Goal: Transaction & Acquisition: Purchase product/service

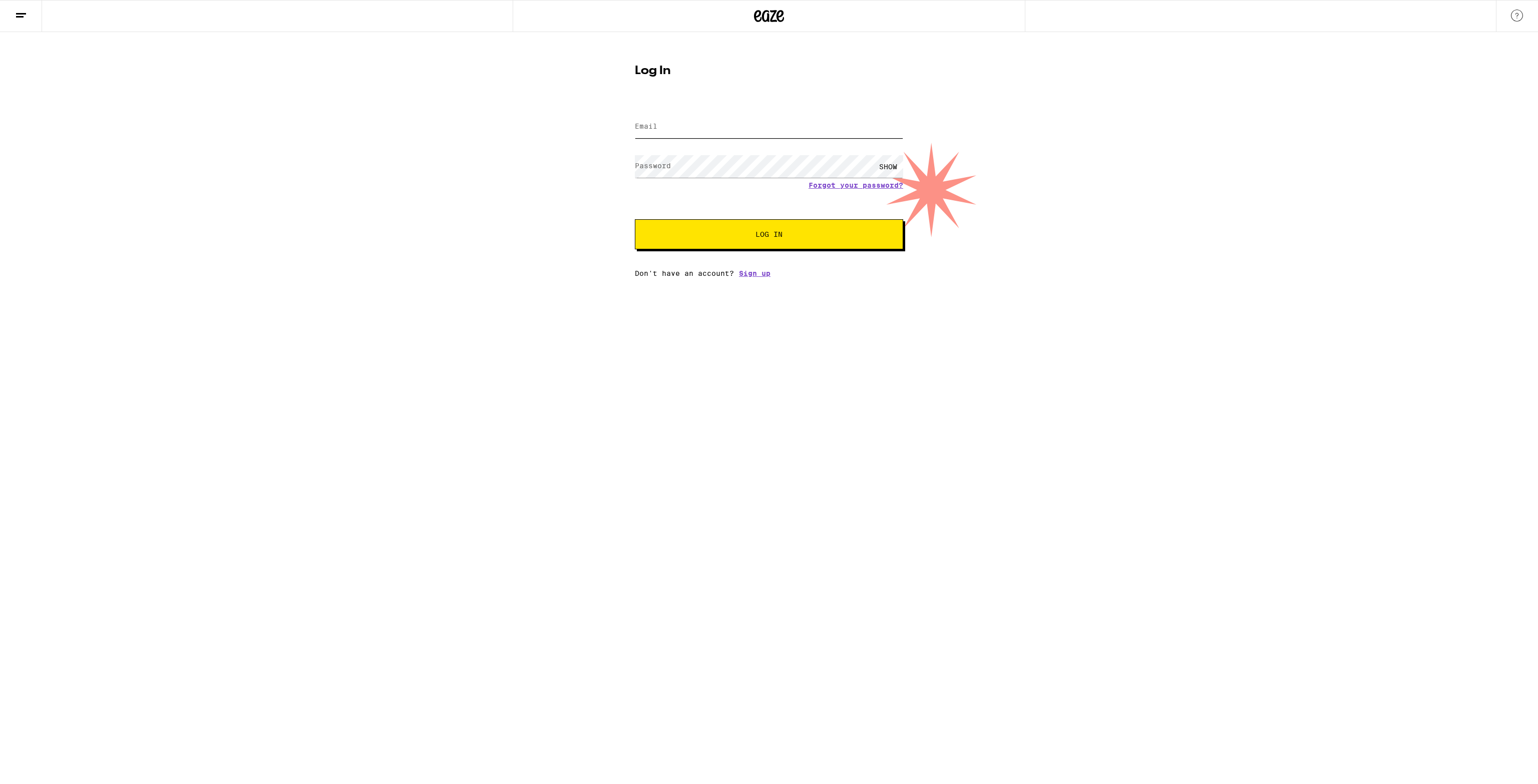
click at [702, 124] on input "Email" at bounding box center [769, 126] width 268 height 22
type input "[EMAIL_ADDRESS][DOMAIN_NAME]"
click at [715, 227] on button "Log In" at bounding box center [769, 233] width 268 height 30
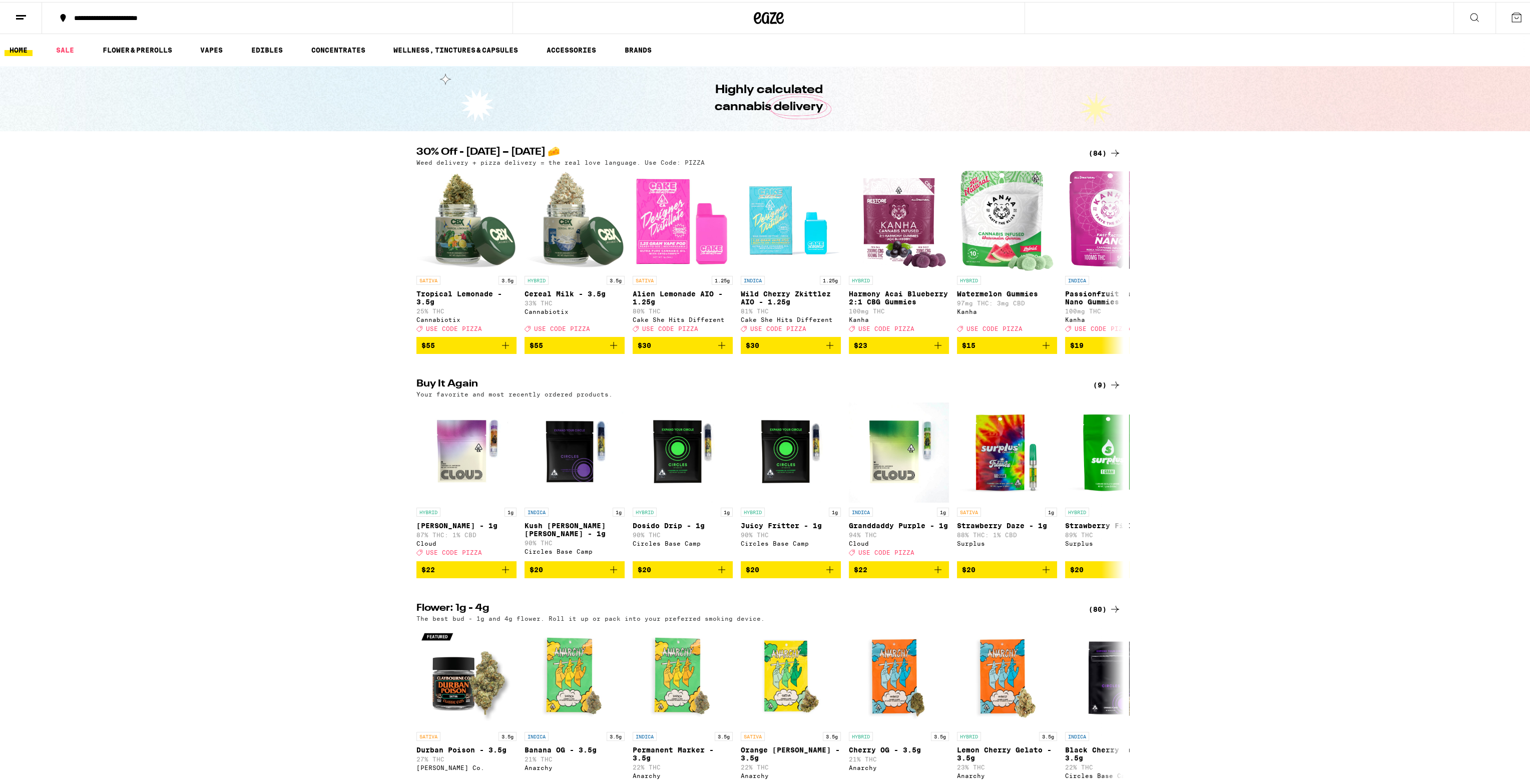
click at [492, 163] on p "Weed delivery + pizza delivery = the real love language. Use Code: PIZZA" at bounding box center [561, 160] width 289 height 7
click at [294, 206] on div "30% Off - [DATE] – [DATE] 🧀 (84) Weed delivery + pizza delivery = the real love…" at bounding box center [769, 249] width 1538 height 207
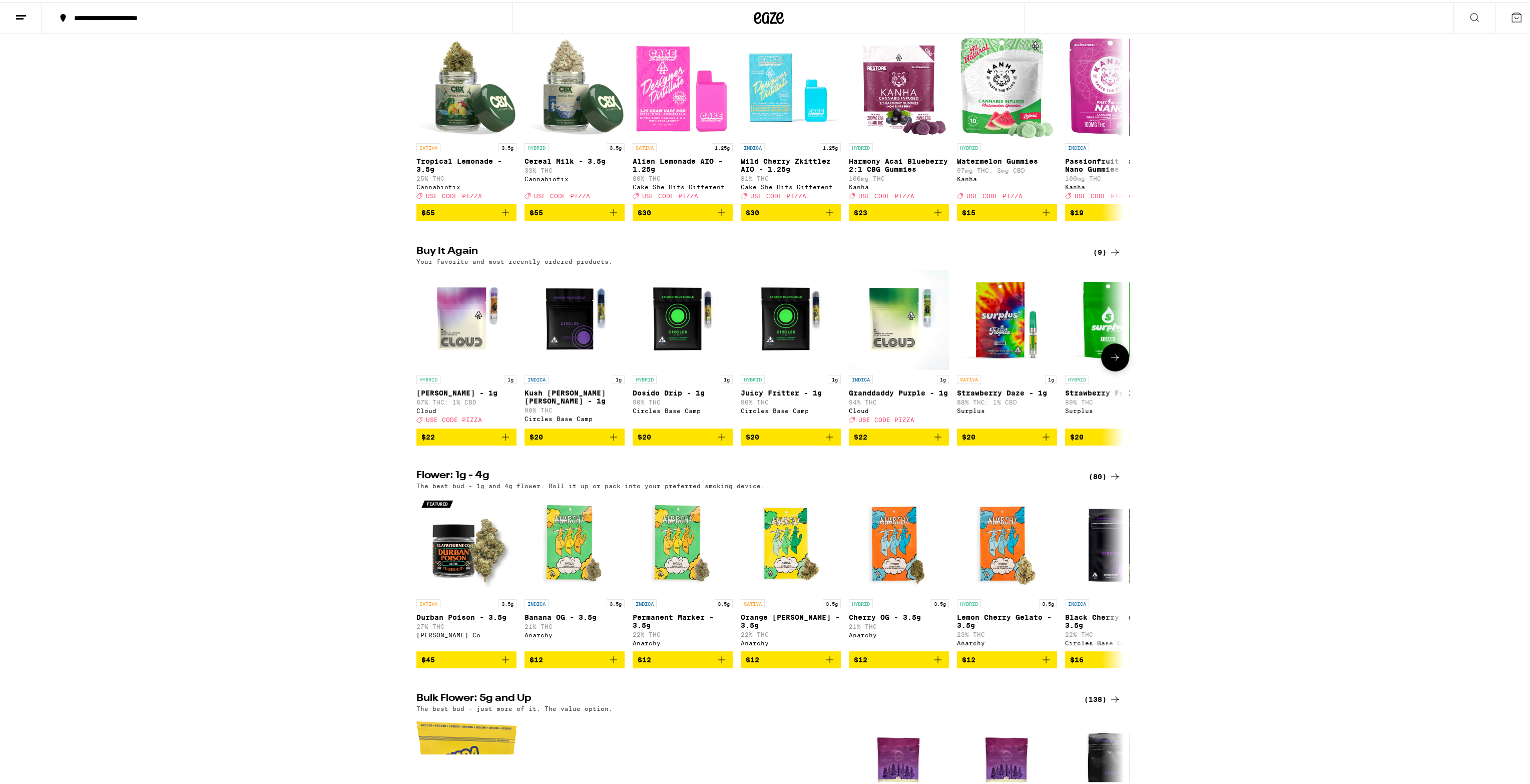
scroll to position [150, 0]
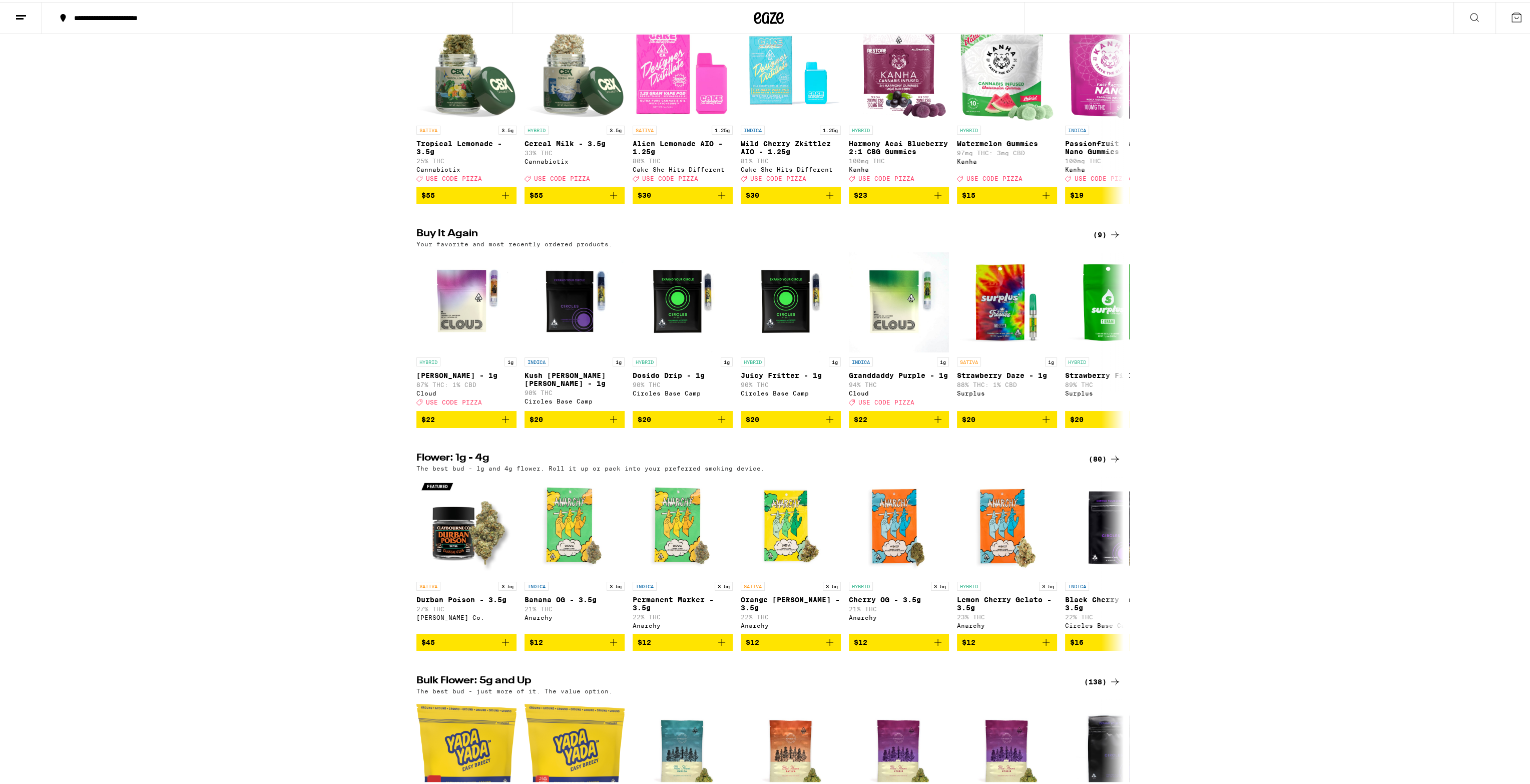
click at [1116, 237] on icon at bounding box center [1116, 232] width 12 height 12
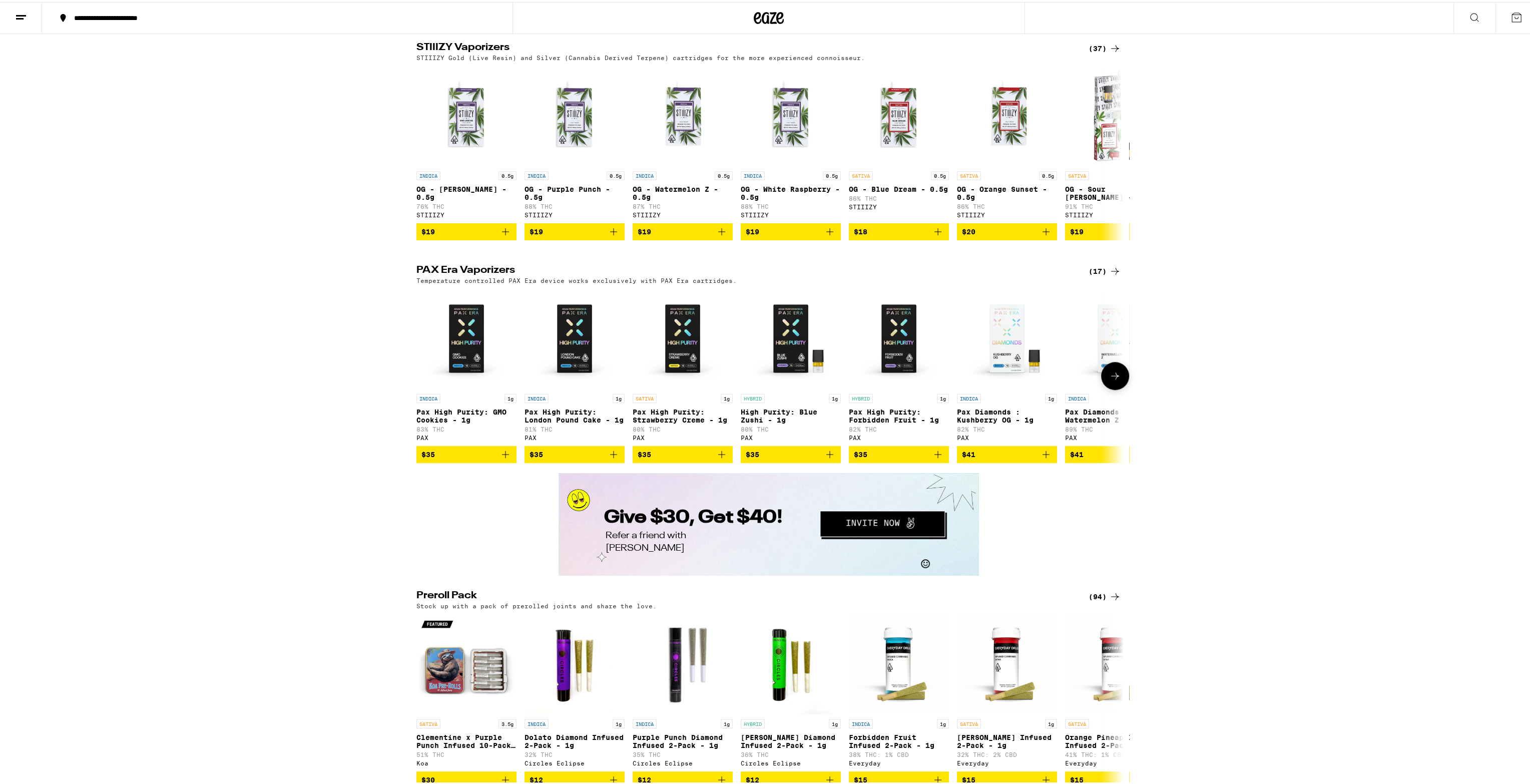
scroll to position [1367, 0]
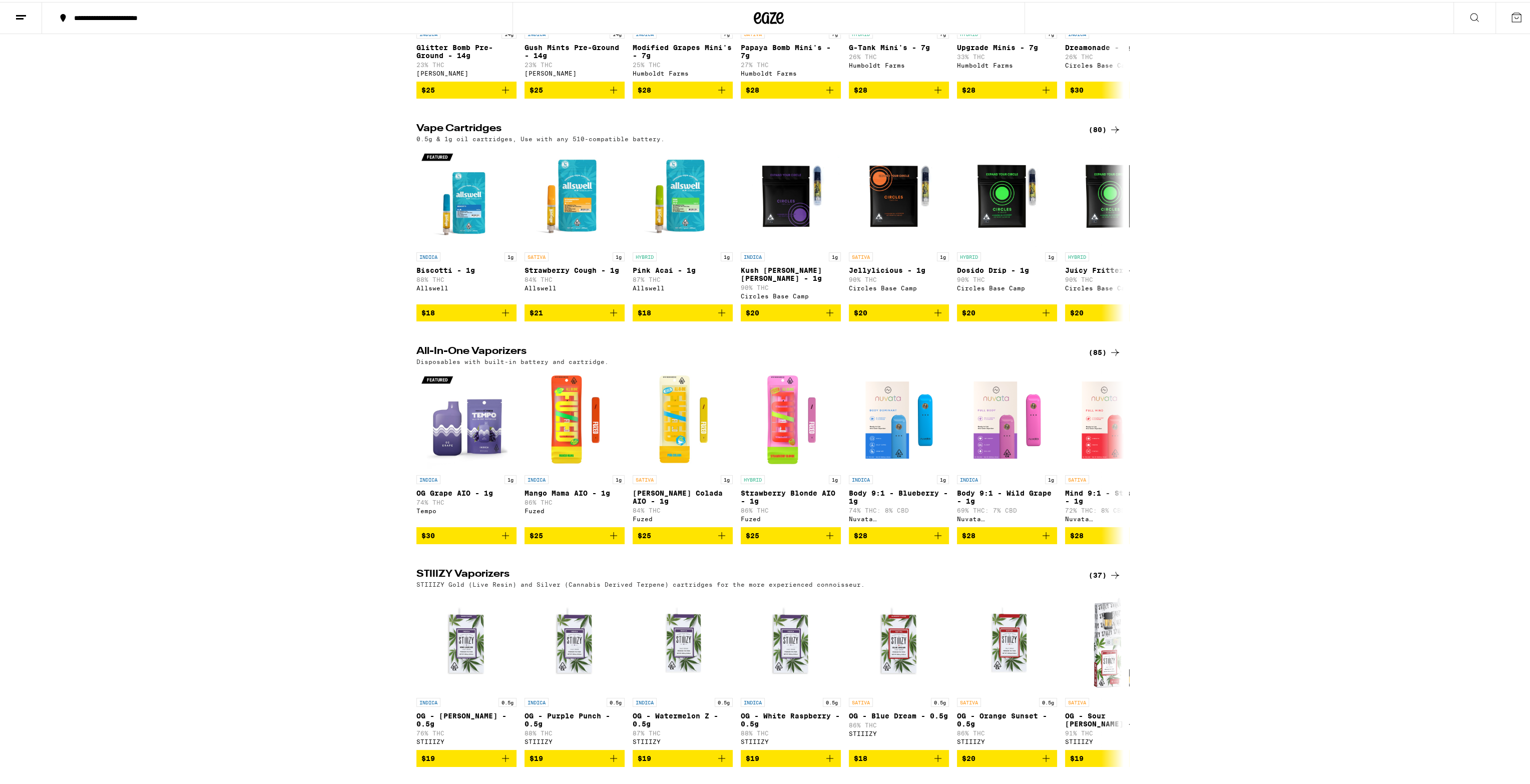
scroll to position [1001, 0]
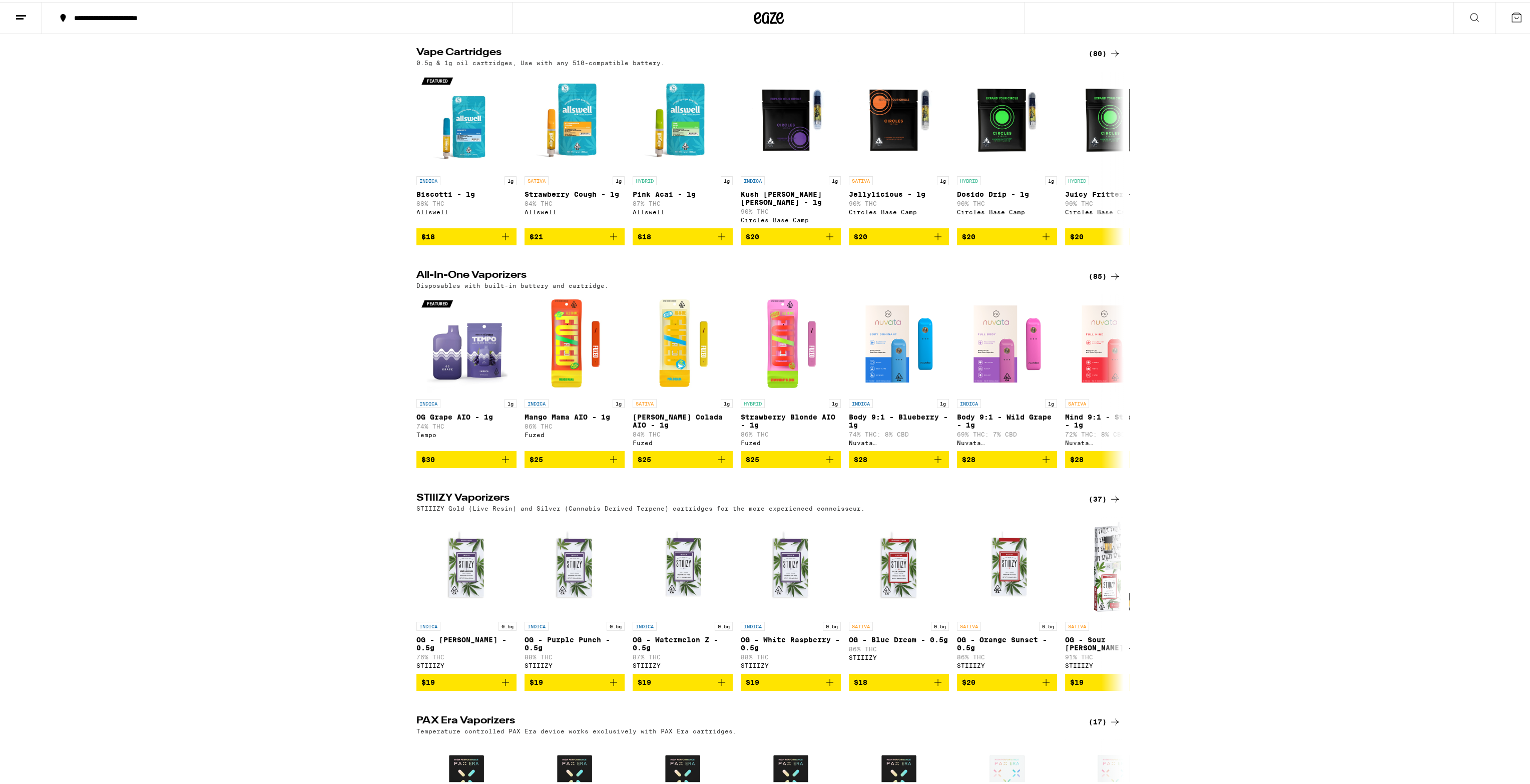
click at [1100, 57] on div "(80)" at bounding box center [1105, 51] width 33 height 12
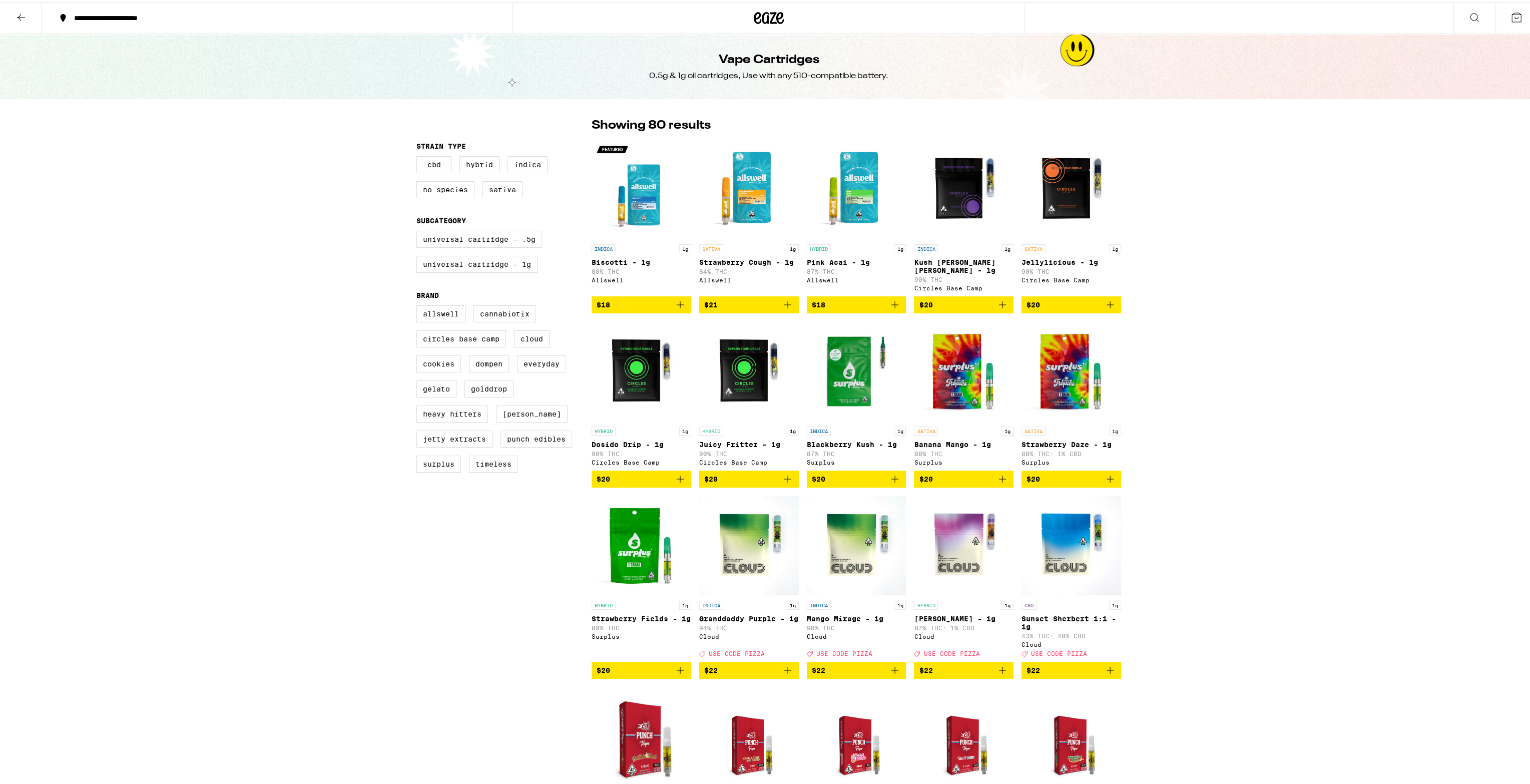
drag, startPoint x: 1270, startPoint y: 386, endPoint x: 1209, endPoint y: 141, distance: 252.5
click at [645, 204] on img "Open page for Biscotti - 1g from Allswell" at bounding box center [641, 187] width 100 height 100
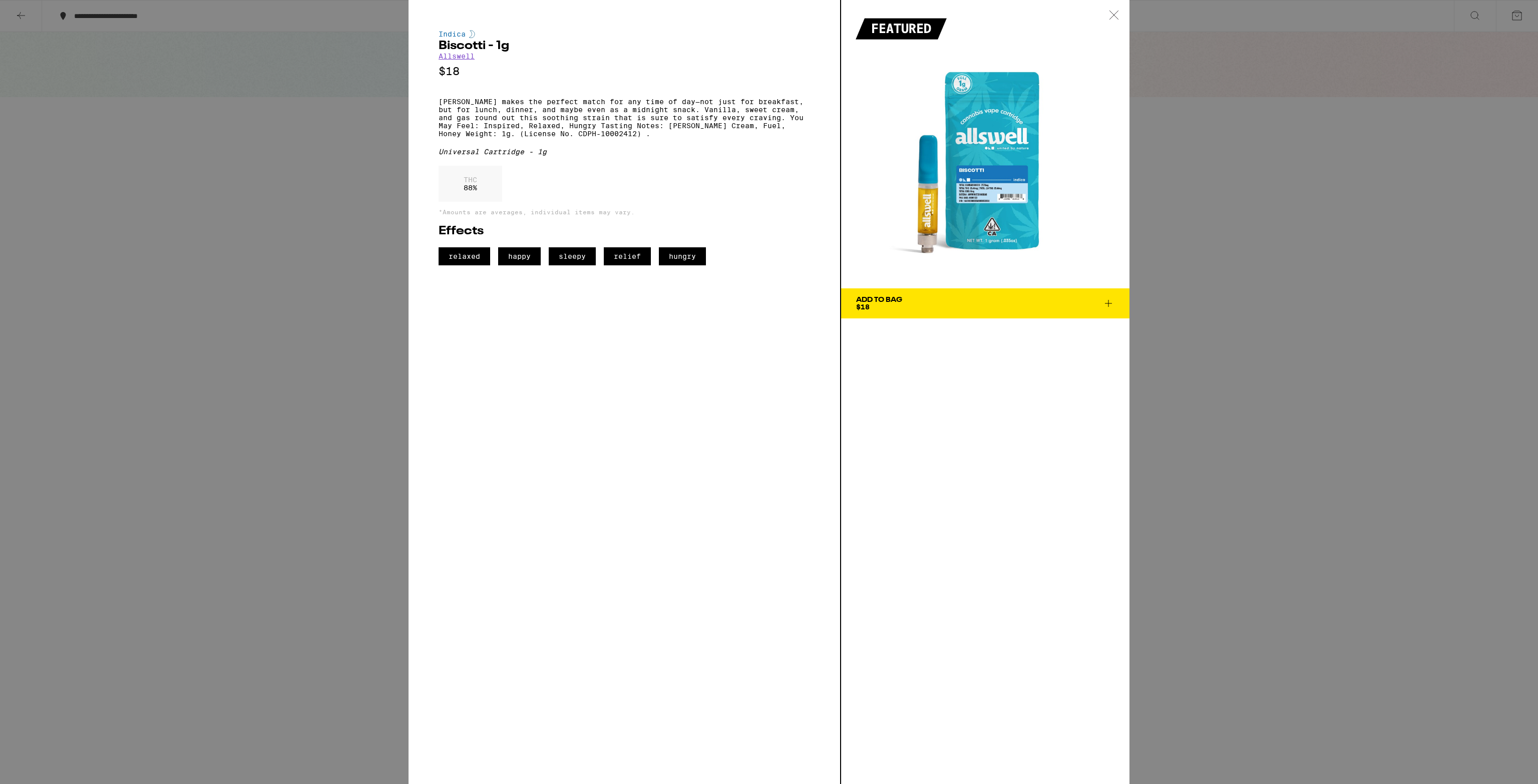
click at [1184, 243] on div "Indica Biscotti - 1g Allswell $18 Biscotti makes the perfect match for any time…" at bounding box center [769, 392] width 1538 height 784
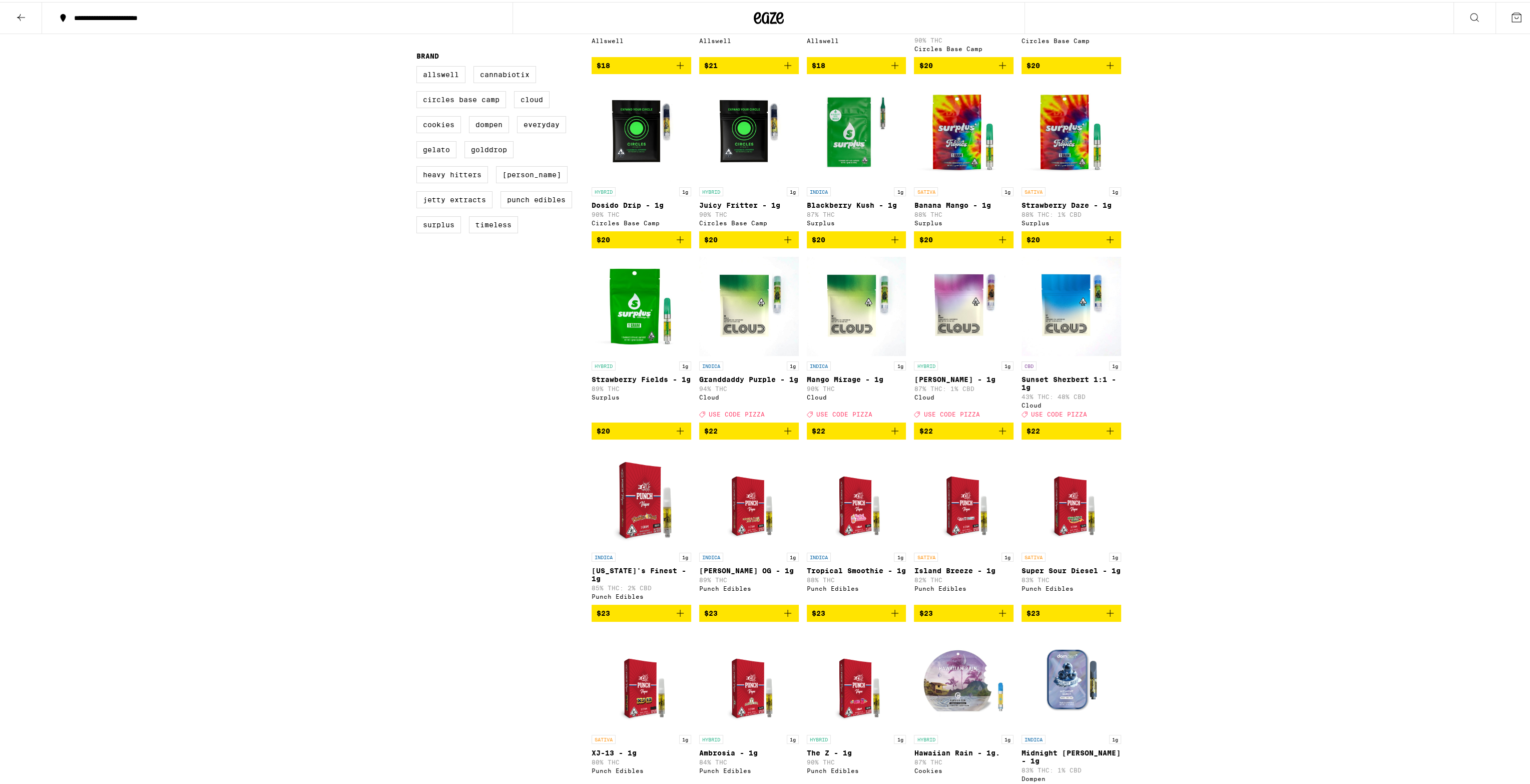
scroll to position [251, 0]
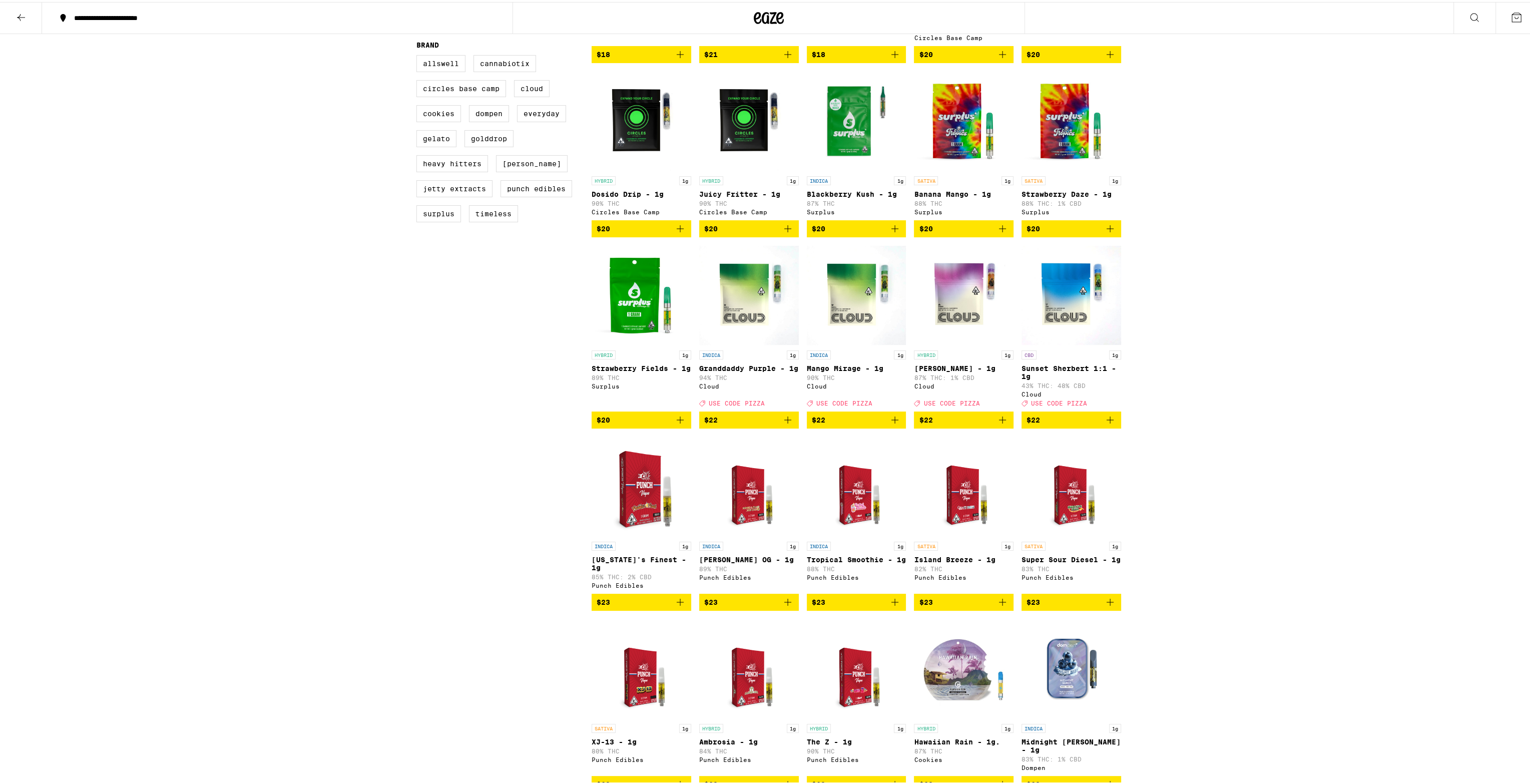
click at [787, 424] on icon "Add to bag" at bounding box center [788, 417] width 12 height 12
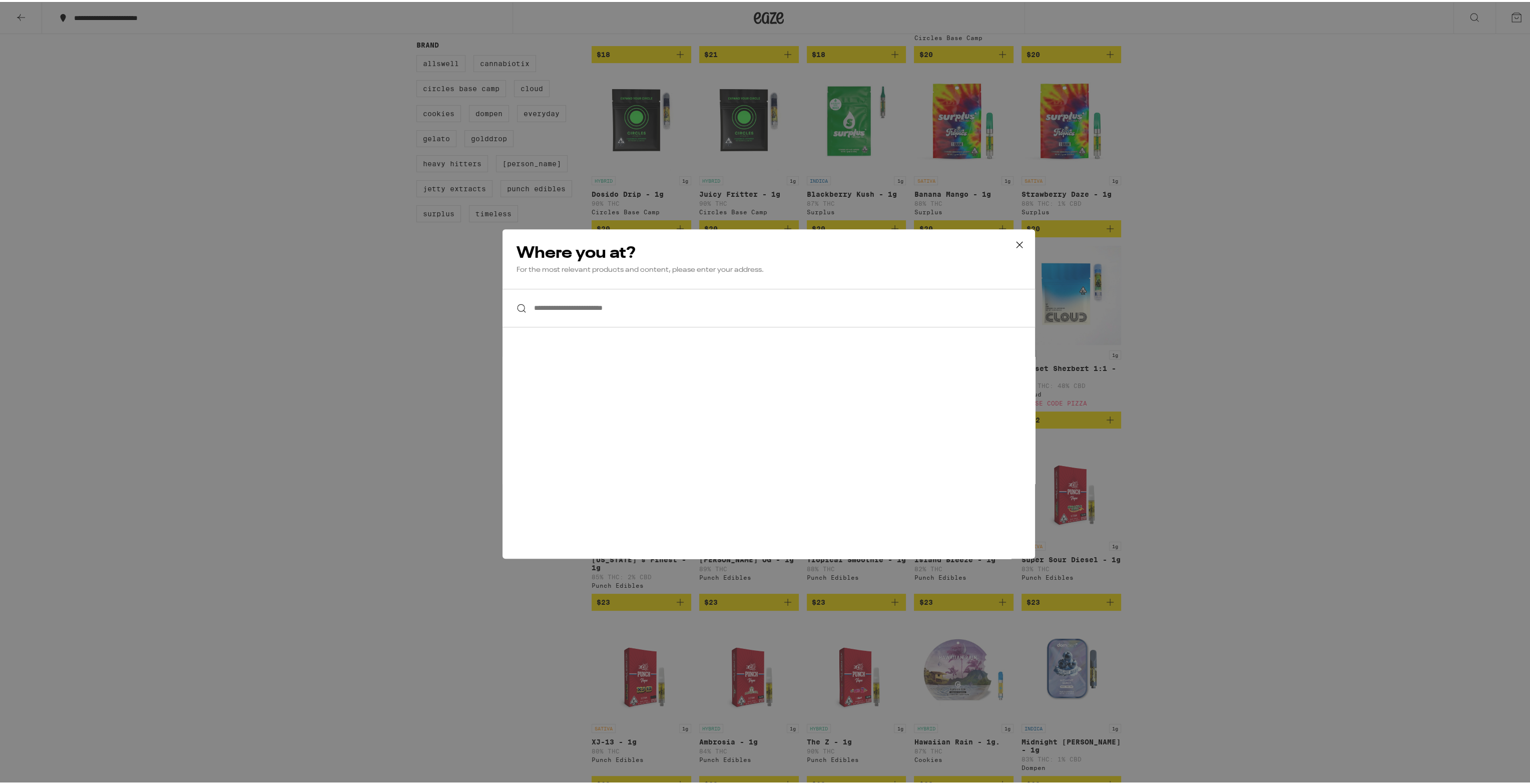
drag, startPoint x: 681, startPoint y: 325, endPoint x: 679, endPoint y: 318, distance: 7.3
click at [679, 318] on input "**********" at bounding box center [769, 306] width 533 height 39
click at [675, 311] on input "**********" at bounding box center [769, 306] width 533 height 39
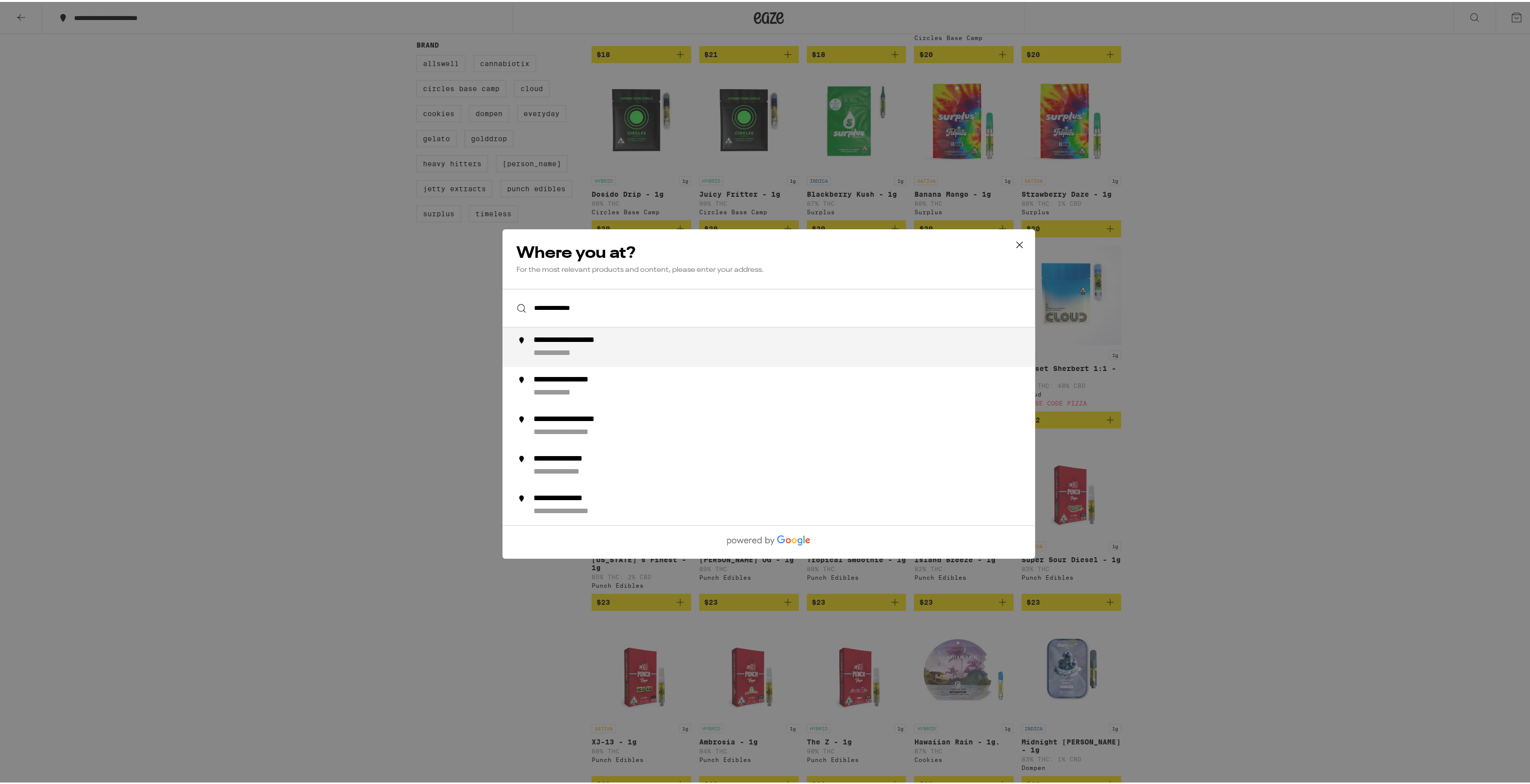
click at [658, 338] on div "**********" at bounding box center [788, 345] width 510 height 23
type input "**********"
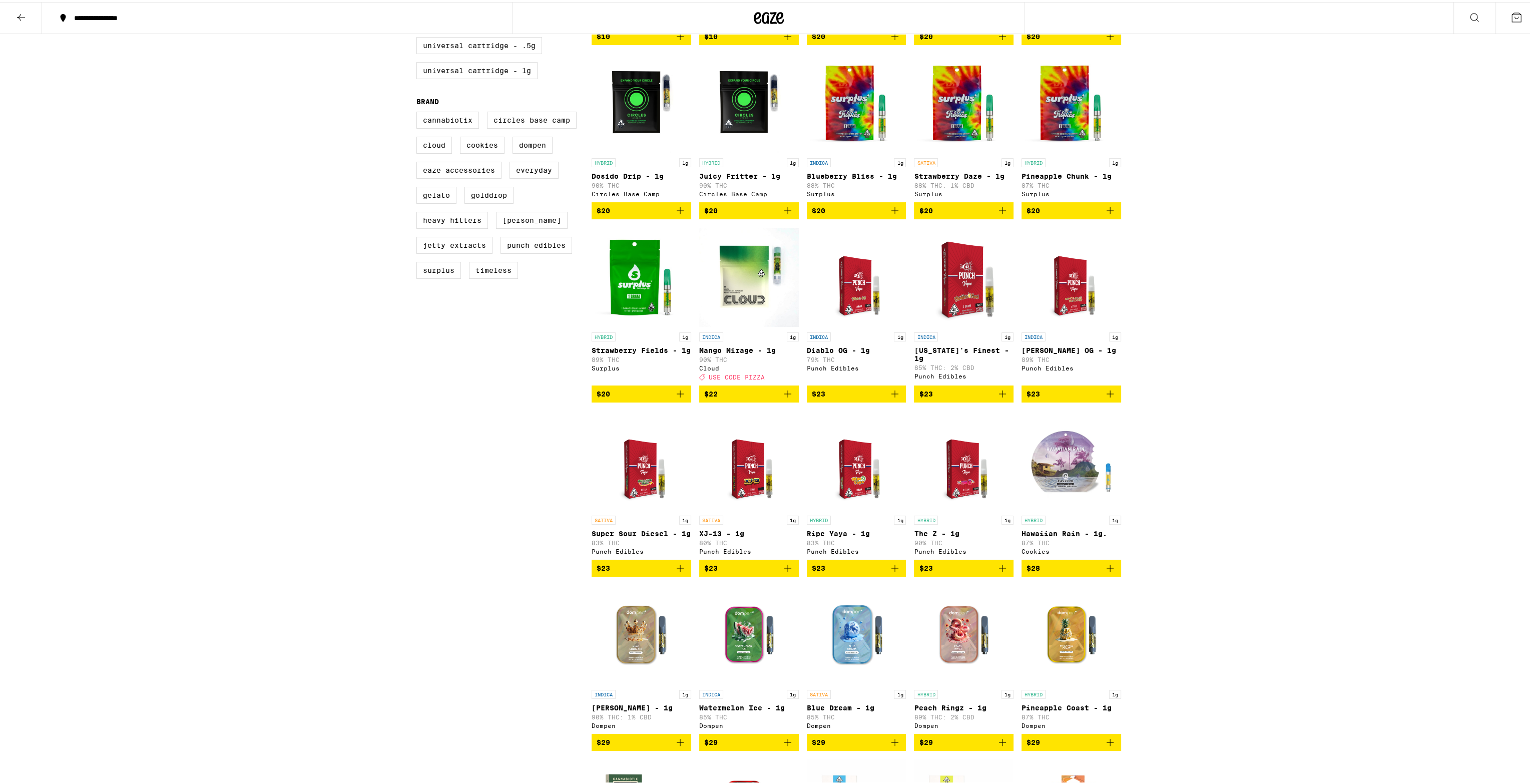
scroll to position [226, 0]
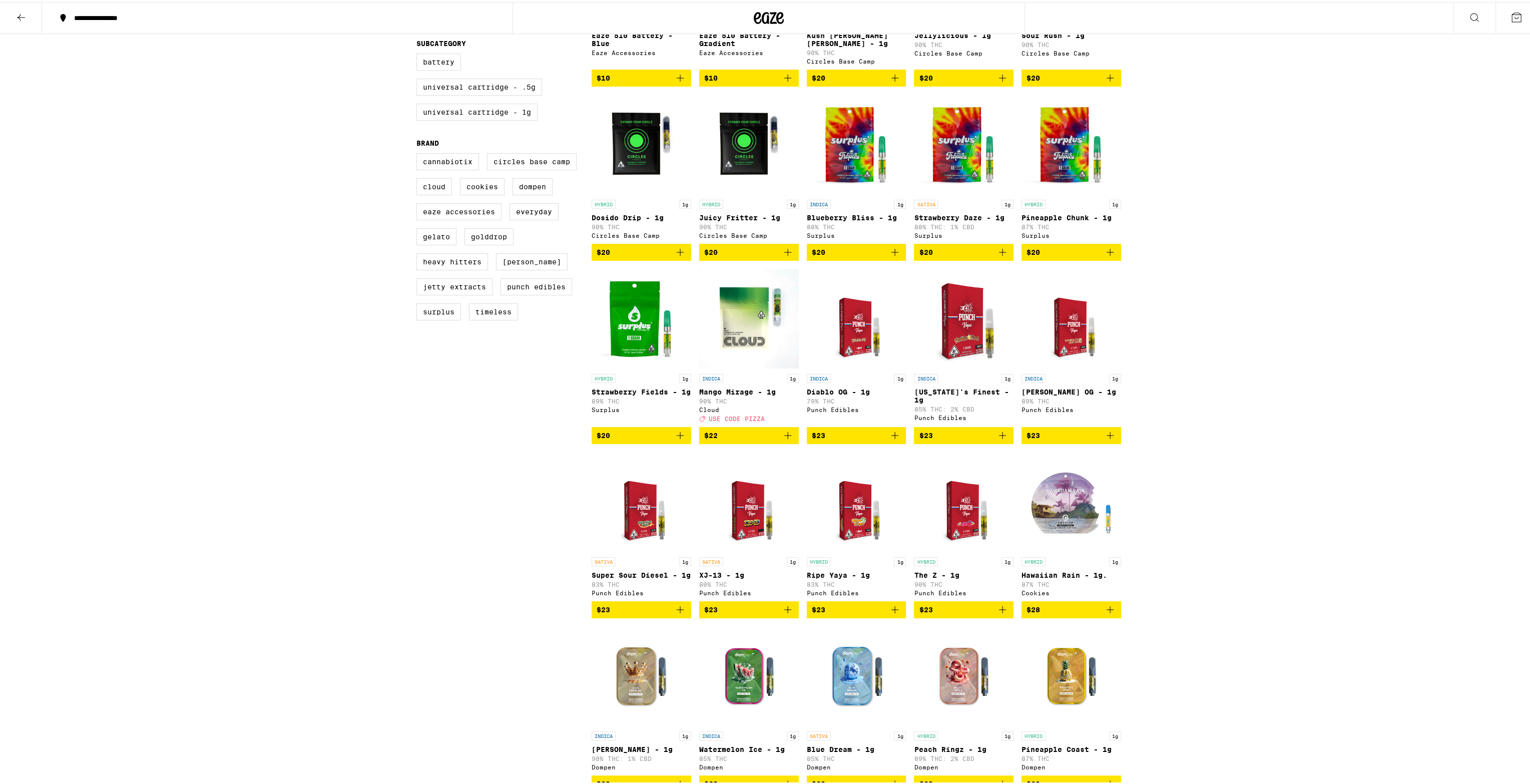
click at [783, 438] on icon "Add to bag" at bounding box center [788, 434] width 12 height 12
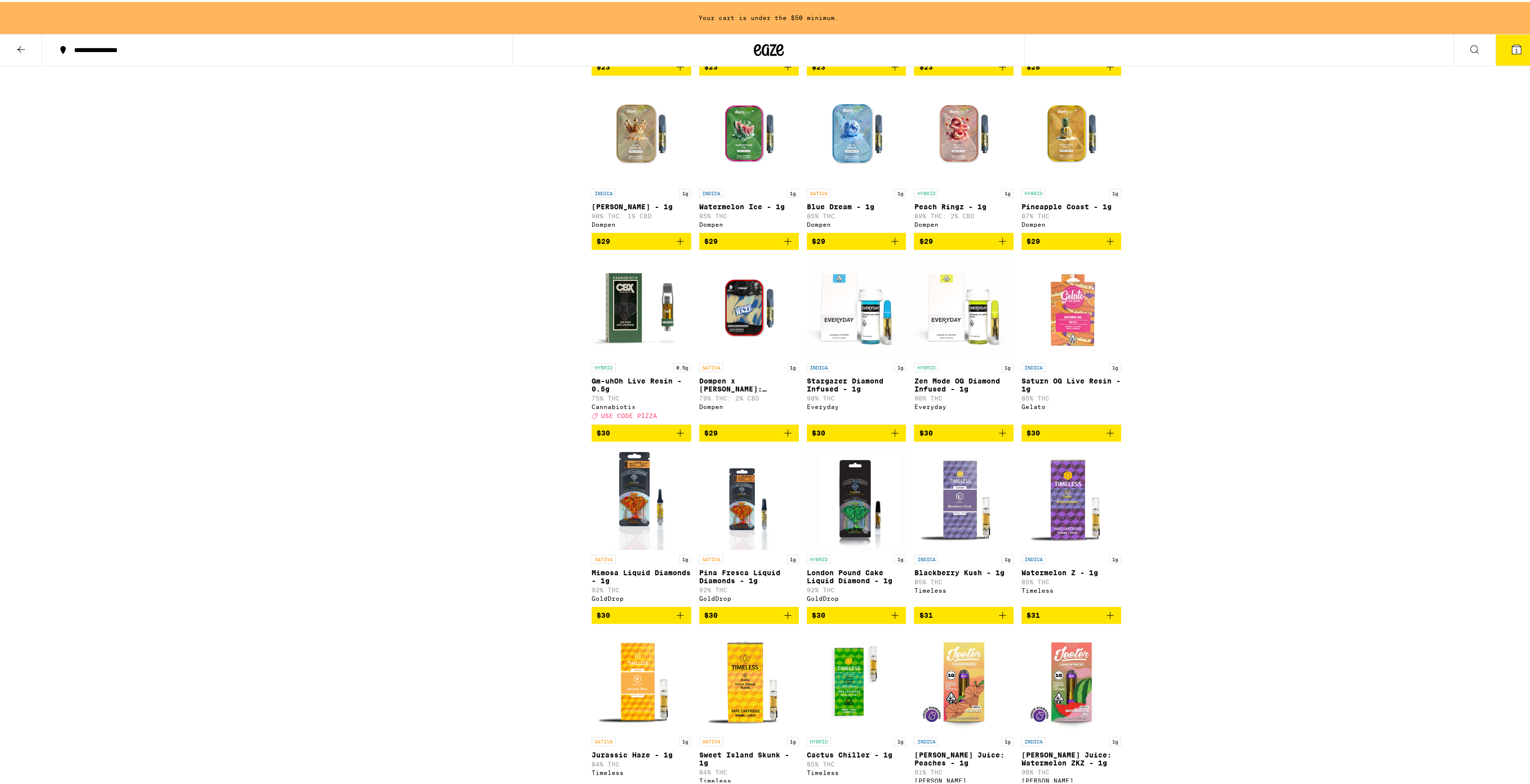
scroll to position [0, 0]
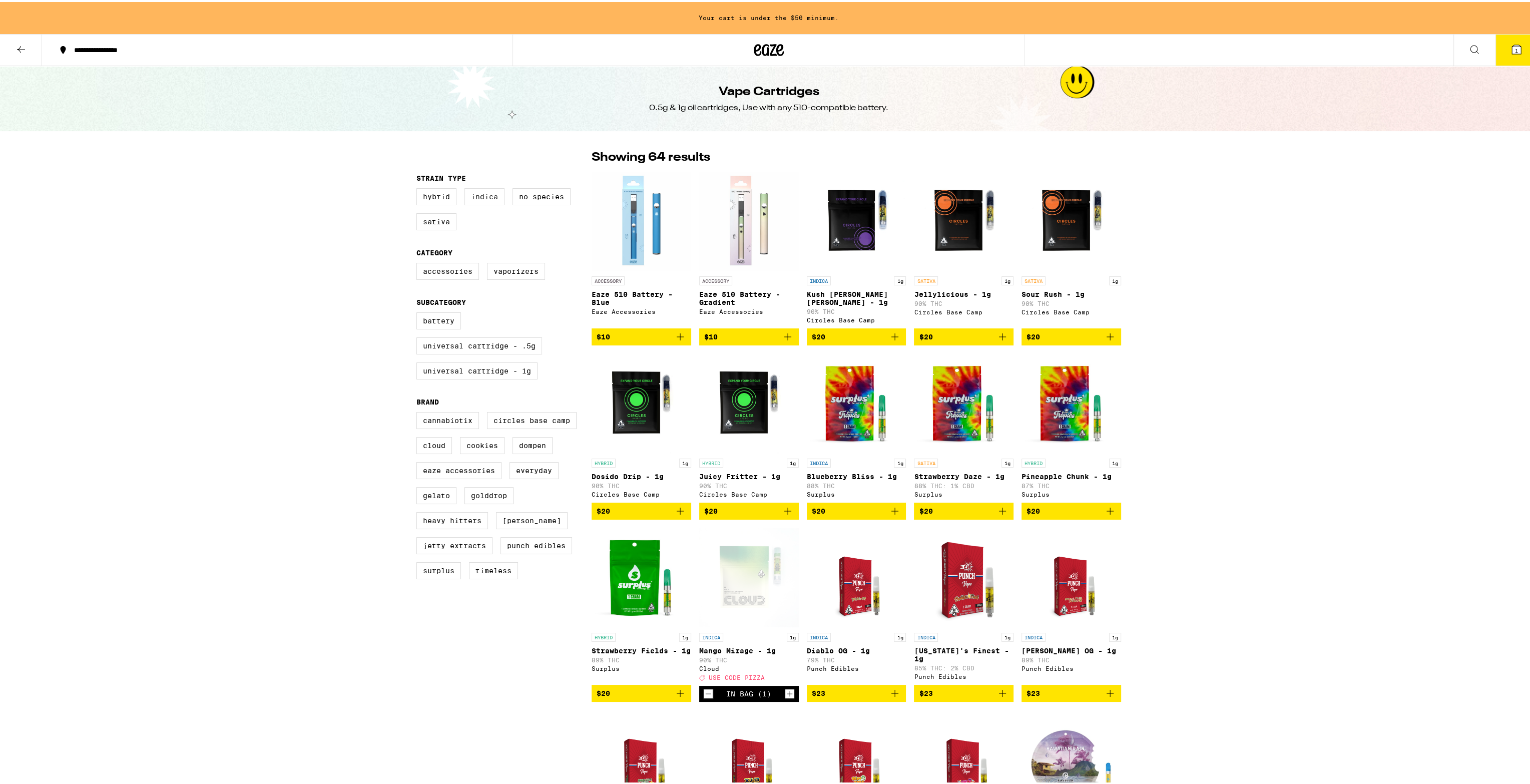
drag, startPoint x: 518, startPoint y: 467, endPoint x: 491, endPoint y: 189, distance: 279.3
click at [769, 49] on icon at bounding box center [769, 47] width 30 height 18
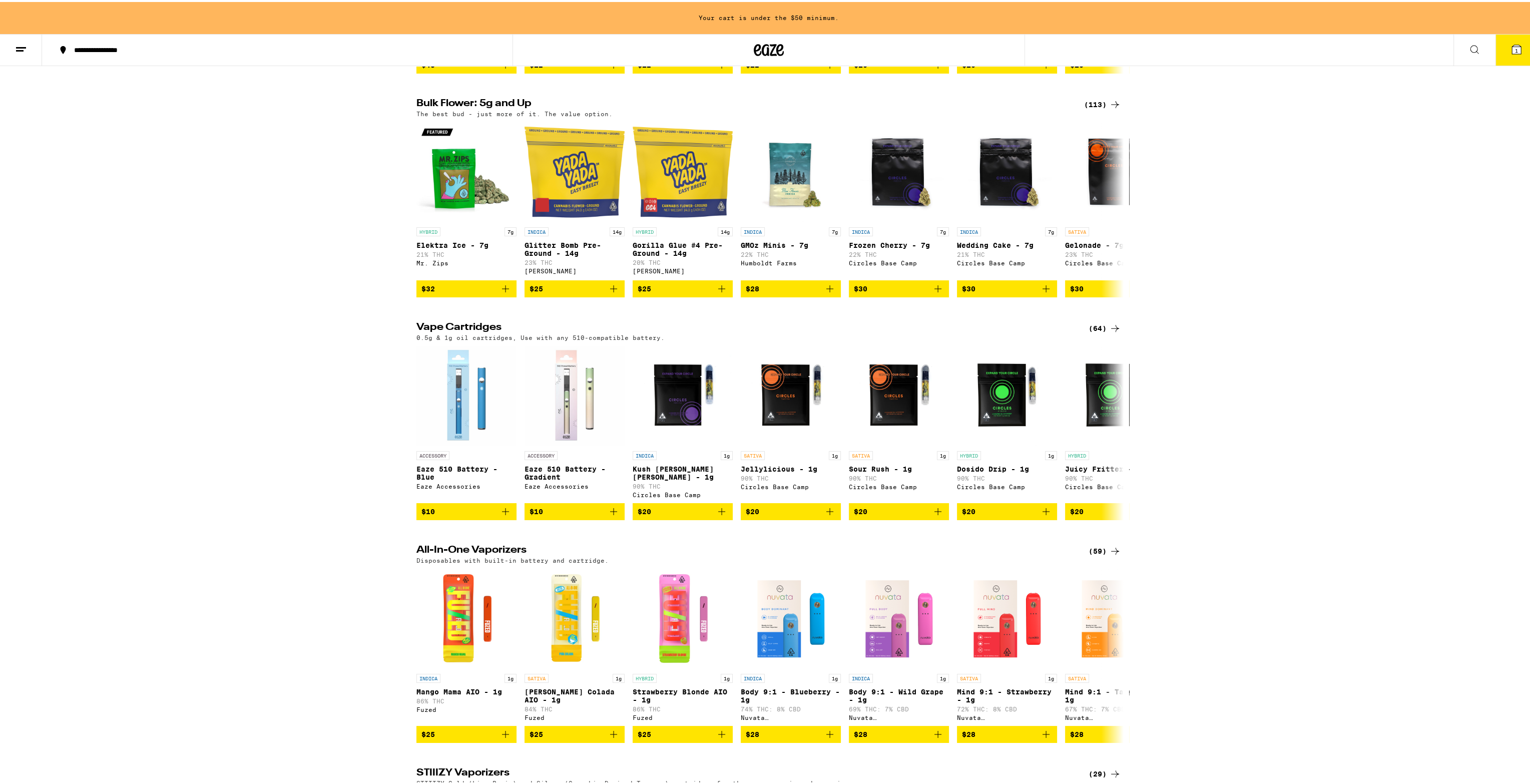
scroll to position [851, 0]
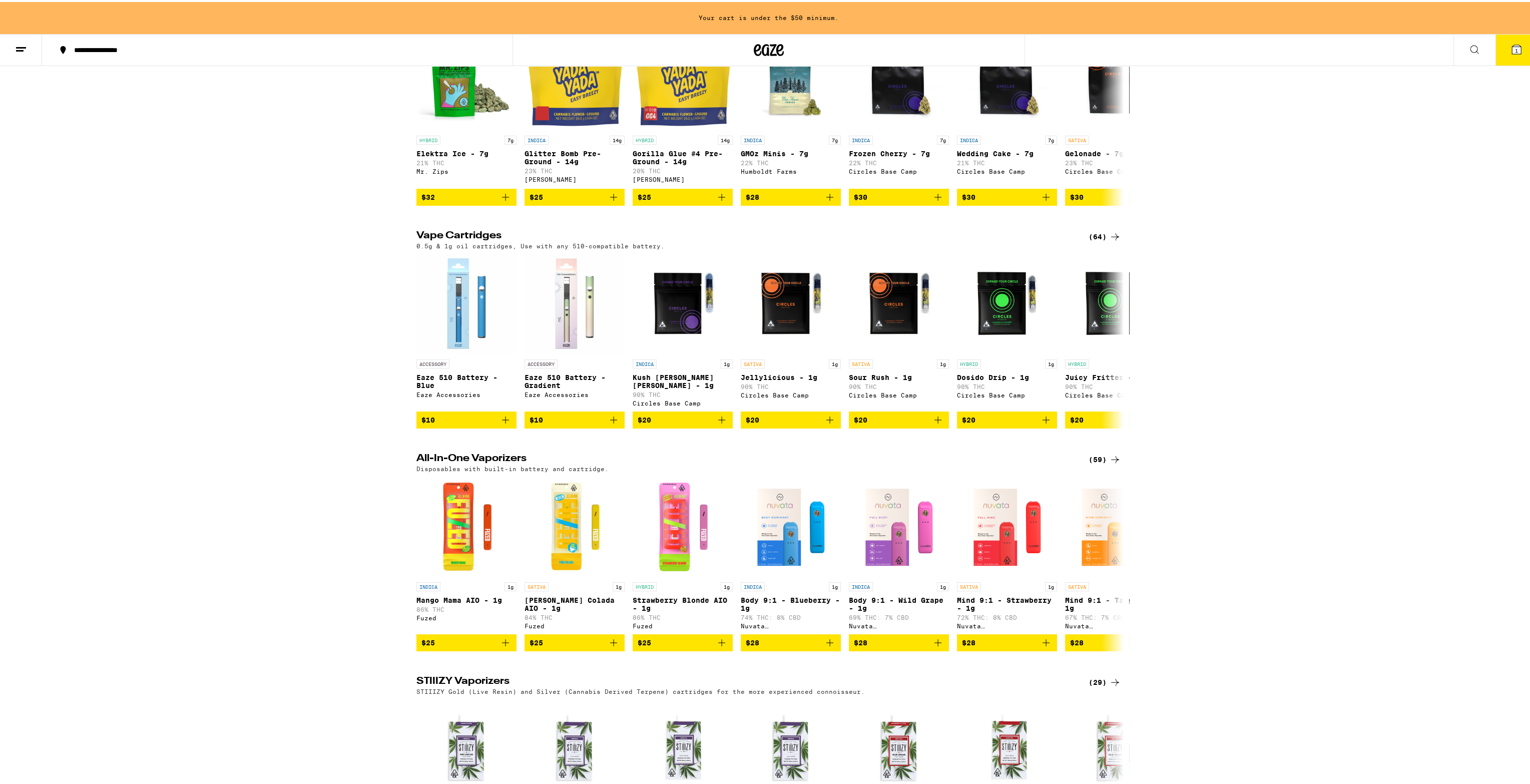
click at [1100, 241] on div "(64)" at bounding box center [1105, 234] width 33 height 12
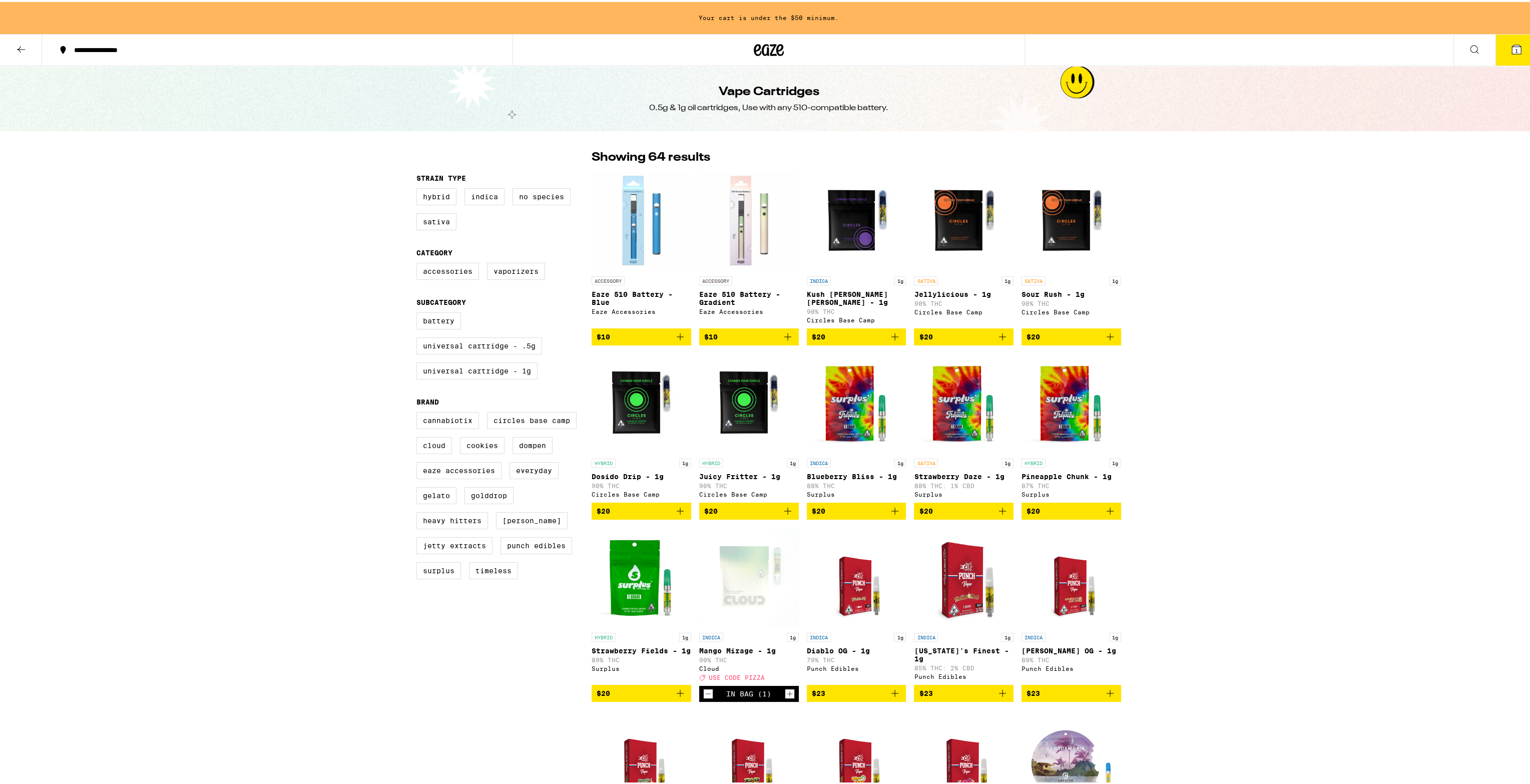
click at [148, 46] on div "**********" at bounding box center [282, 47] width 426 height 7
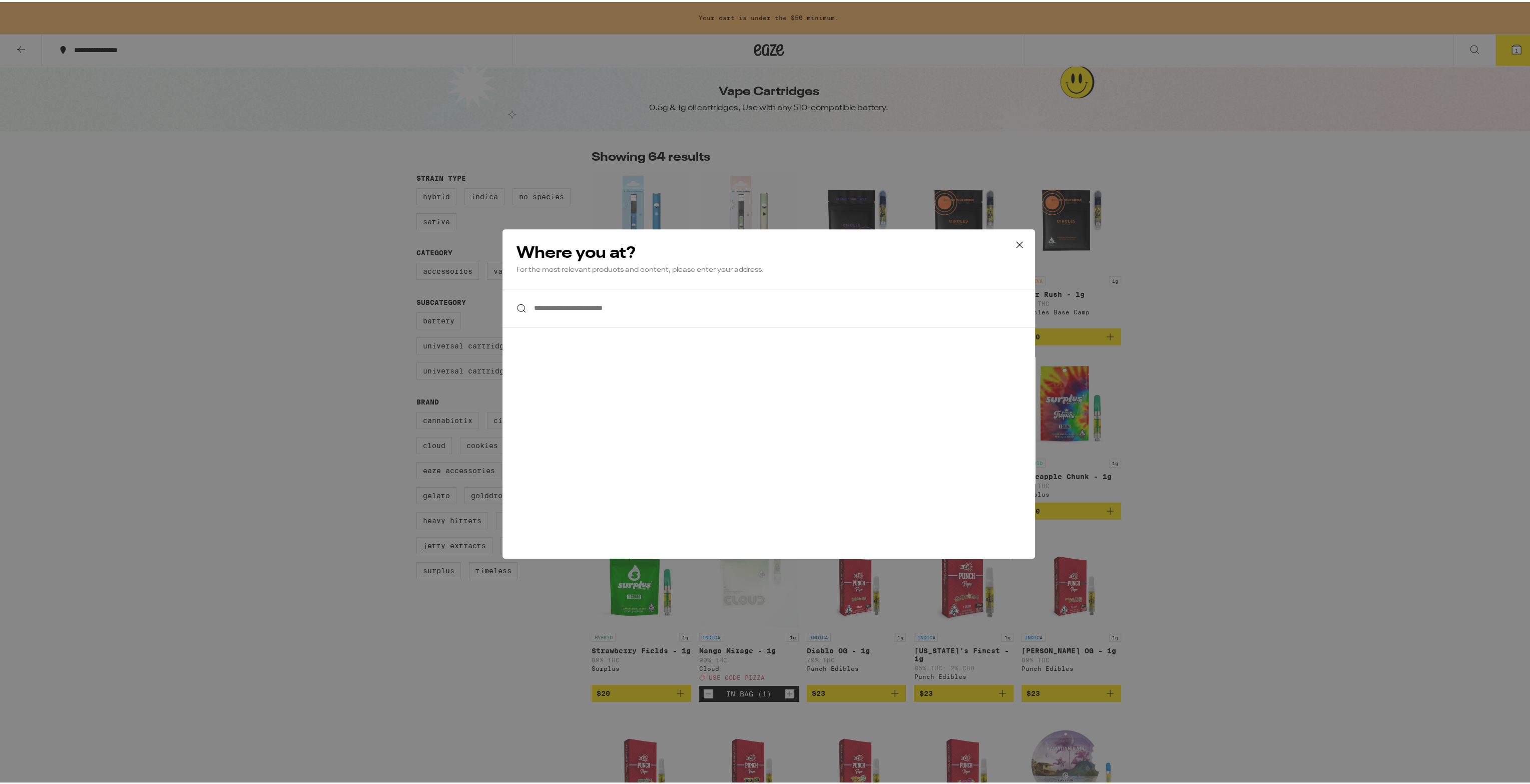
click at [595, 294] on input "**********" at bounding box center [769, 306] width 533 height 39
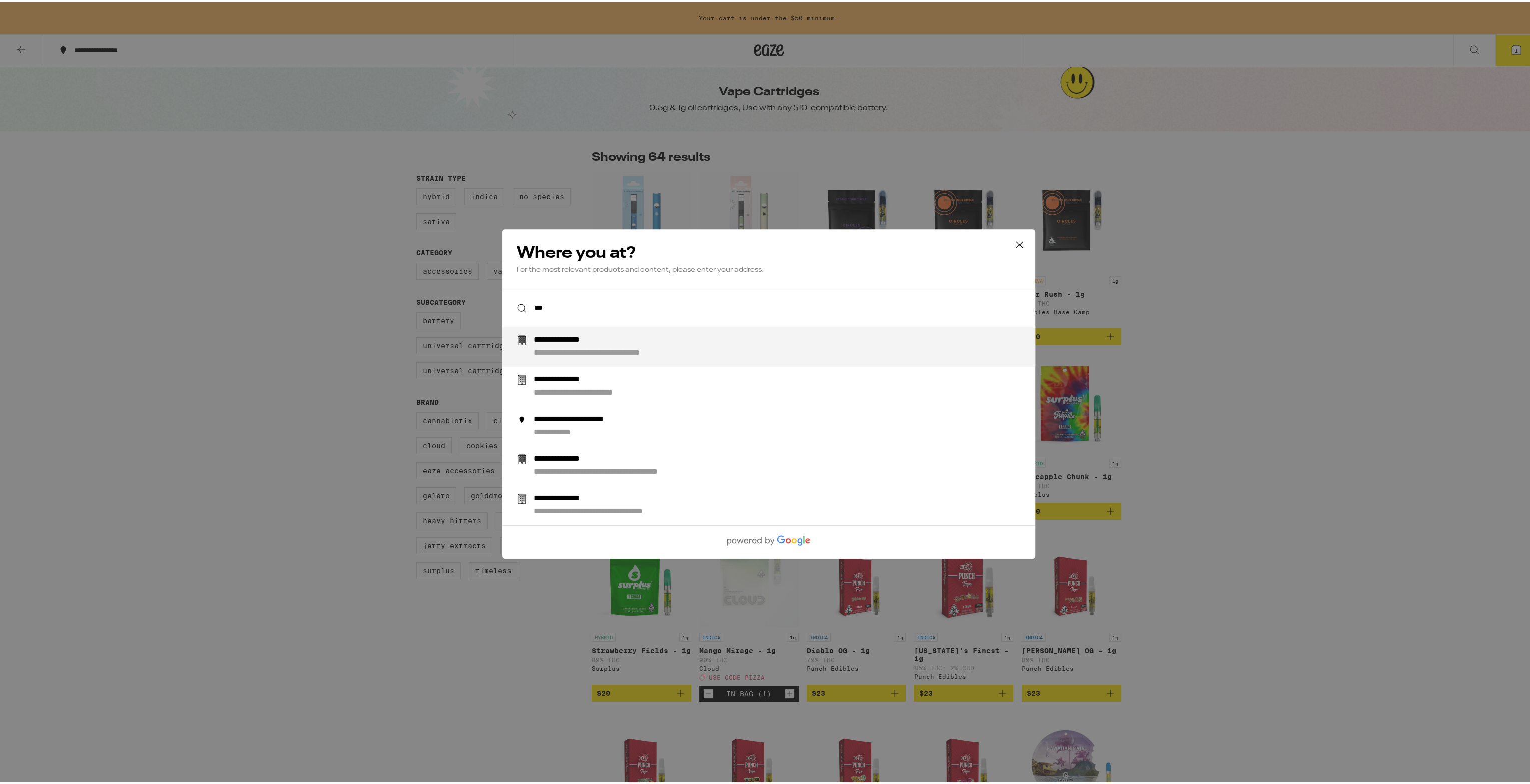
type input "***"
click at [1093, 165] on div "**********" at bounding box center [769, 392] width 1538 height 784
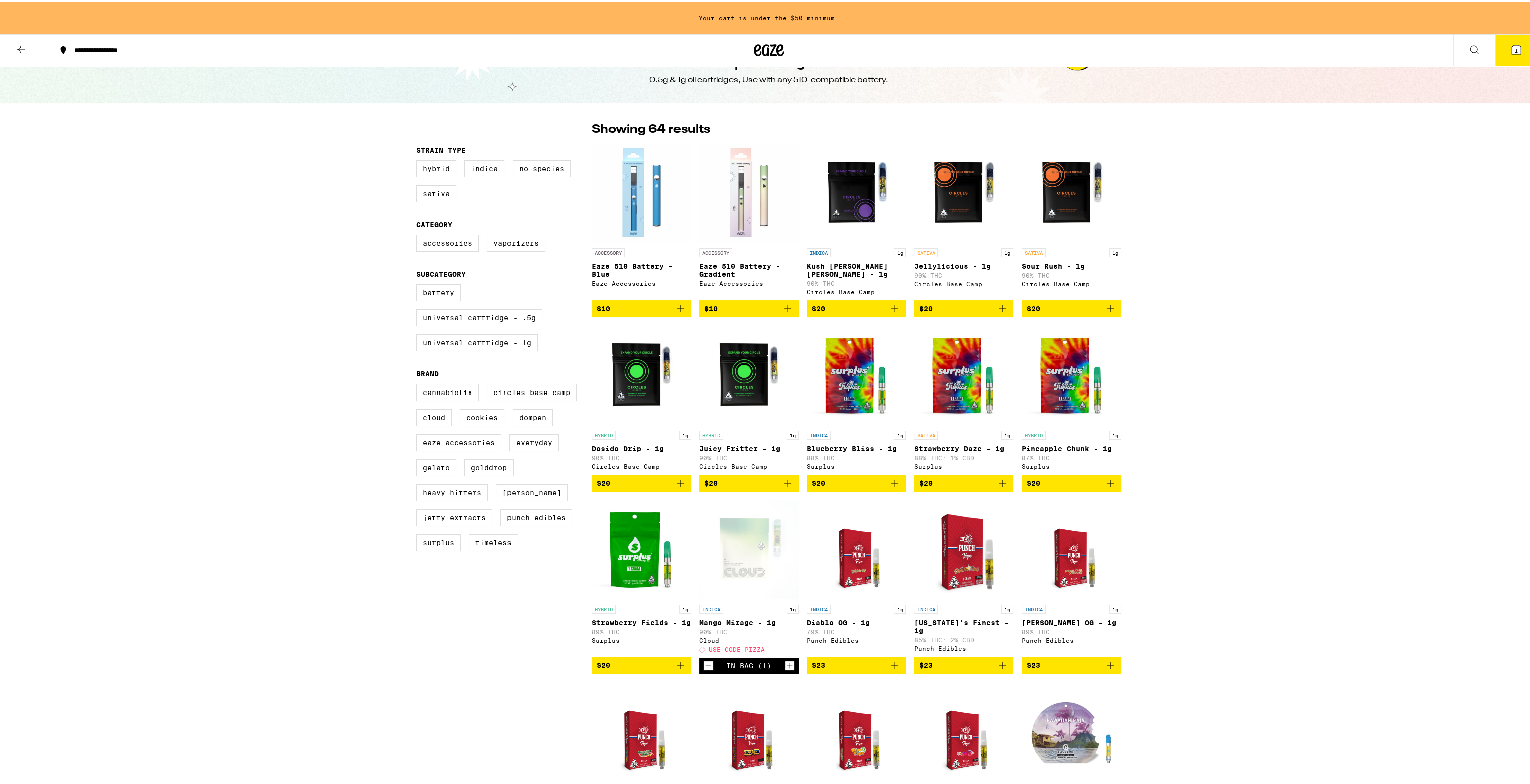
scroll to position [50, 0]
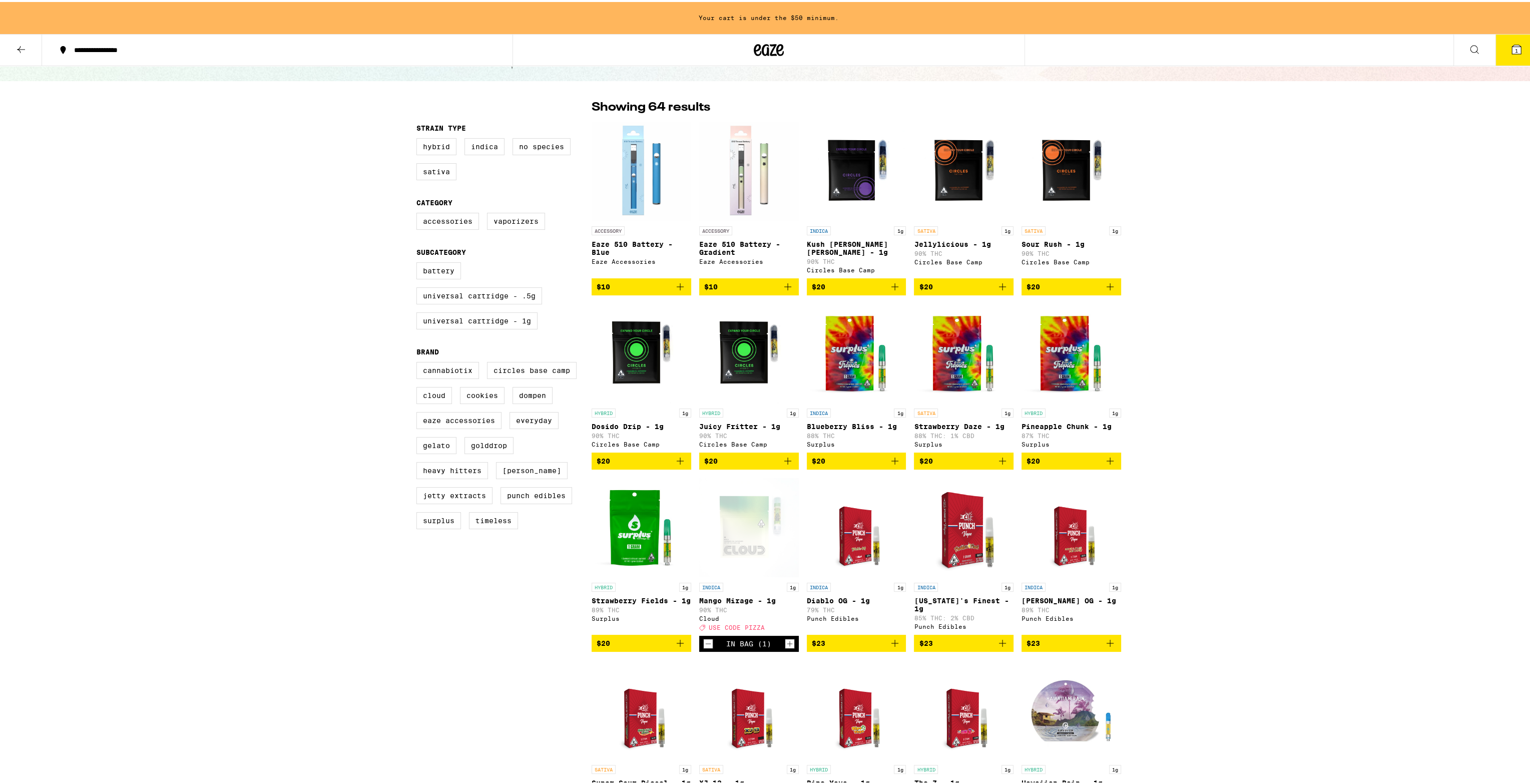
click at [34, 47] on button at bounding box center [20, 48] width 42 height 32
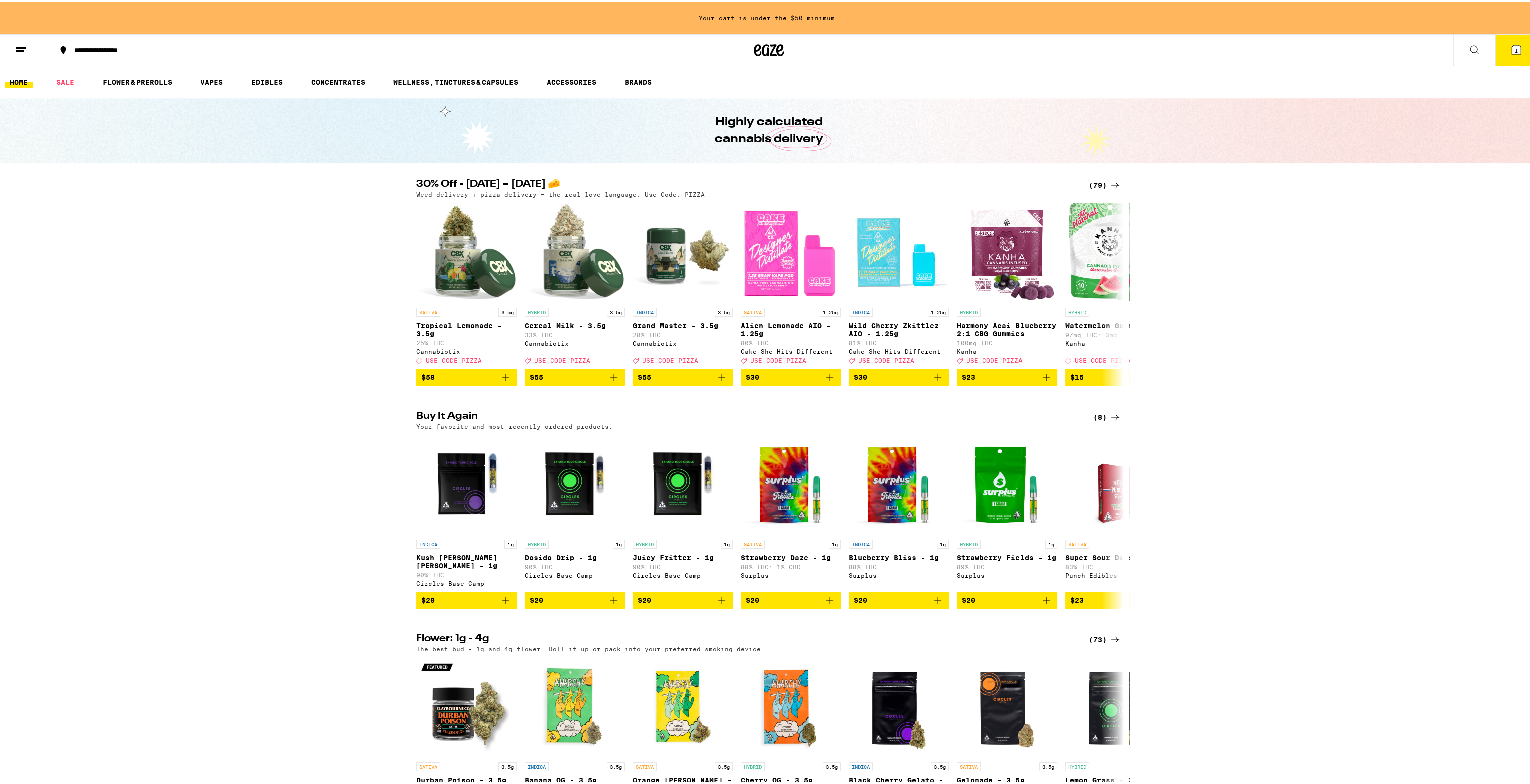
click at [613, 183] on h2 "30% Off - [DATE] – [DATE] 🧀" at bounding box center [744, 183] width 656 height 12
click at [1110, 187] on icon at bounding box center [1116, 183] width 12 height 12
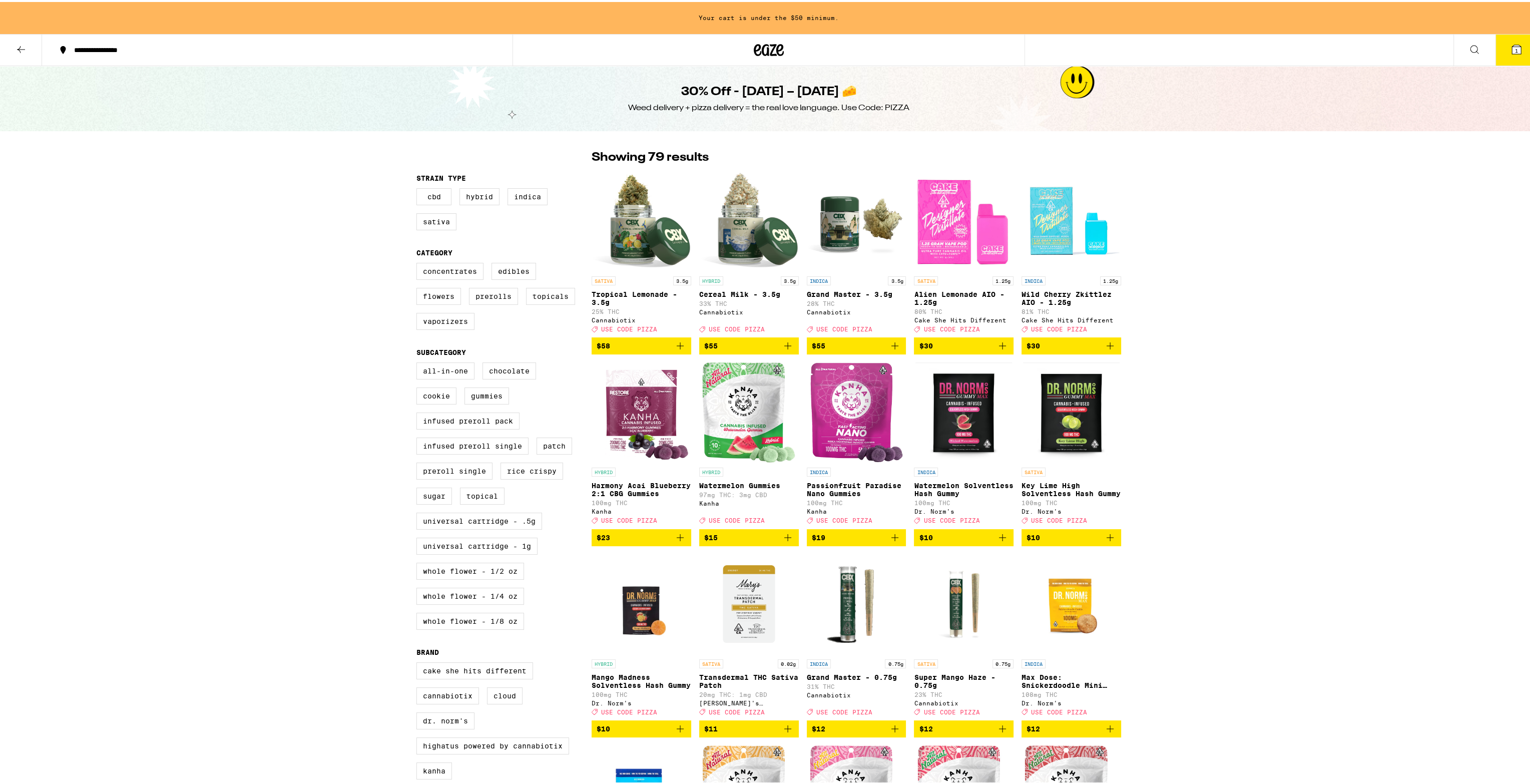
click at [91, 48] on div "**********" at bounding box center [282, 47] width 426 height 7
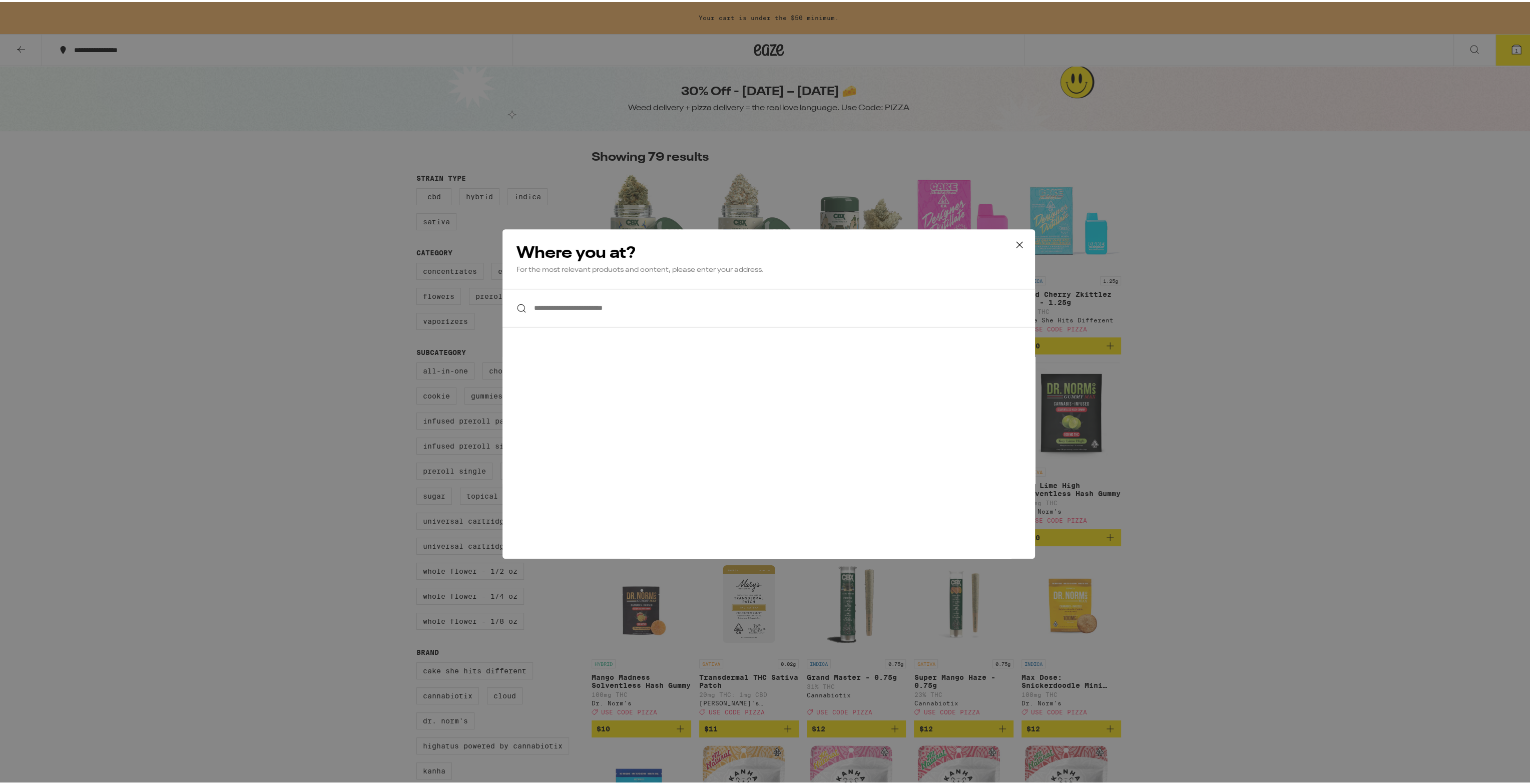
drag, startPoint x: 605, startPoint y: 280, endPoint x: 605, endPoint y: 288, distance: 8.0
click at [605, 281] on div "Where you at? For the most relevant products and content, please enter your add…" at bounding box center [769, 257] width 533 height 60
click at [605, 300] on input "**********" at bounding box center [769, 306] width 533 height 39
click at [732, 308] on input "**********" at bounding box center [769, 306] width 533 height 39
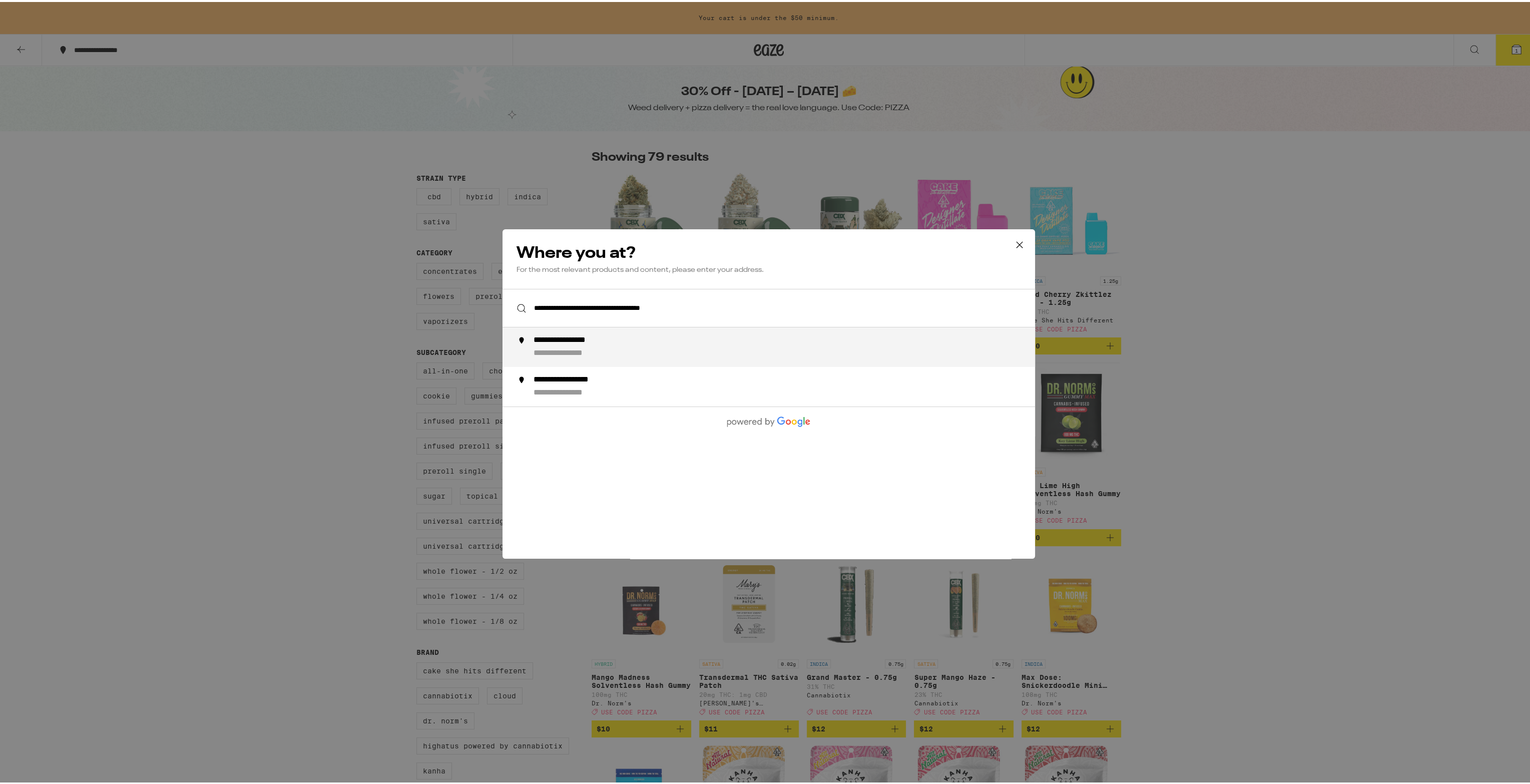
click at [614, 355] on div "**********" at bounding box center [788, 345] width 510 height 23
type input "**********"
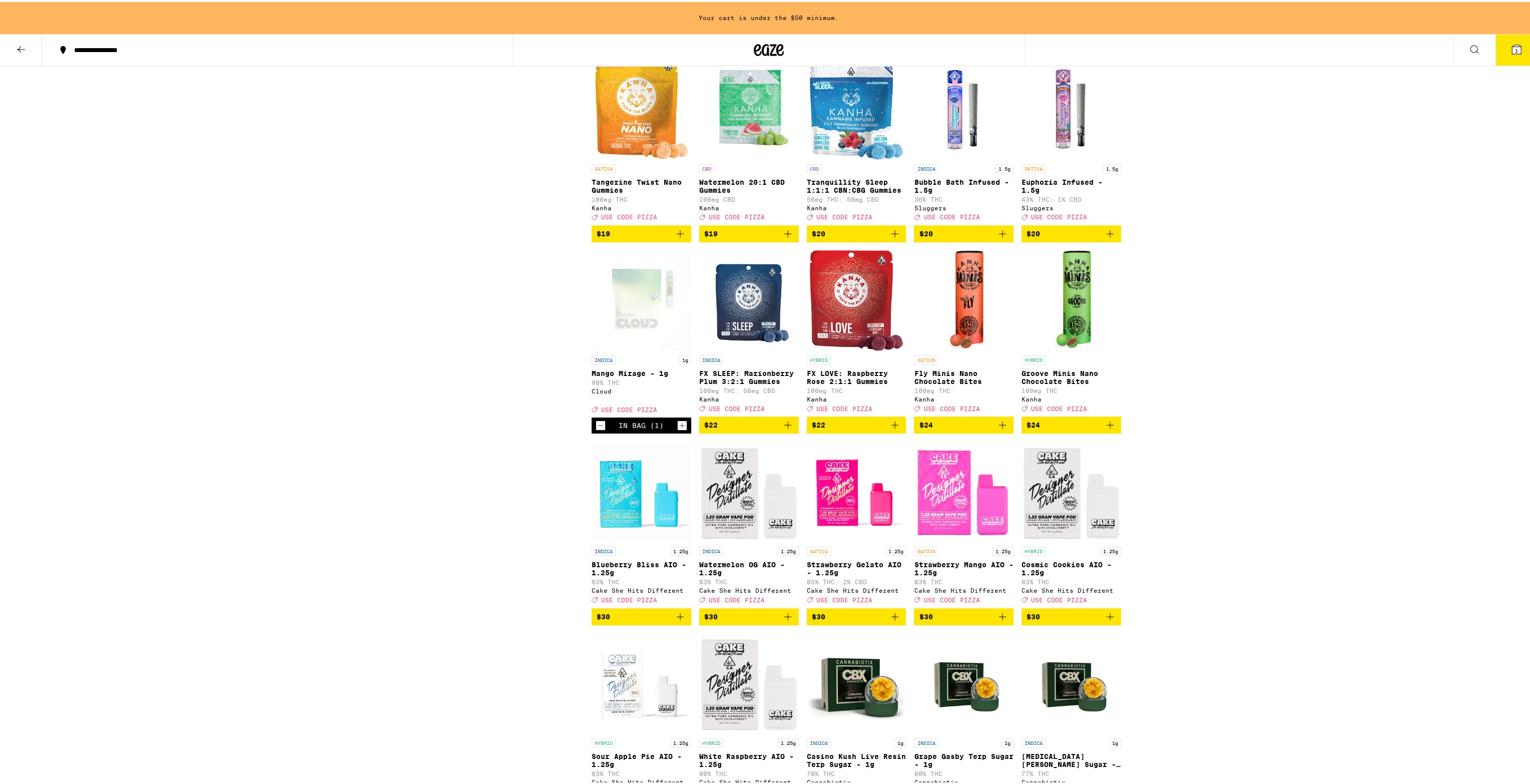
scroll to position [1351, 0]
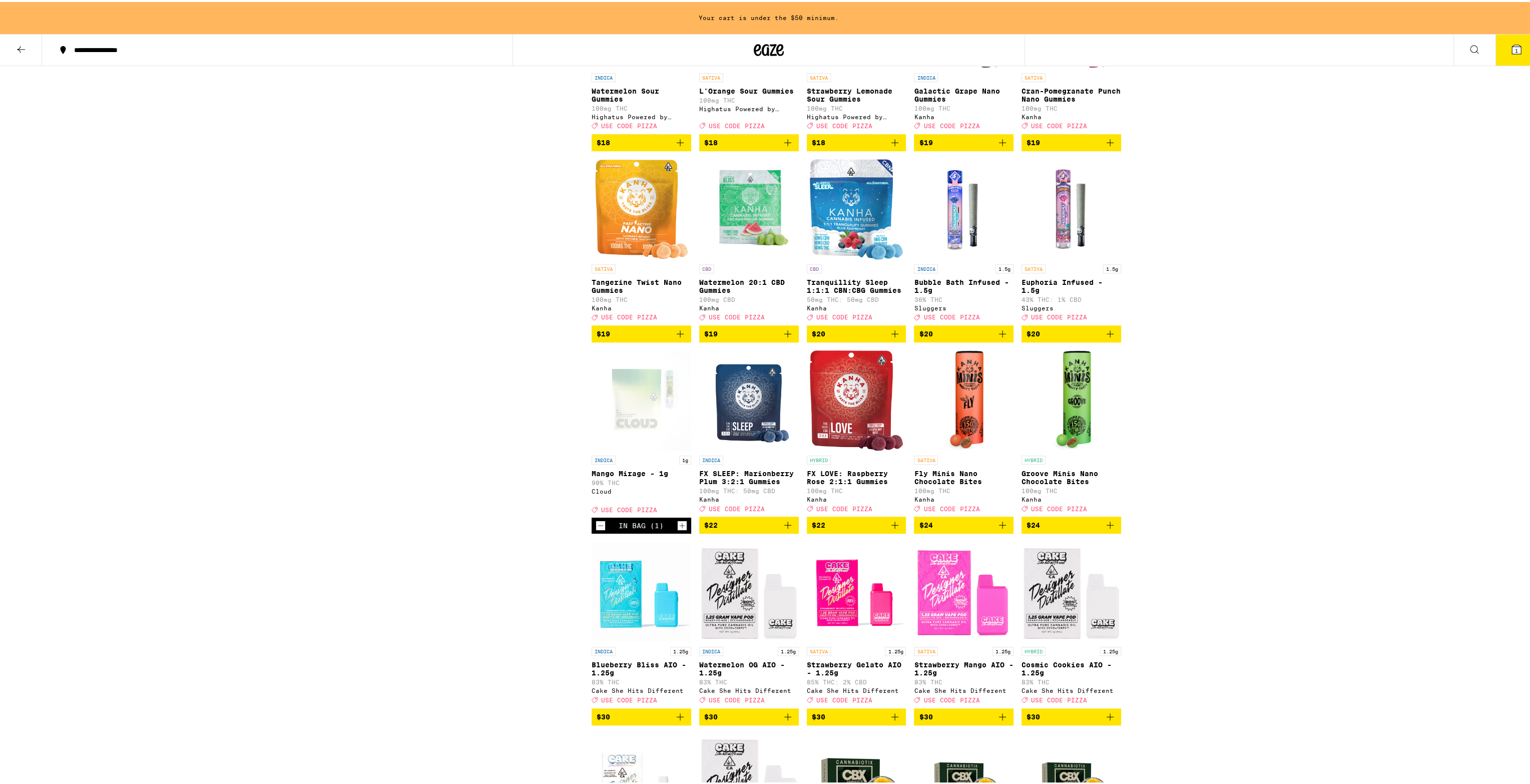
click at [680, 527] on icon "Increment" at bounding box center [683, 524] width 6 height 6
click at [679, 529] on icon "Increment" at bounding box center [682, 524] width 9 height 12
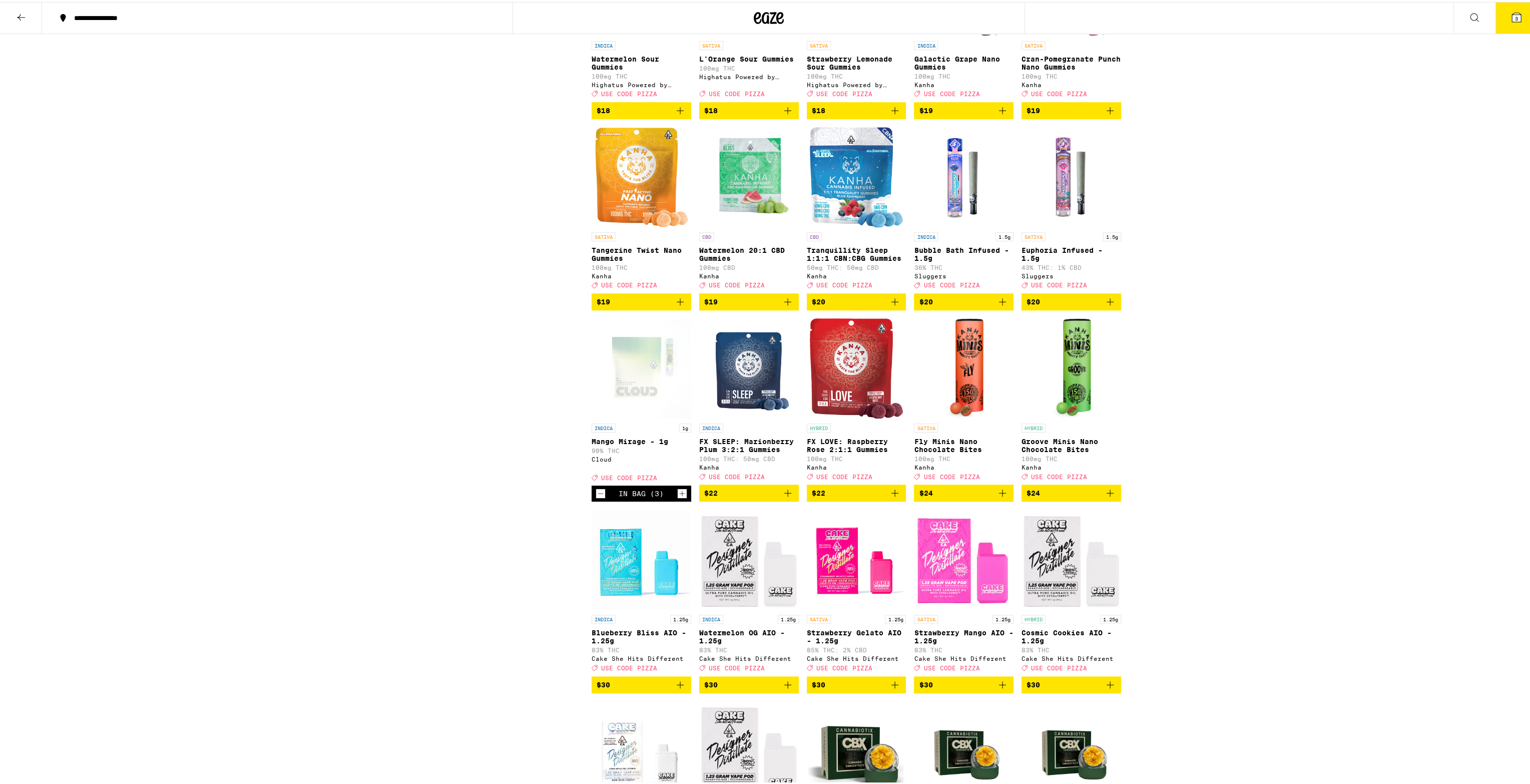
scroll to position [1319, 0]
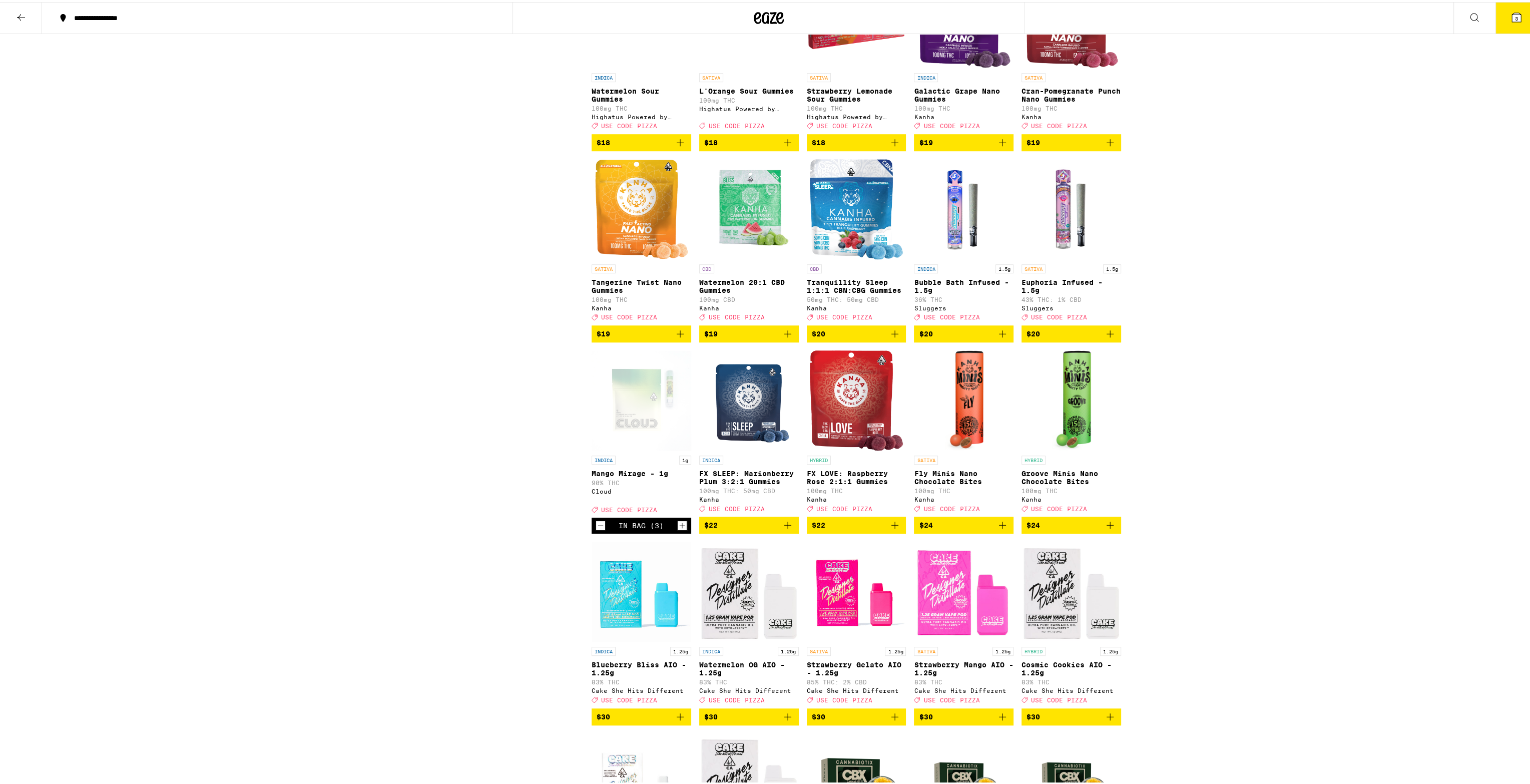
click at [680, 527] on icon "Increment" at bounding box center [683, 524] width 6 height 6
click at [492, 527] on div "Clearfalse filter Strain Type CBD Hybrid Indica Sativa Category Concentrates Ed…" at bounding box center [504, 341] width 175 height 3090
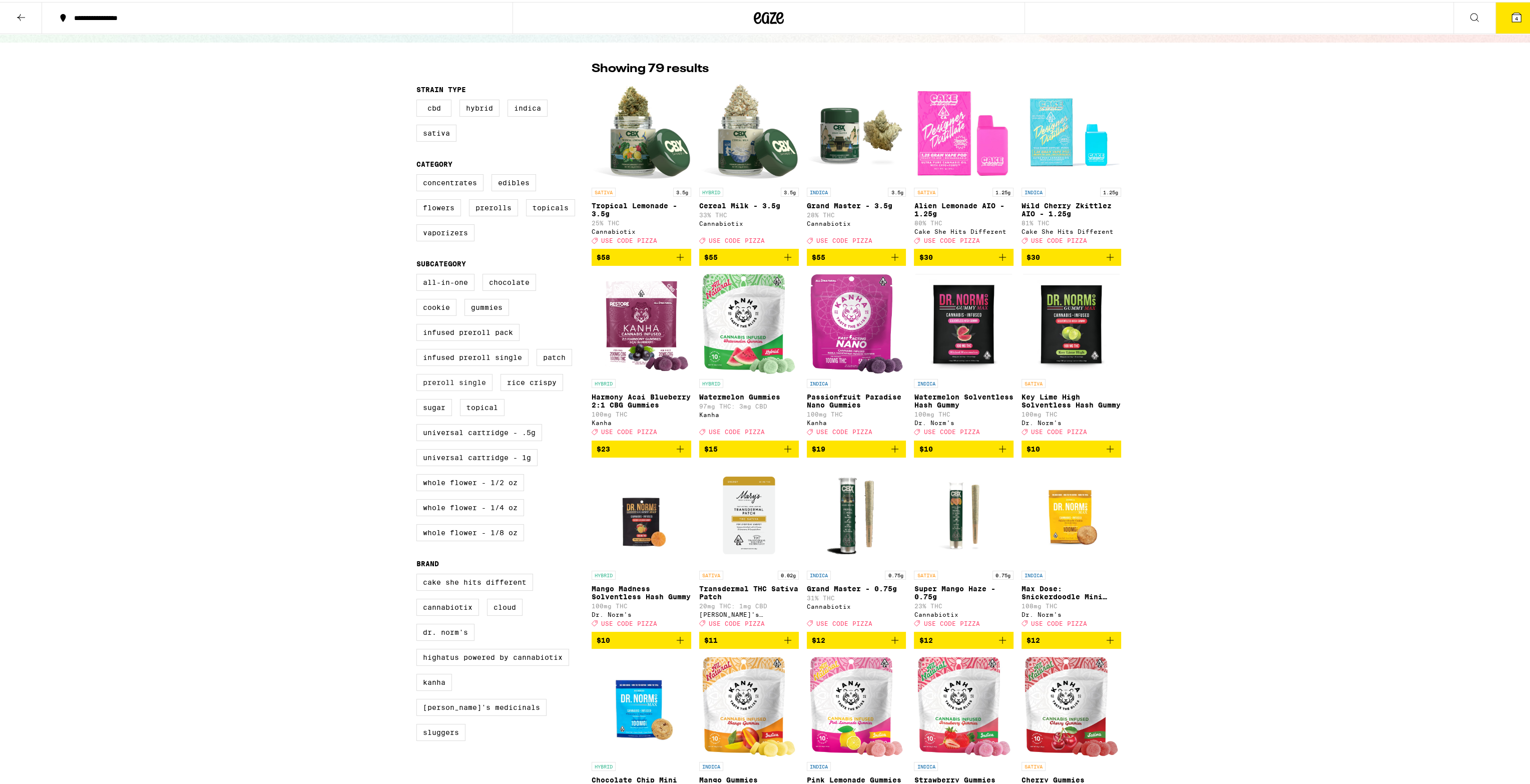
scroll to position [0, 0]
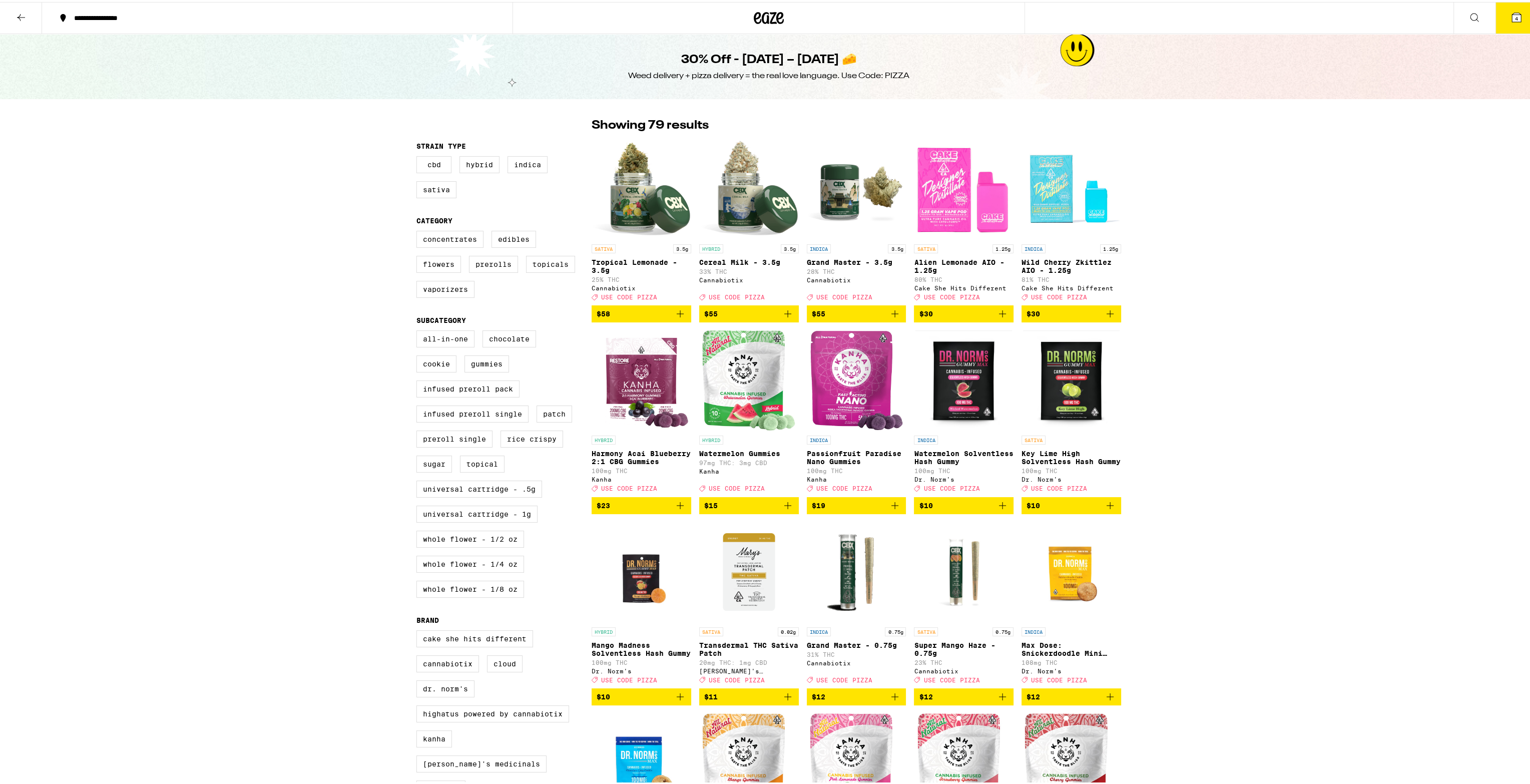
click at [28, 14] on button at bounding box center [20, 16] width 42 height 32
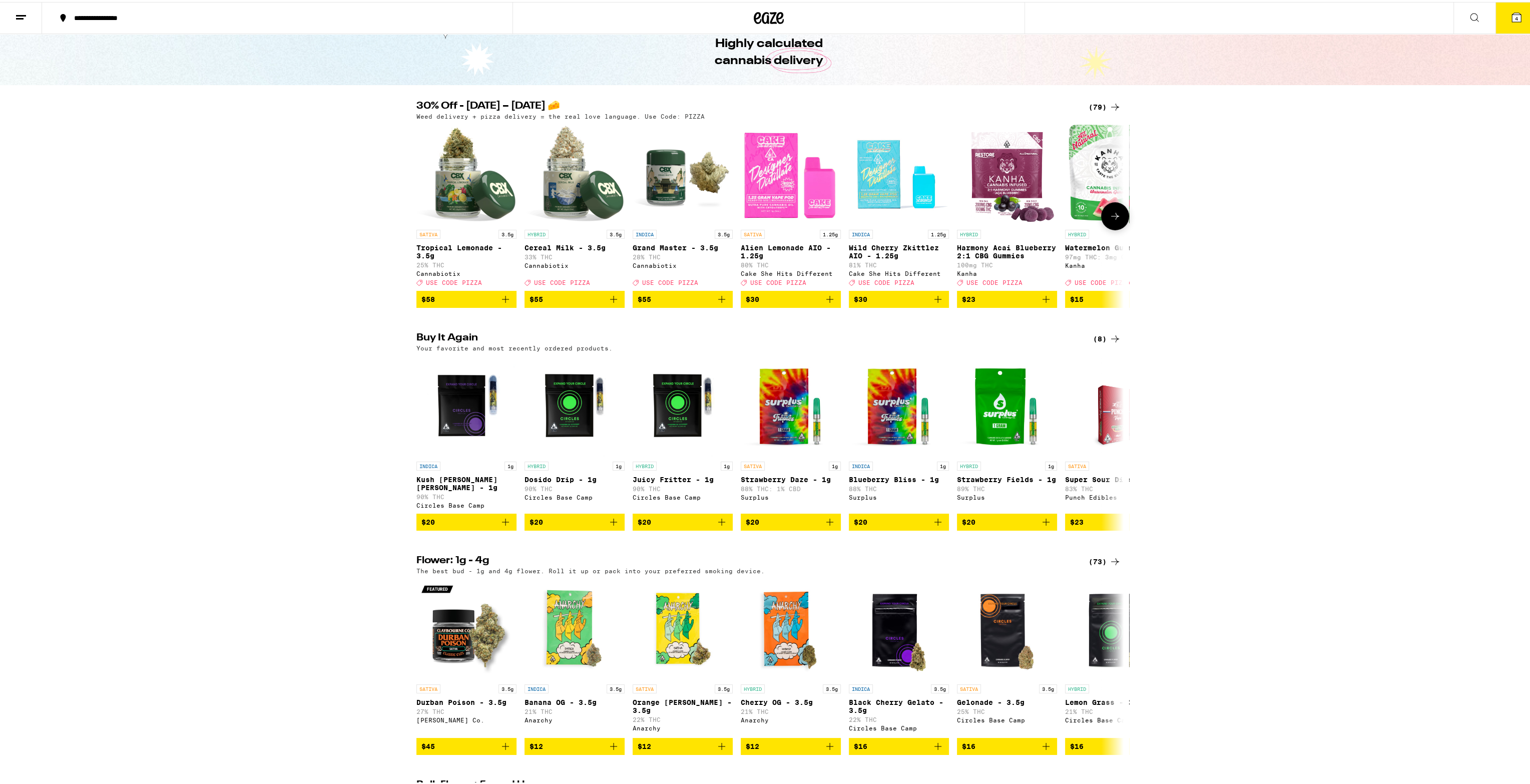
scroll to position [100, 0]
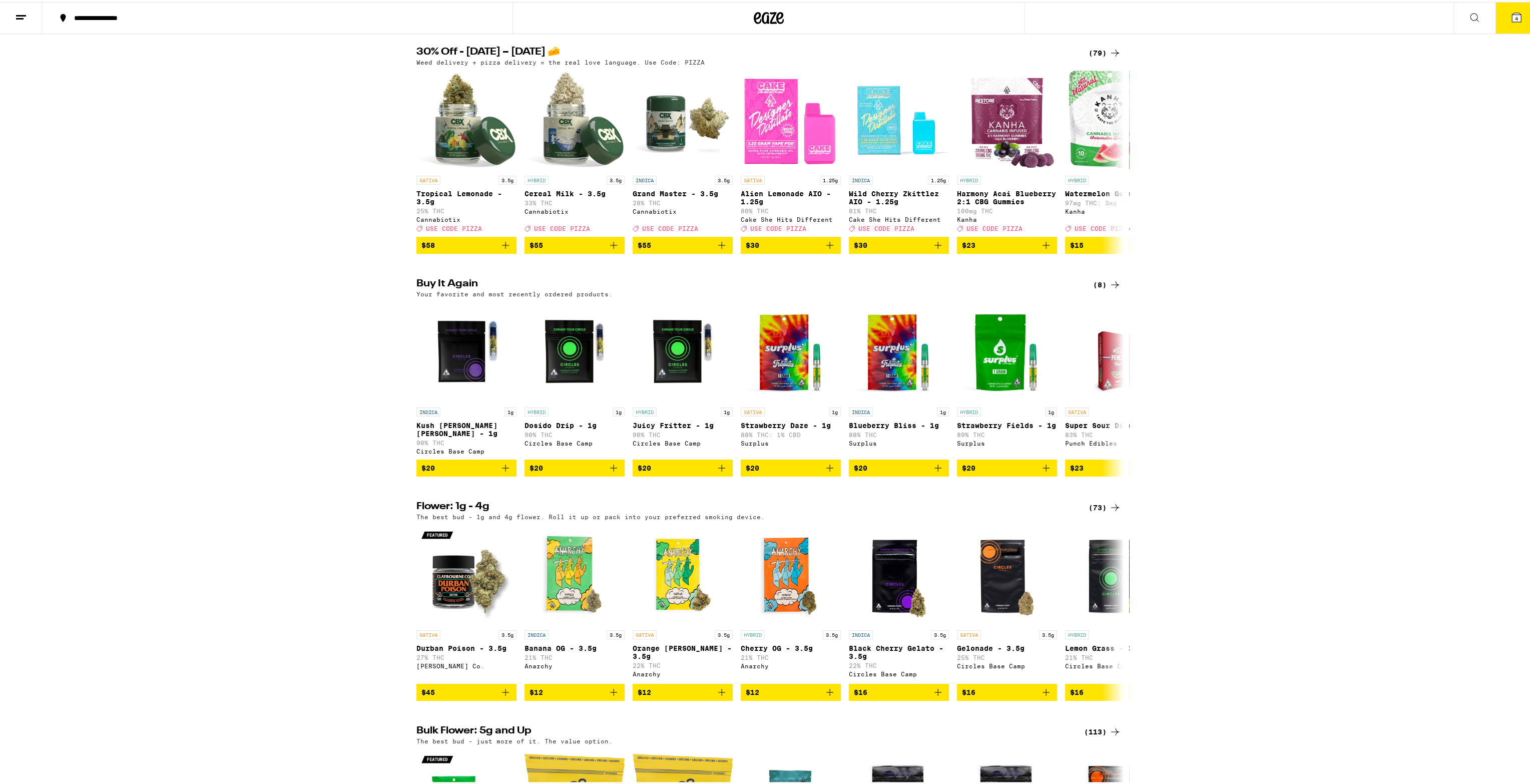
click at [1110, 511] on icon at bounding box center [1116, 505] width 12 height 12
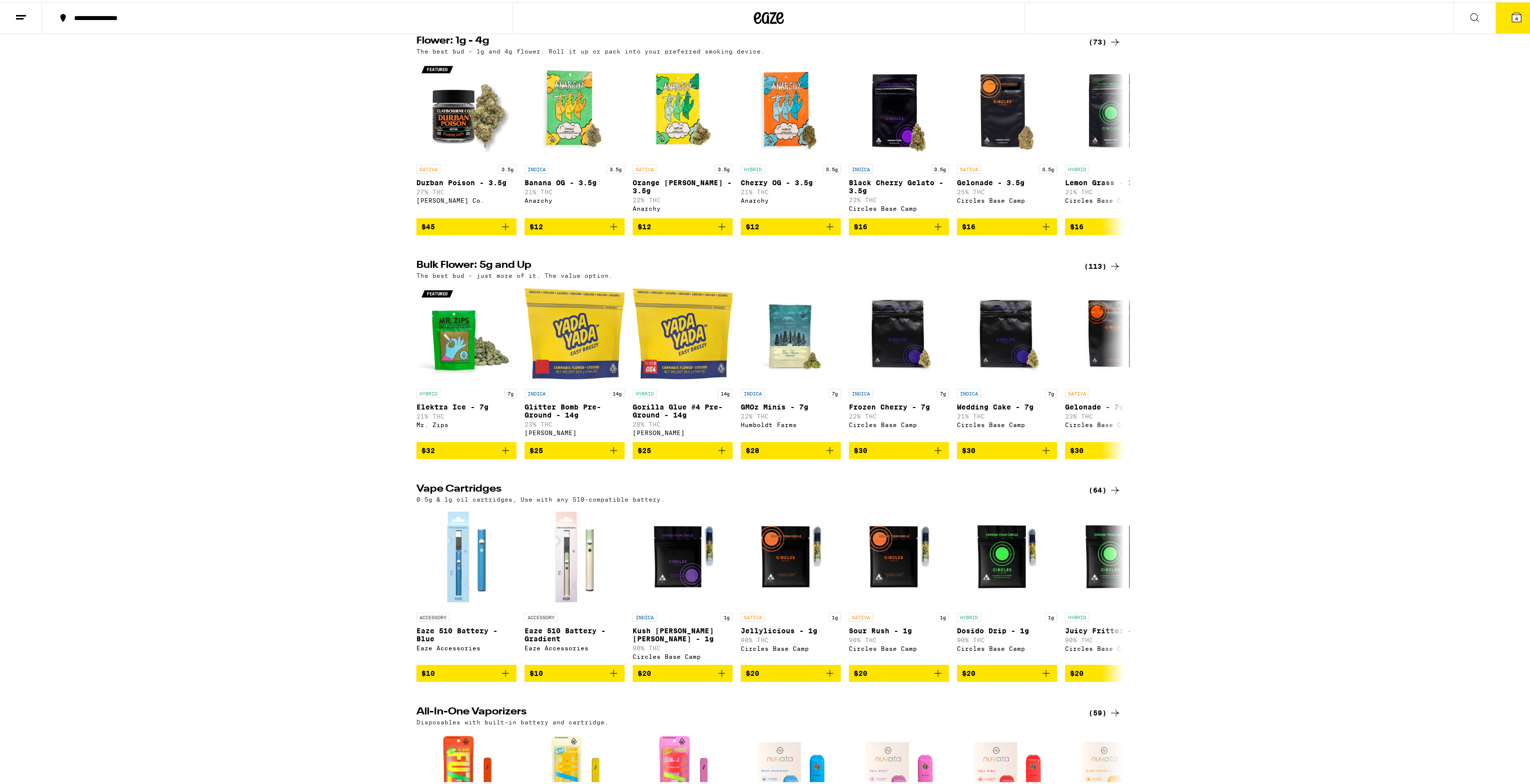
scroll to position [600, 0]
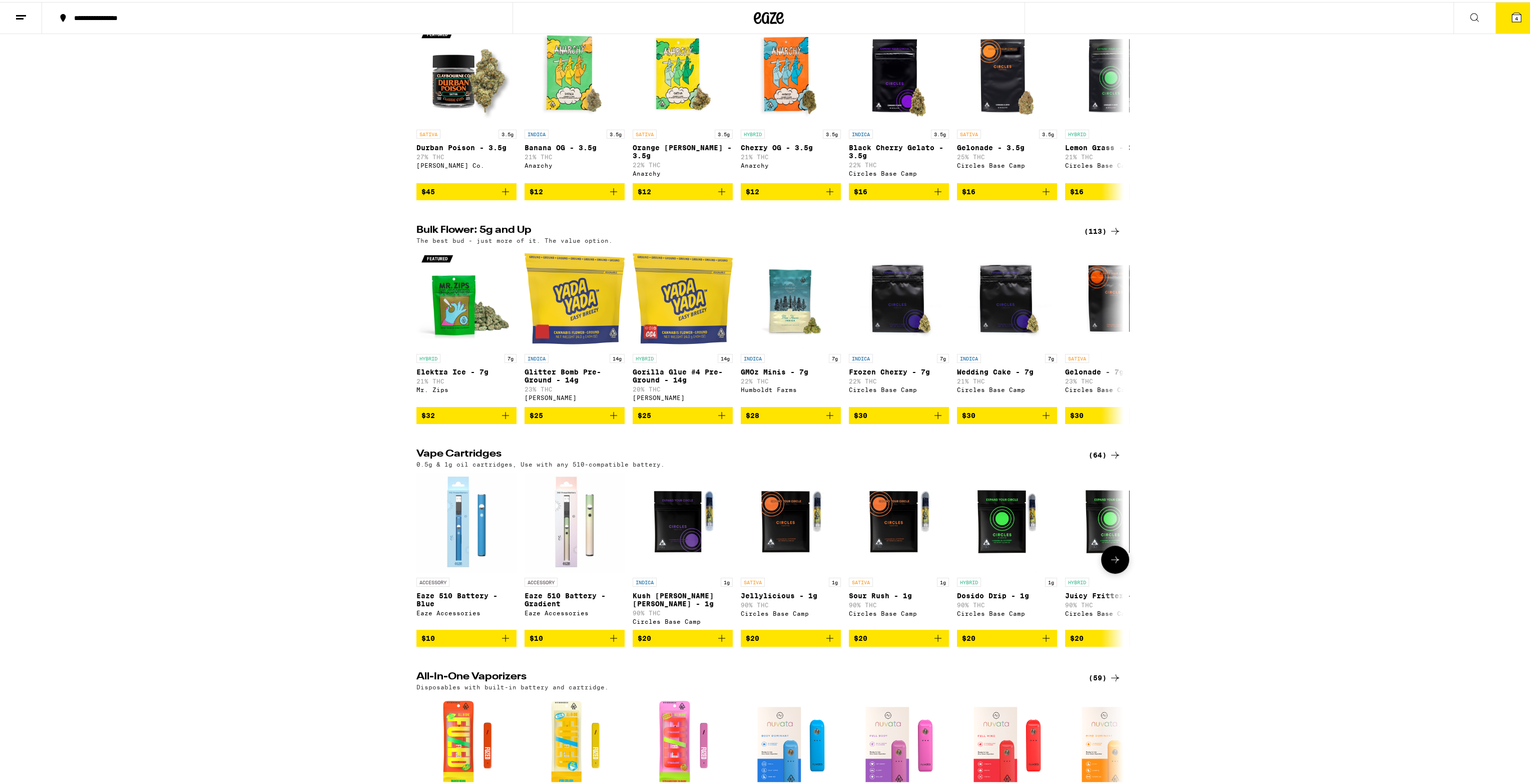
click at [1116, 563] on icon at bounding box center [1116, 558] width 12 height 12
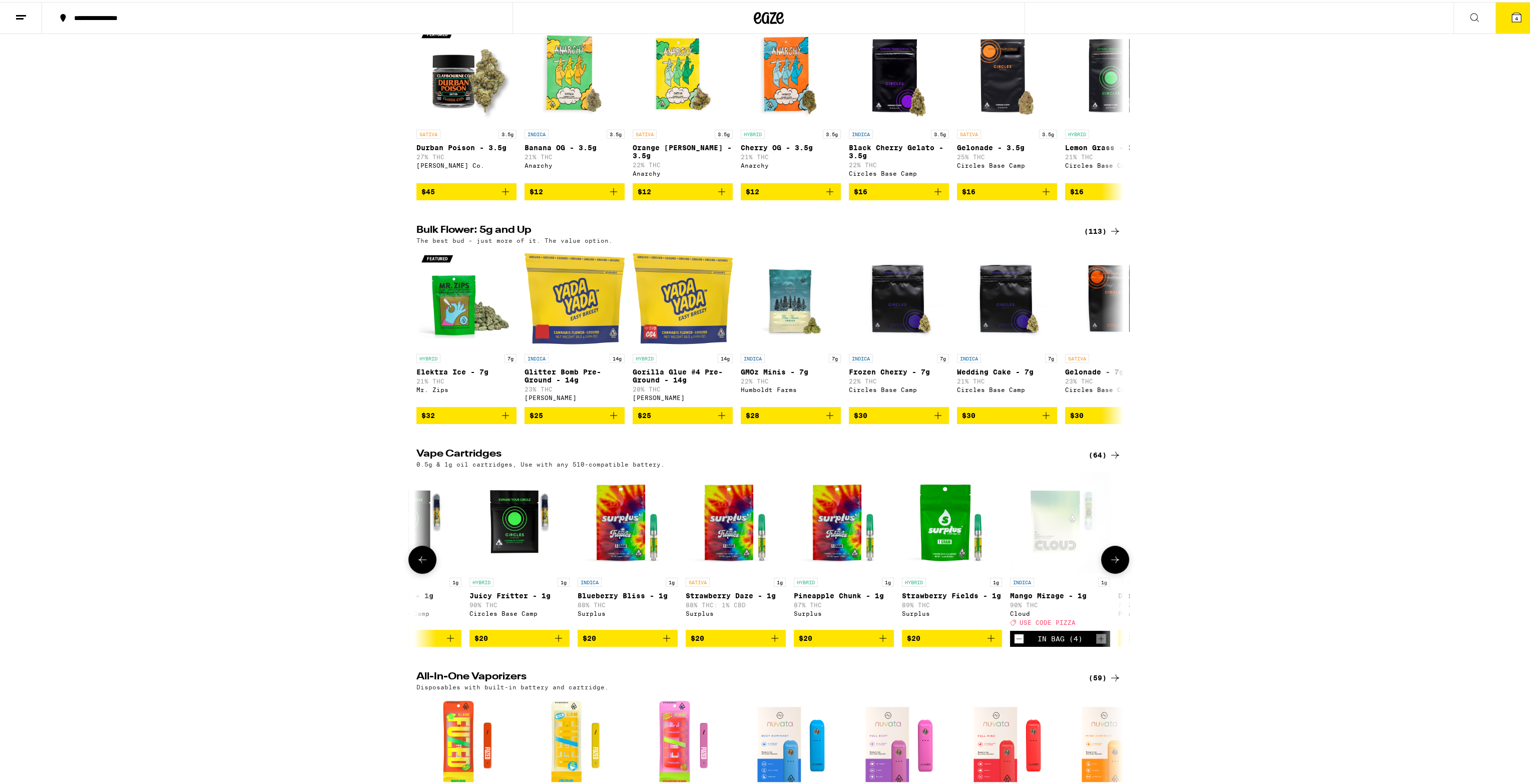
click at [1116, 563] on icon at bounding box center [1116, 558] width 12 height 12
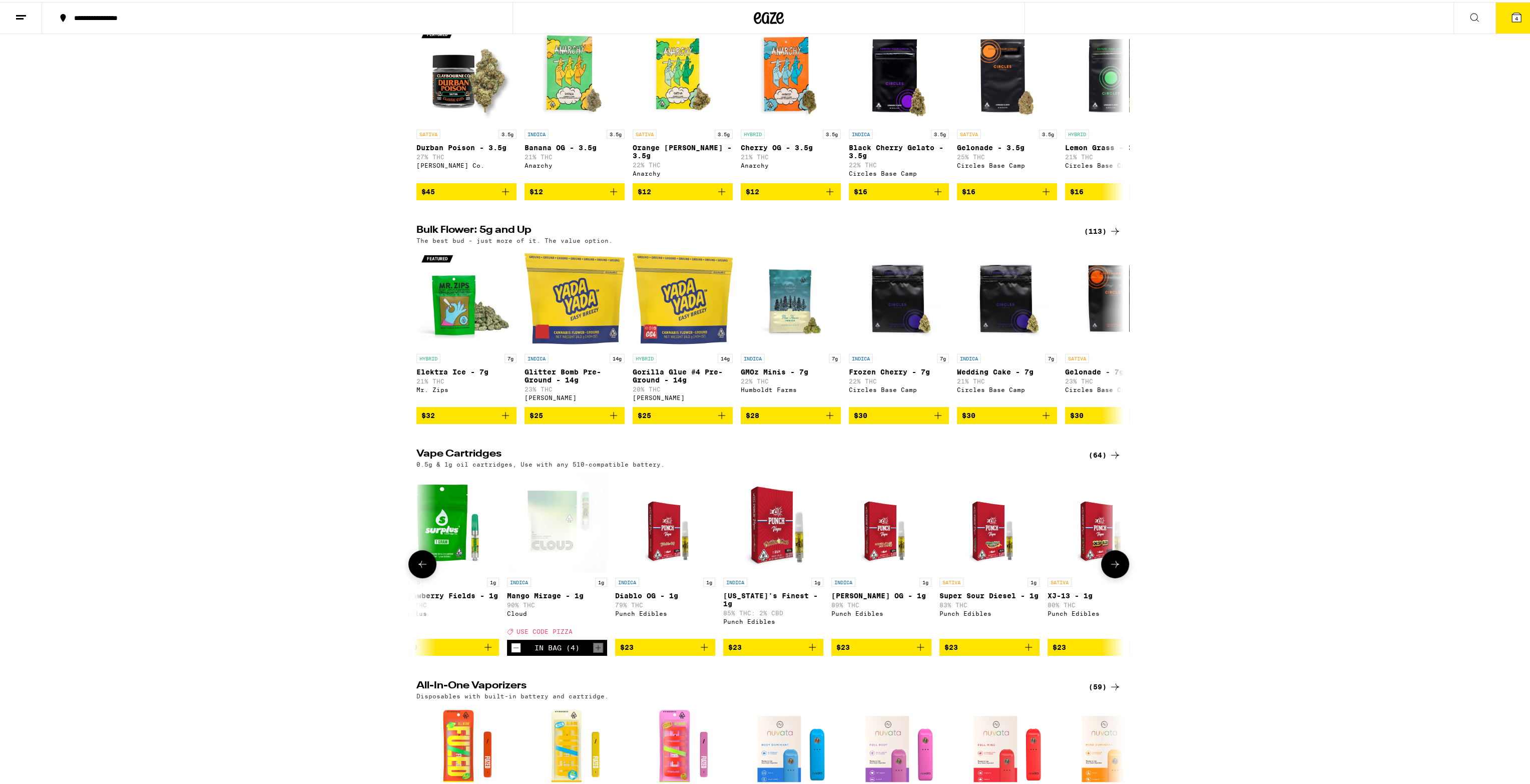
scroll to position [0, 1191]
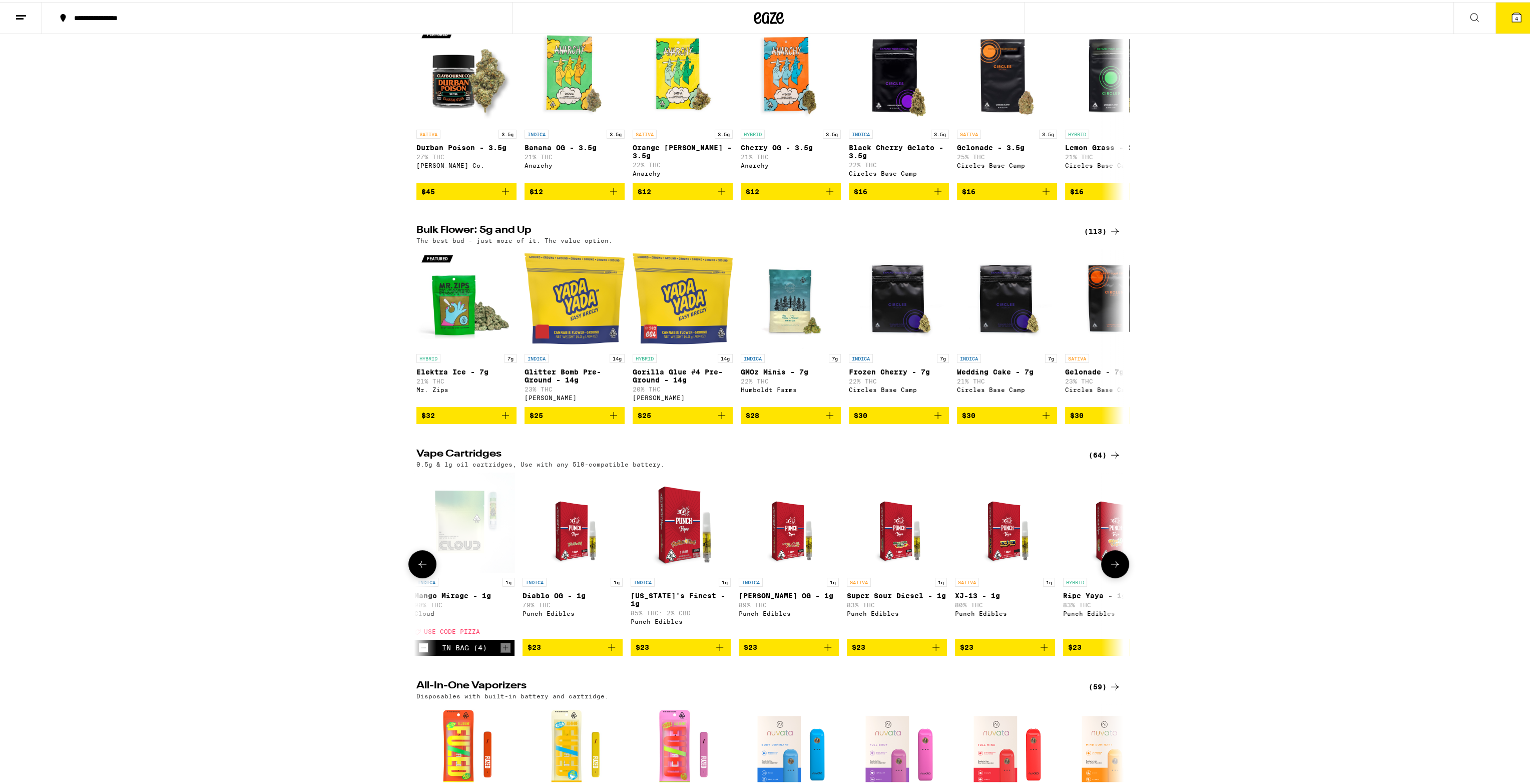
click at [1116, 576] on button at bounding box center [1115, 561] width 28 height 28
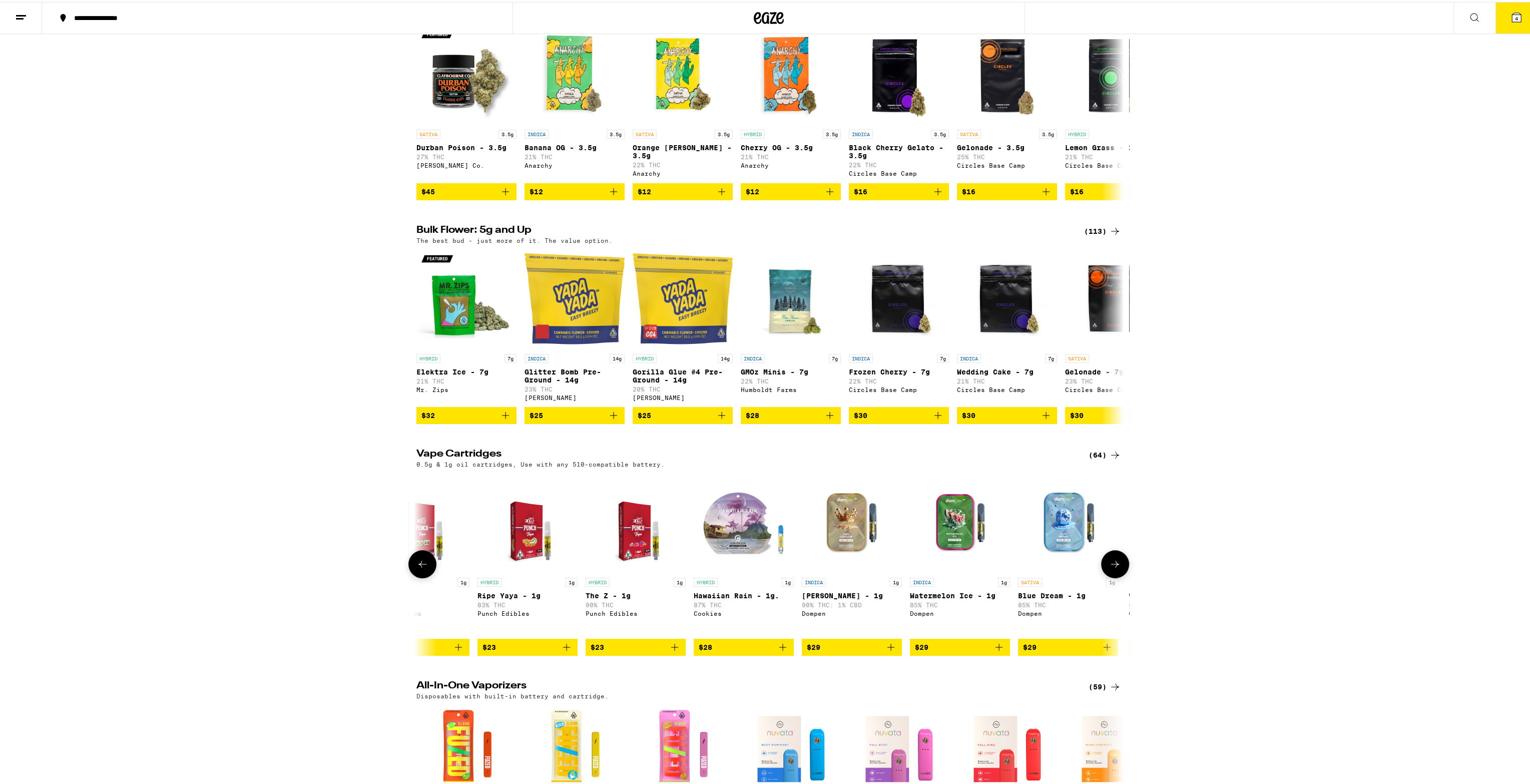
scroll to position [0, 1788]
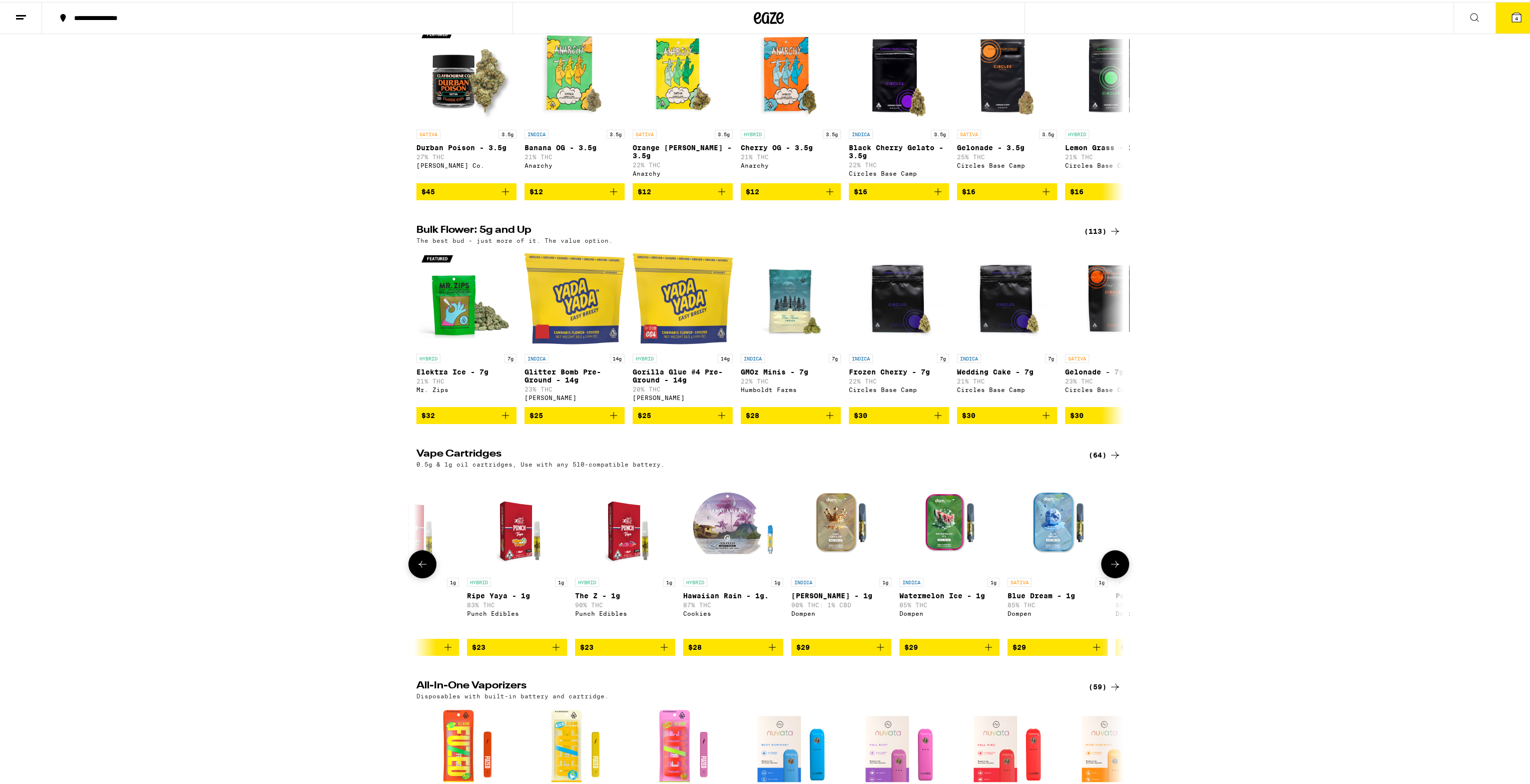
click at [1116, 576] on button at bounding box center [1115, 561] width 28 height 28
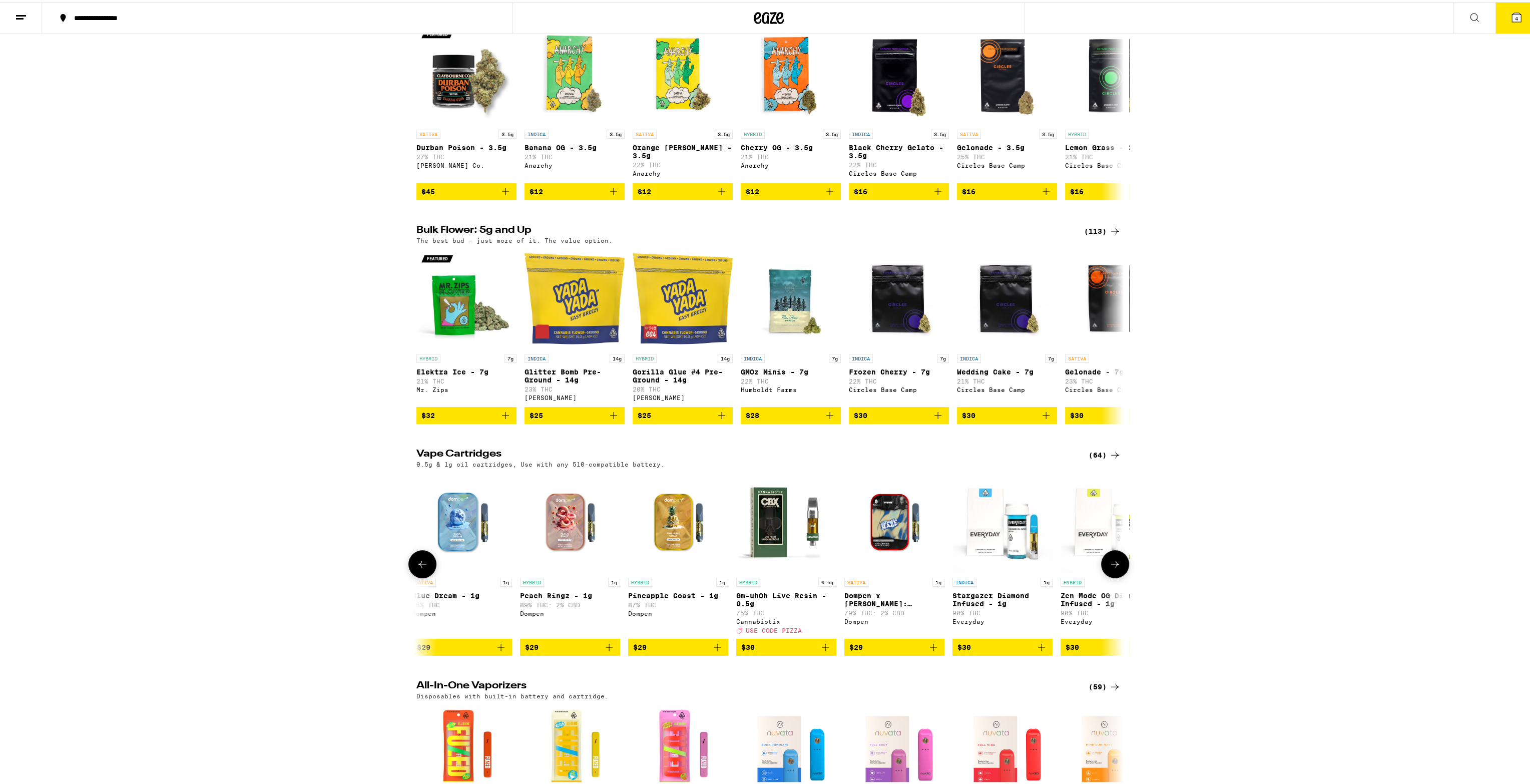
click at [1116, 576] on button at bounding box center [1115, 561] width 28 height 28
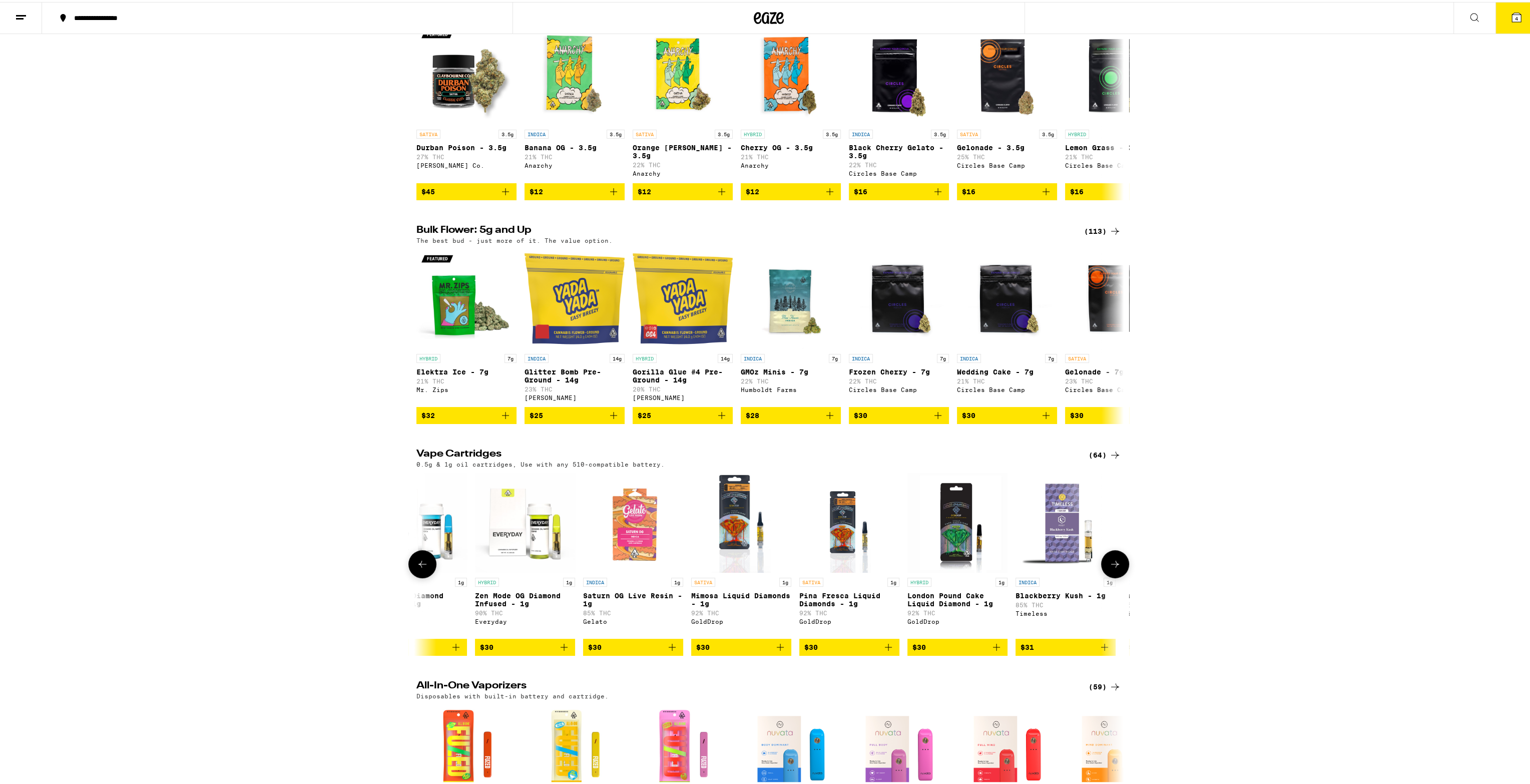
scroll to position [0, 2980]
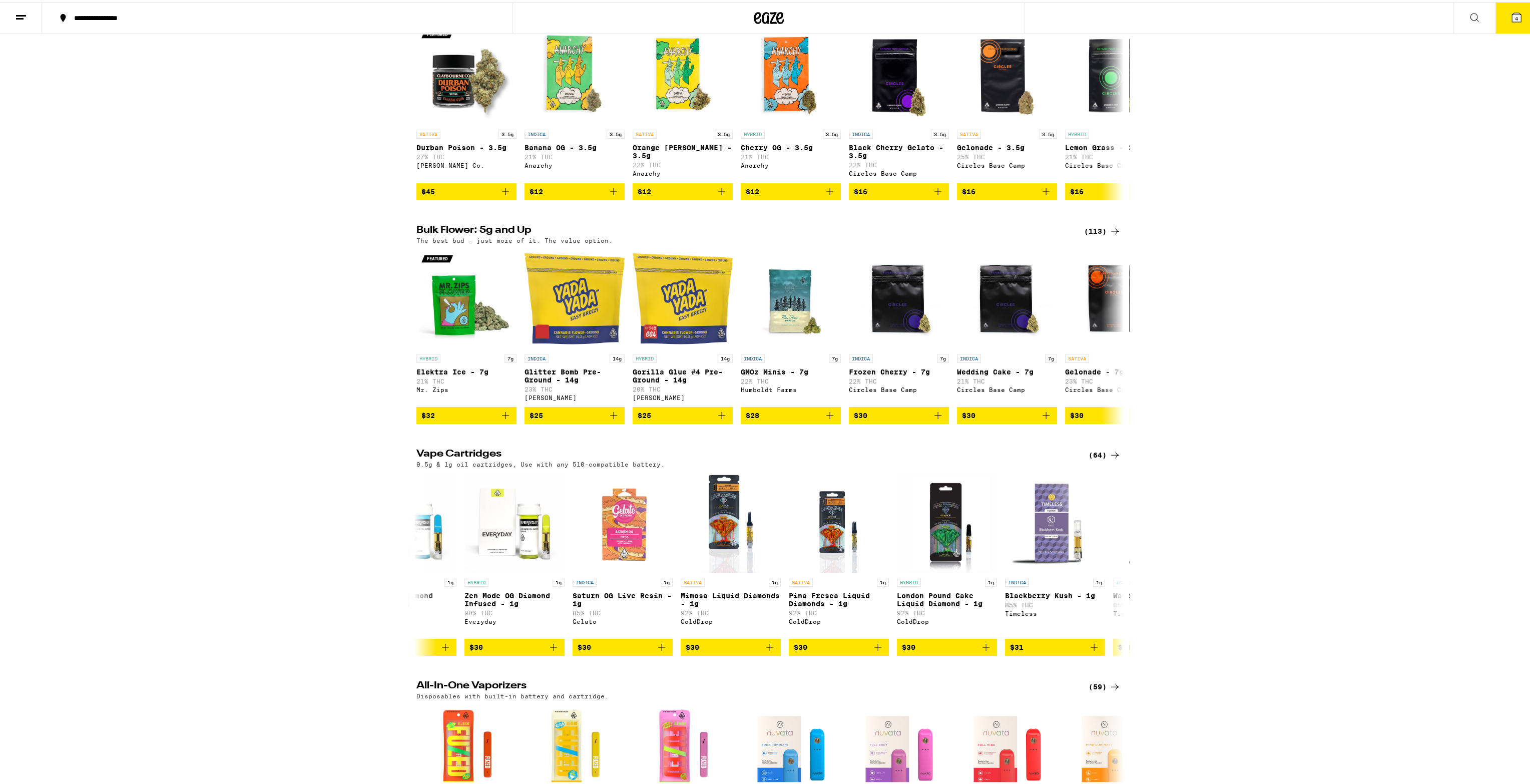
click at [1095, 459] on div "(64)" at bounding box center [1105, 453] width 33 height 12
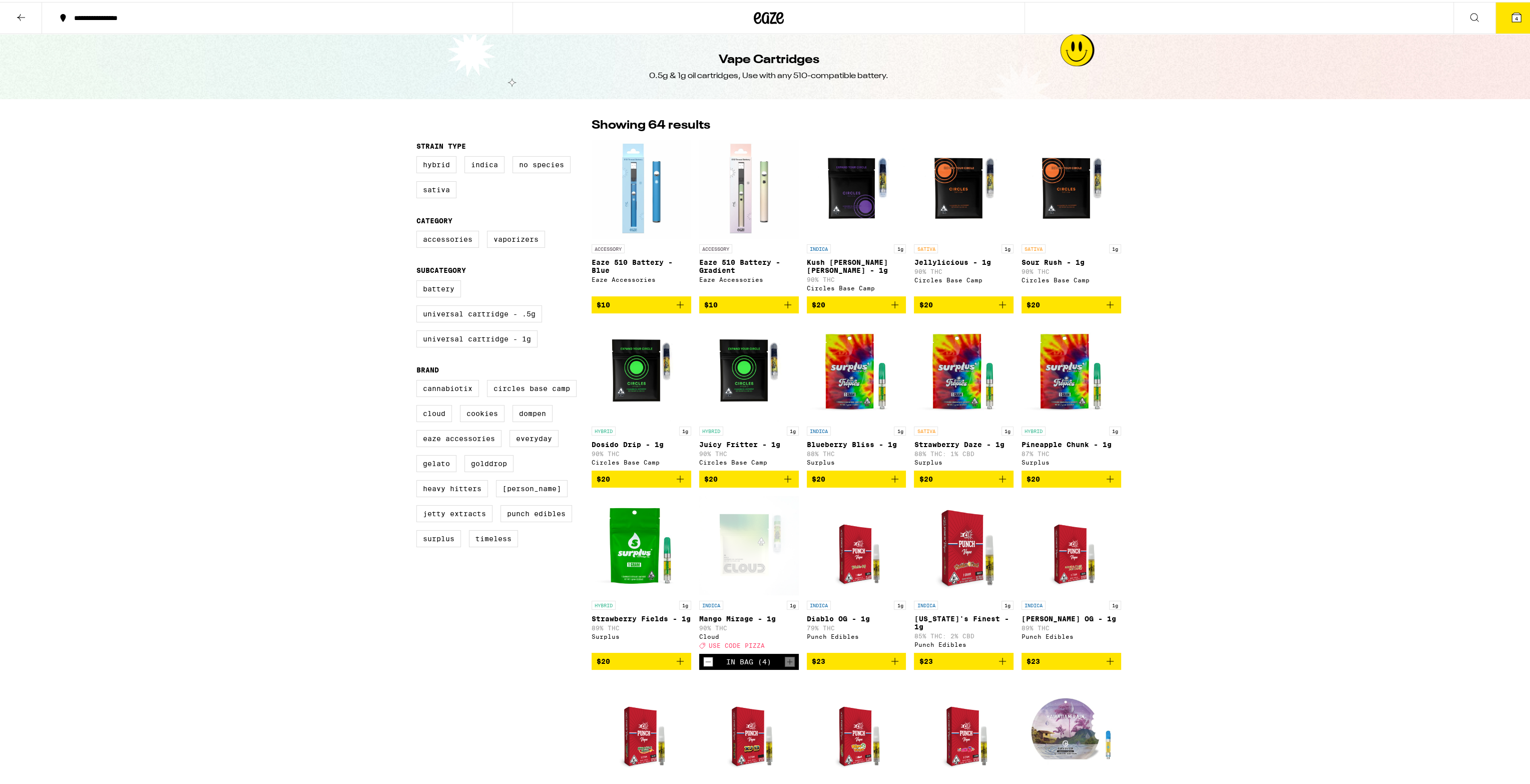
click at [892, 298] on icon "Add to bag" at bounding box center [895, 303] width 12 height 12
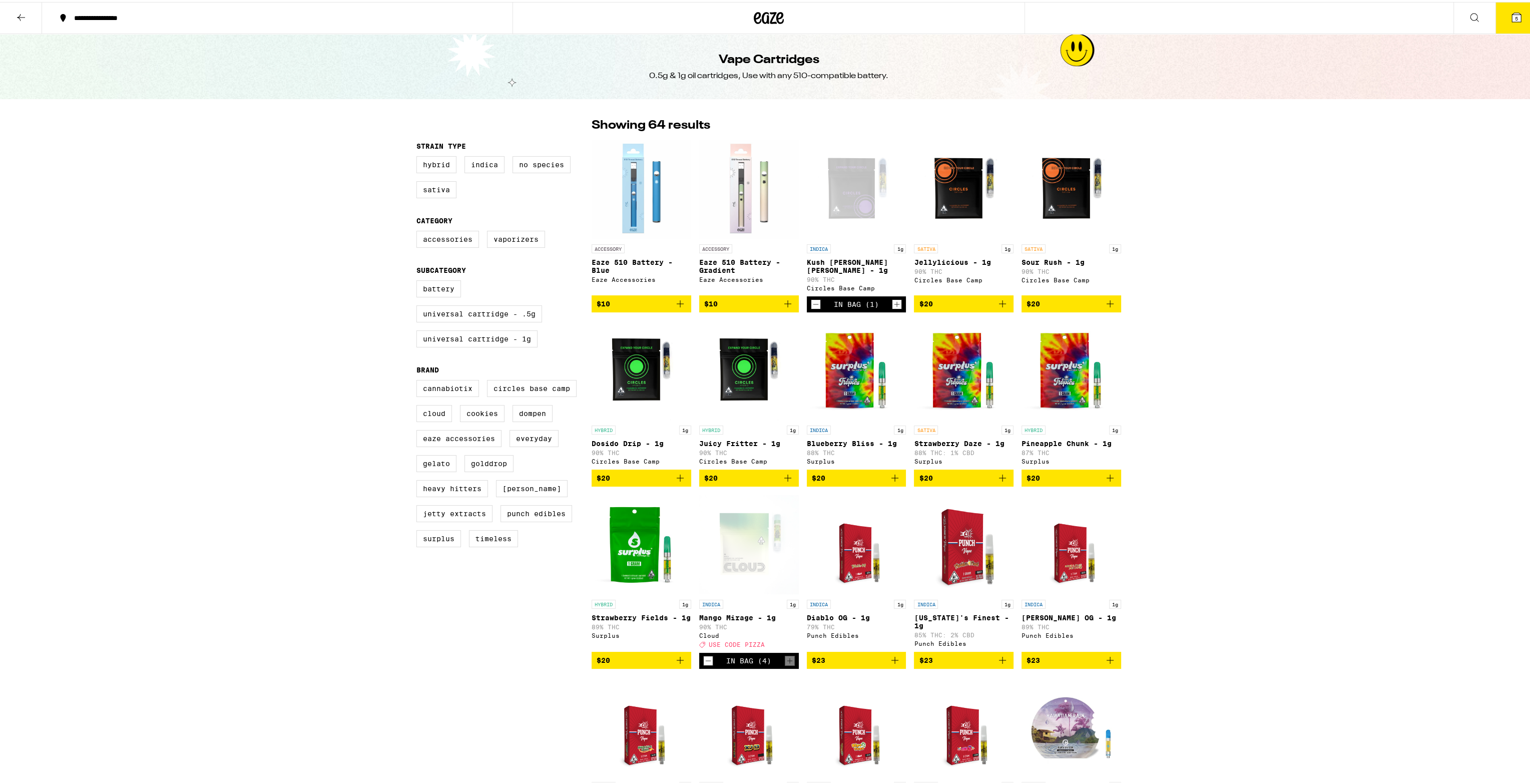
click at [896, 477] on icon "Add to bag" at bounding box center [895, 475] width 12 height 12
click at [893, 301] on icon "Increment" at bounding box center [897, 302] width 9 height 12
click at [896, 301] on icon "Increment" at bounding box center [897, 302] width 9 height 12
click at [760, 22] on icon at bounding box center [769, 15] width 30 height 18
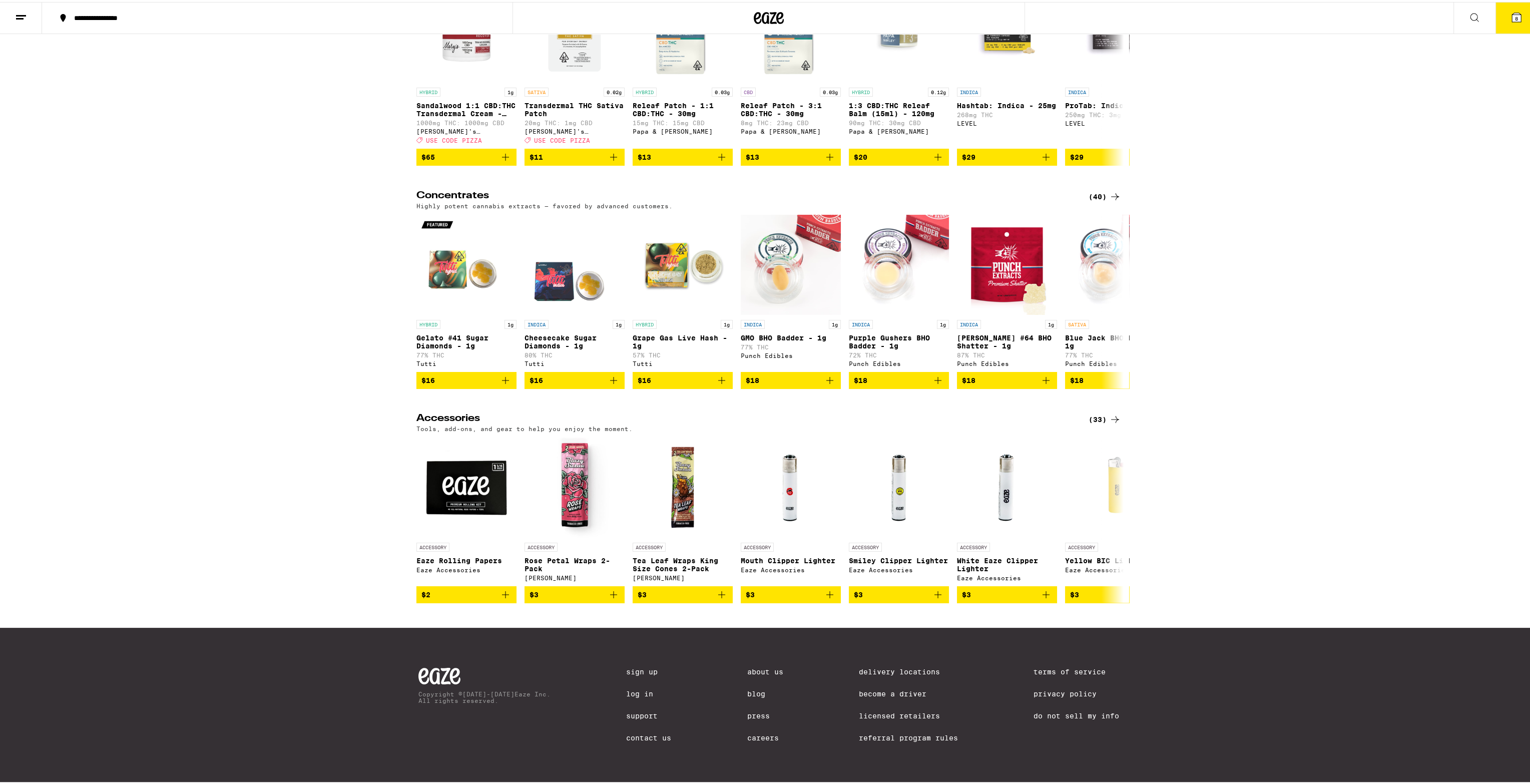
scroll to position [3675, 0]
click at [1110, 305] on icon at bounding box center [1116, 299] width 12 height 12
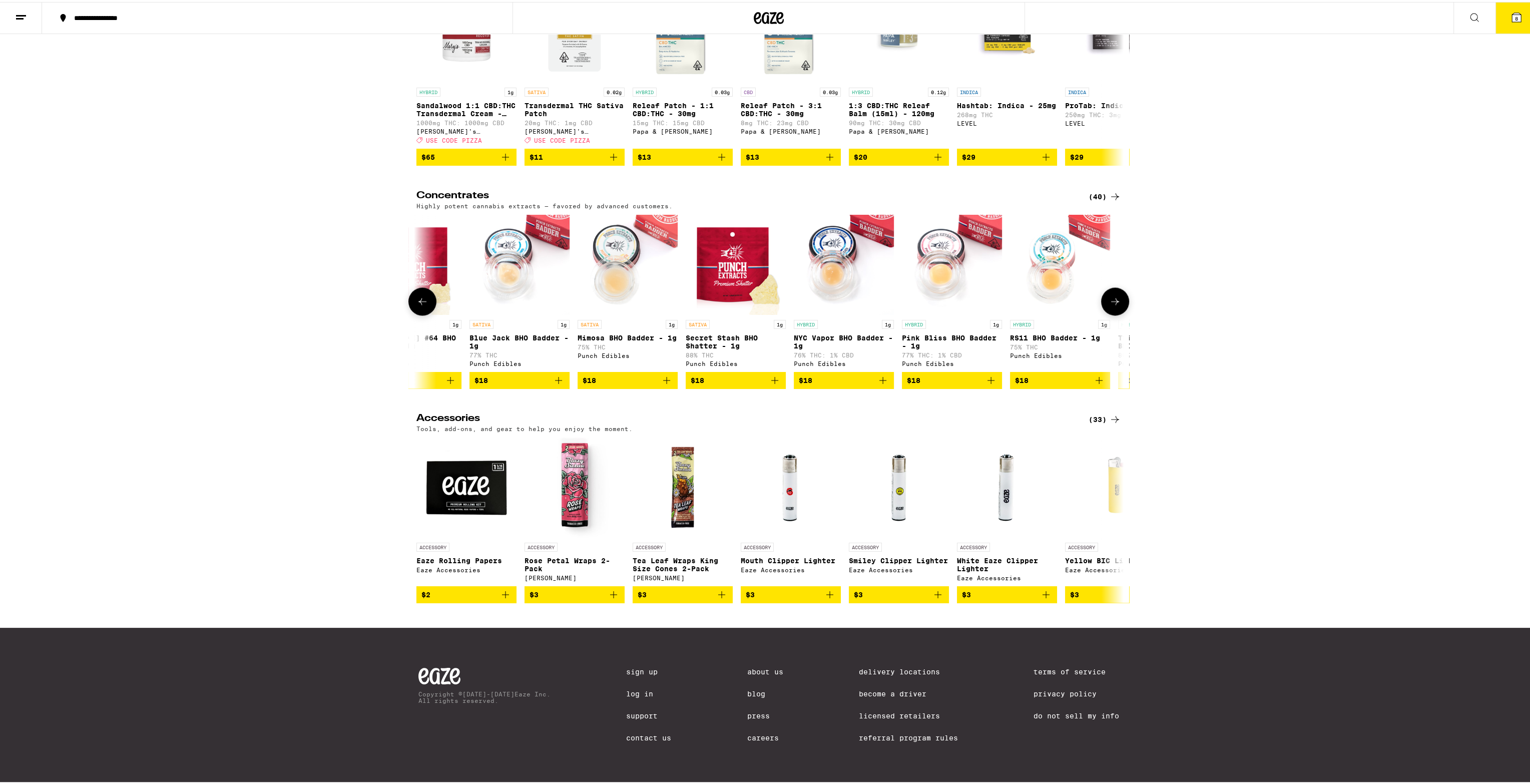
click at [1110, 305] on icon at bounding box center [1116, 299] width 12 height 12
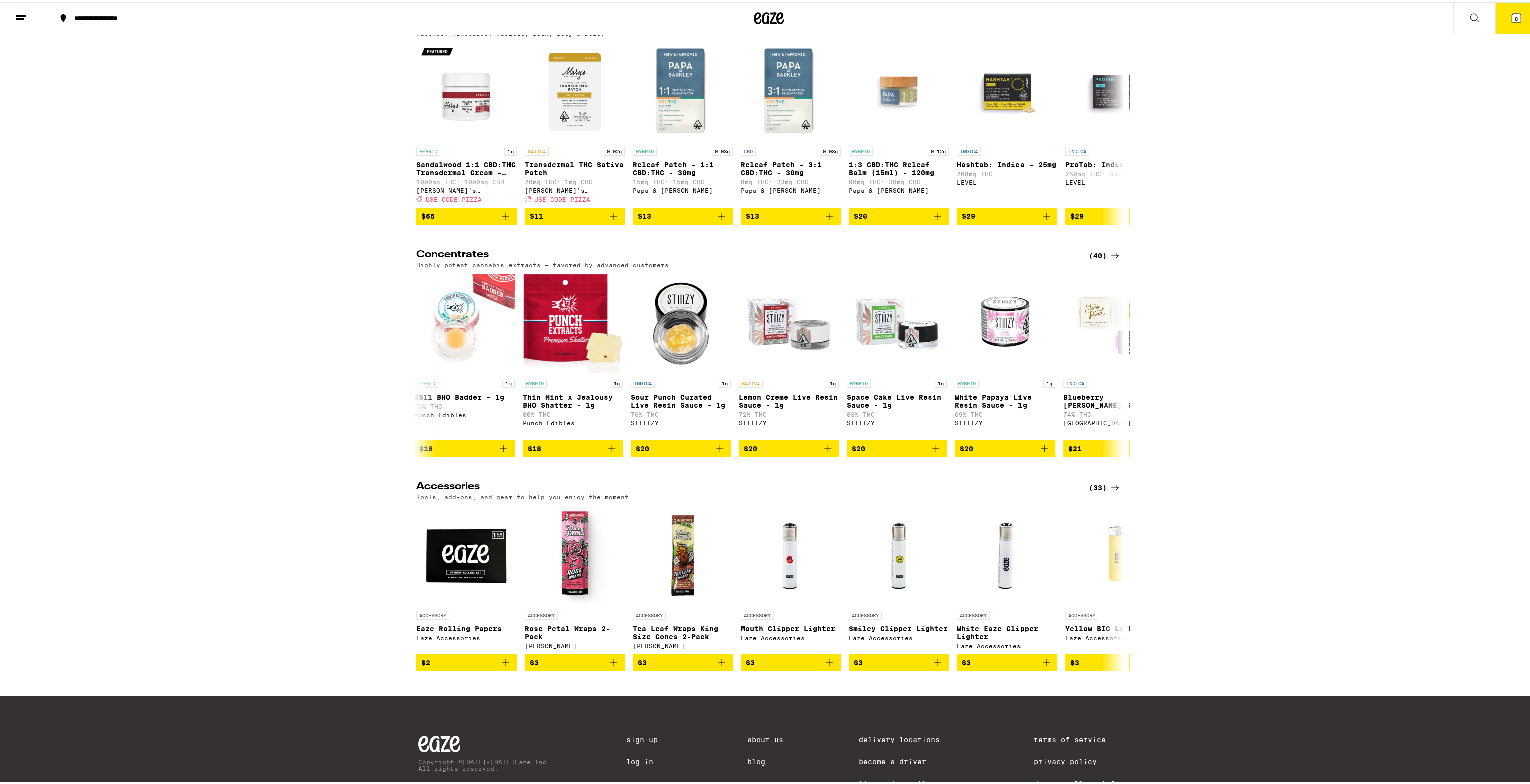
scroll to position [3574, 0]
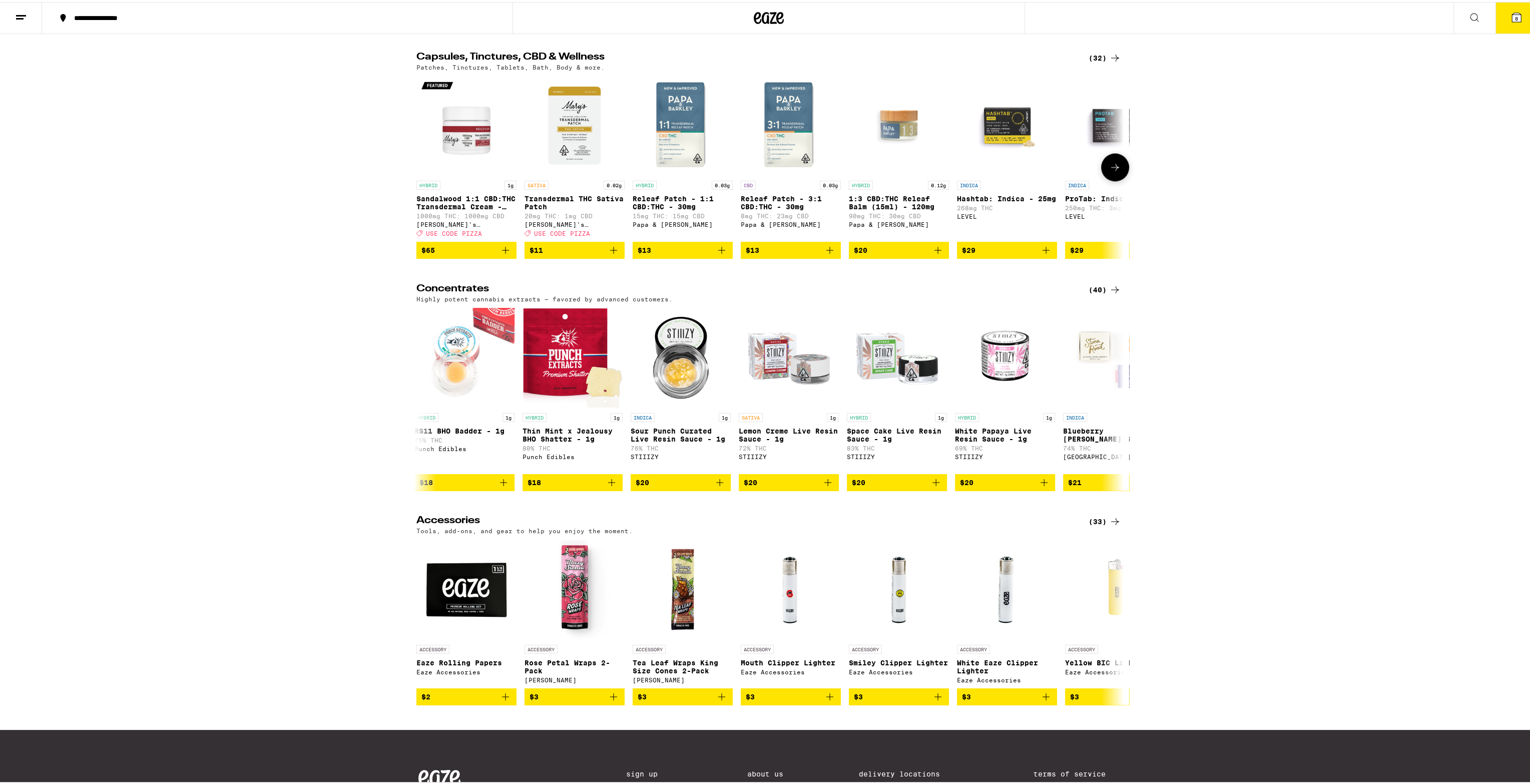
click at [1110, 171] on icon at bounding box center [1116, 165] width 12 height 12
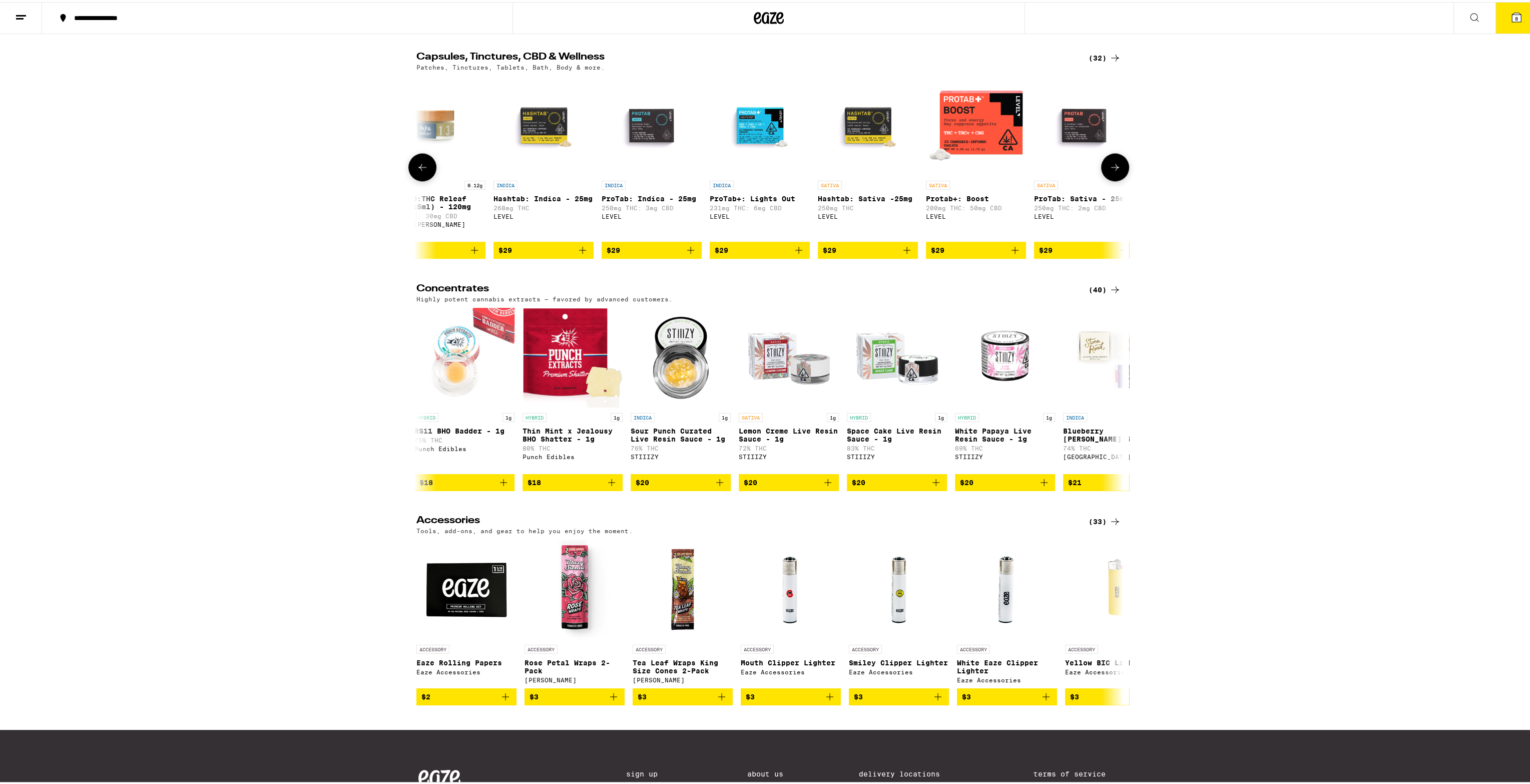
scroll to position [0, 596]
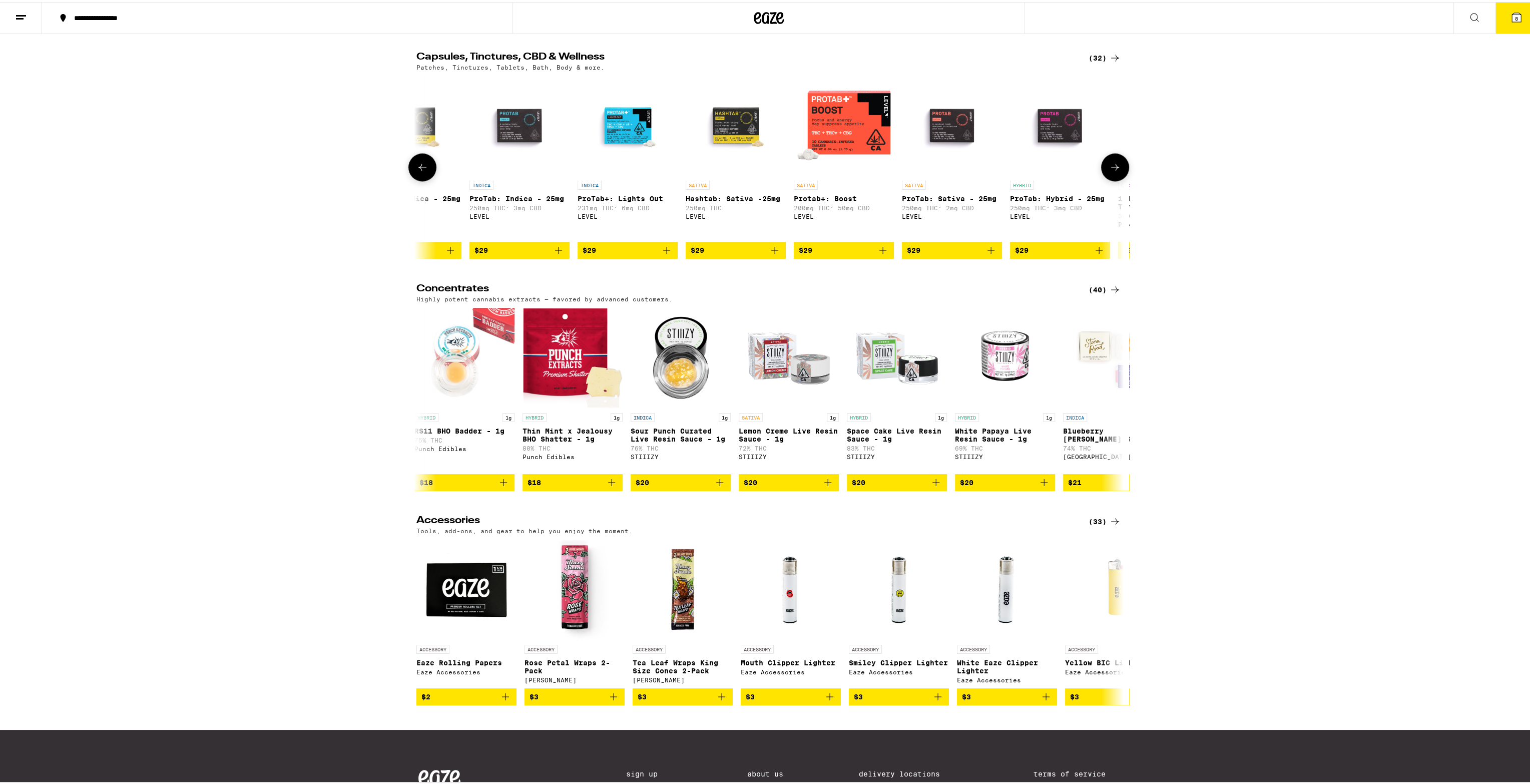
click at [1110, 171] on icon at bounding box center [1116, 165] width 12 height 12
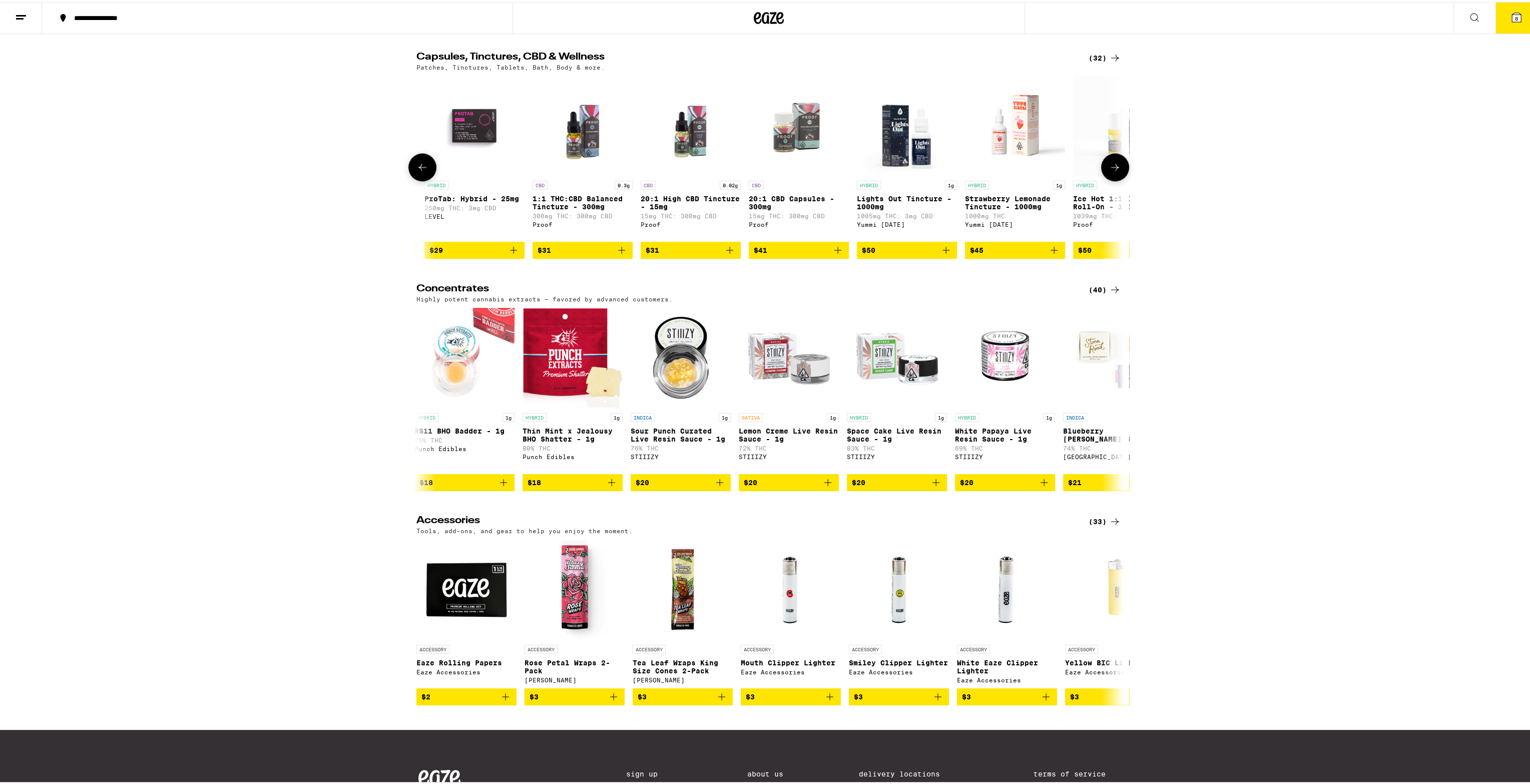
scroll to position [0, 1191]
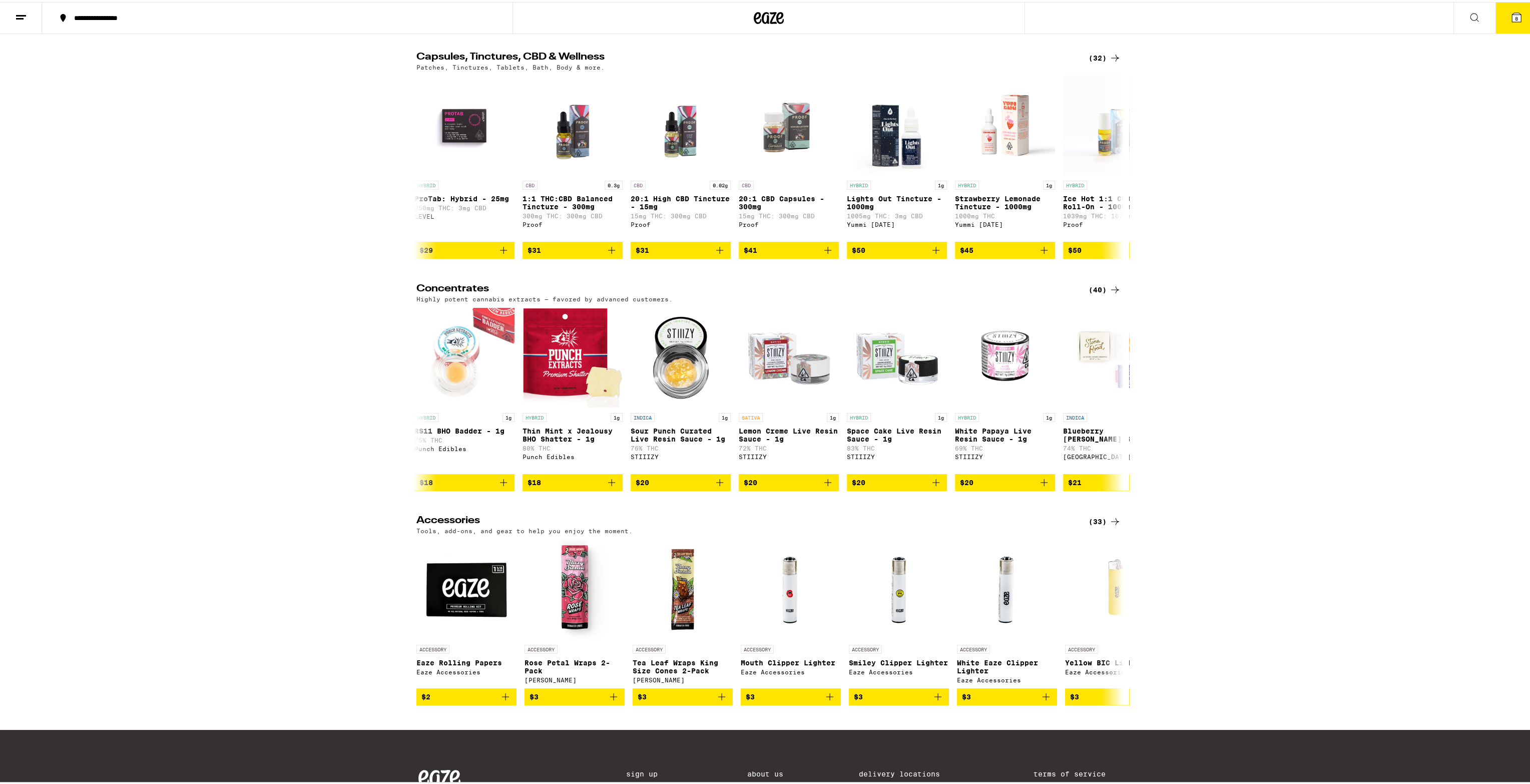
click at [1097, 62] on div "(32)" at bounding box center [1105, 56] width 33 height 12
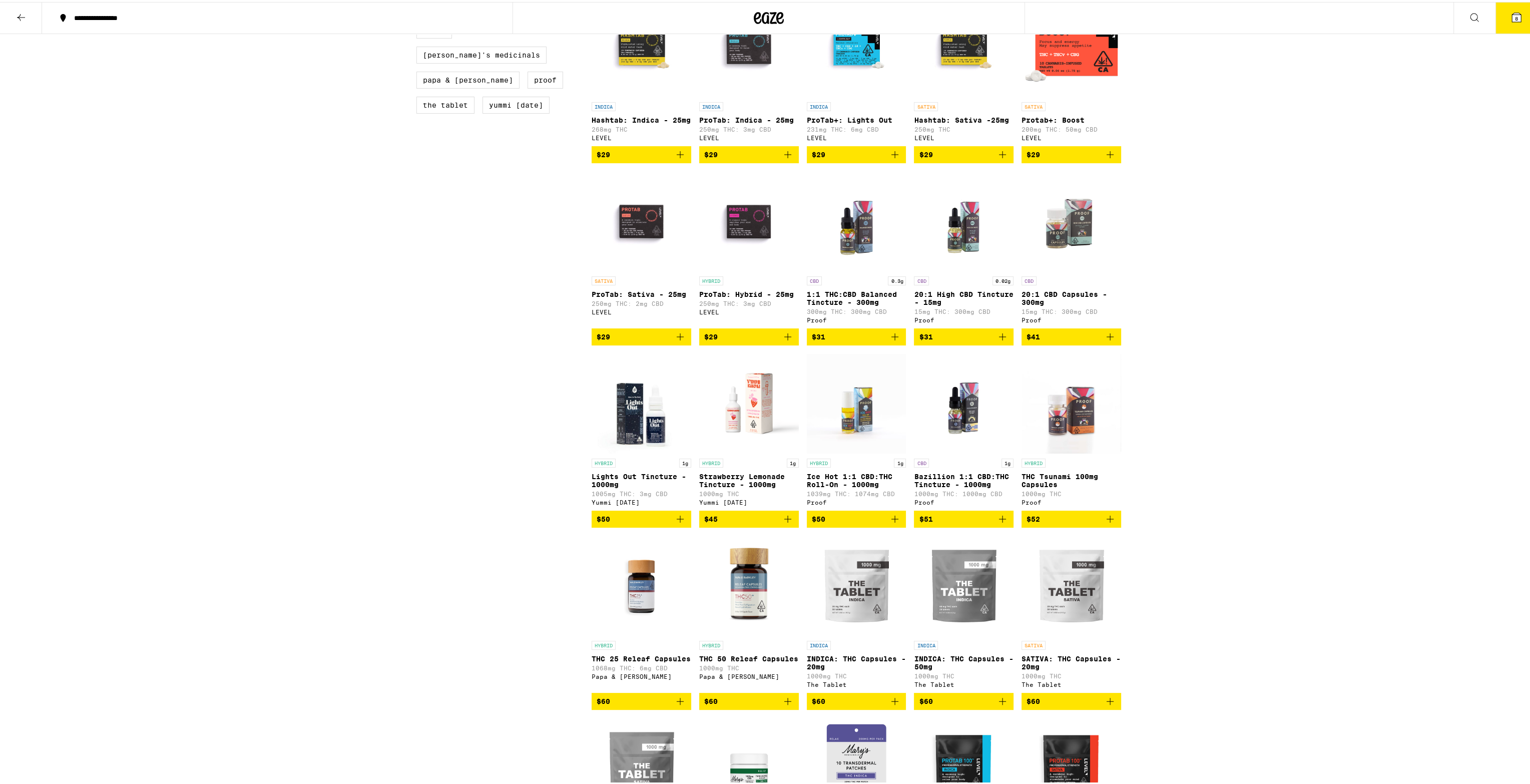
scroll to position [350, 0]
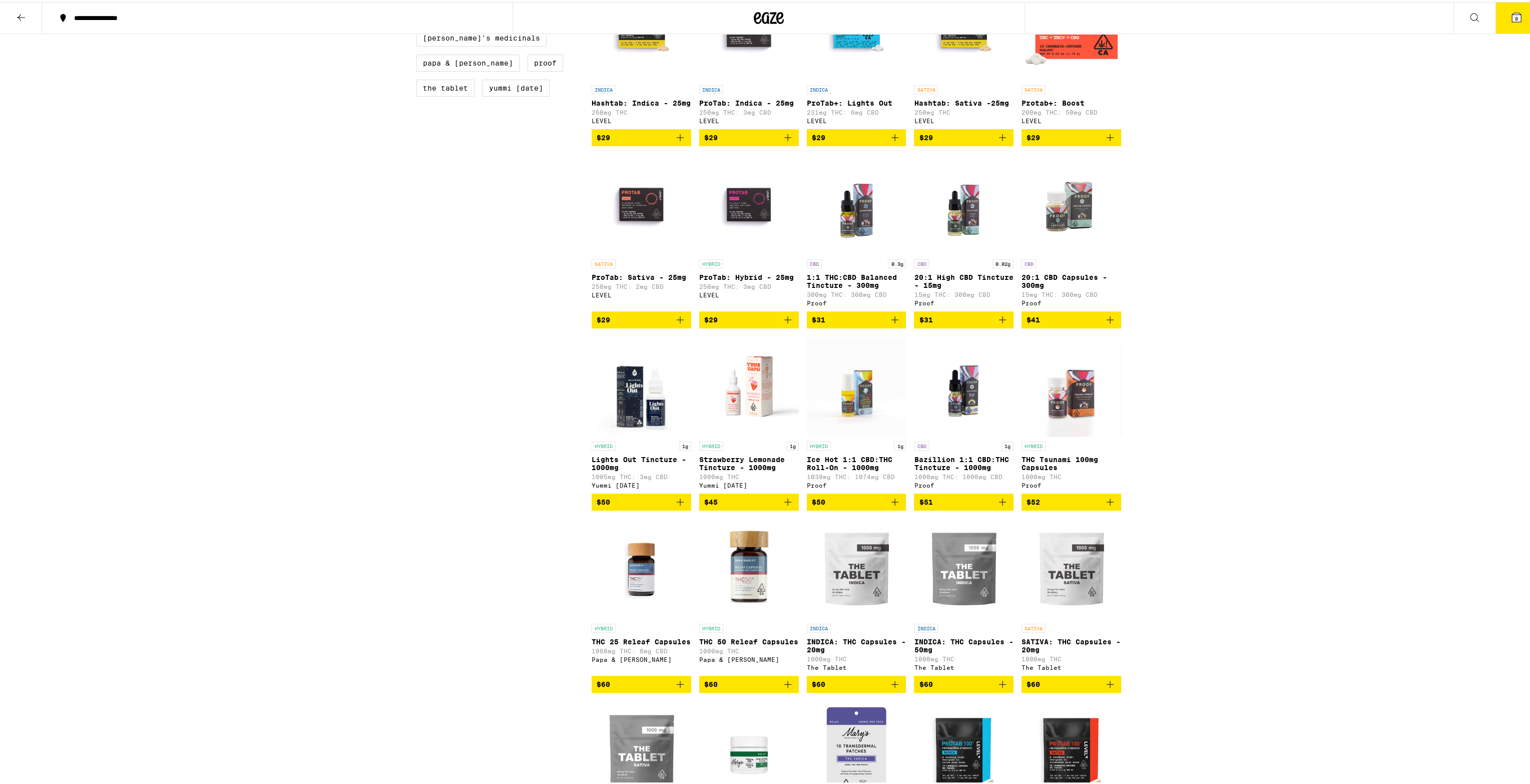
click at [929, 435] on img "Open page for Bazillion 1:1 CBD:THC Tincture - 1000mg from Proof" at bounding box center [964, 383] width 100 height 100
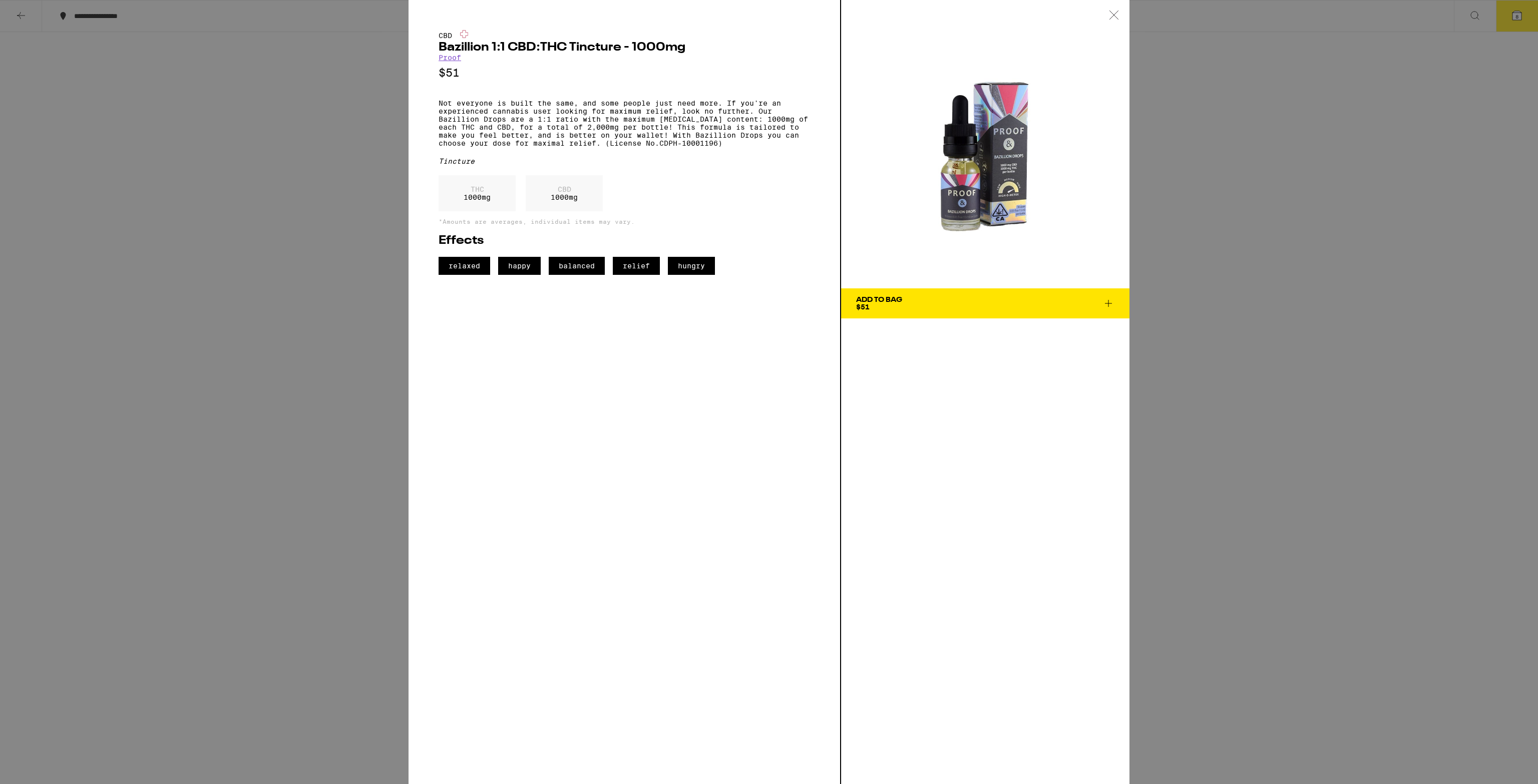
click at [311, 127] on div "CBD Bazillion 1:1 CBD:THC Tincture - 1000mg Proof $51 Not everyone is built the…" at bounding box center [769, 392] width 1538 height 784
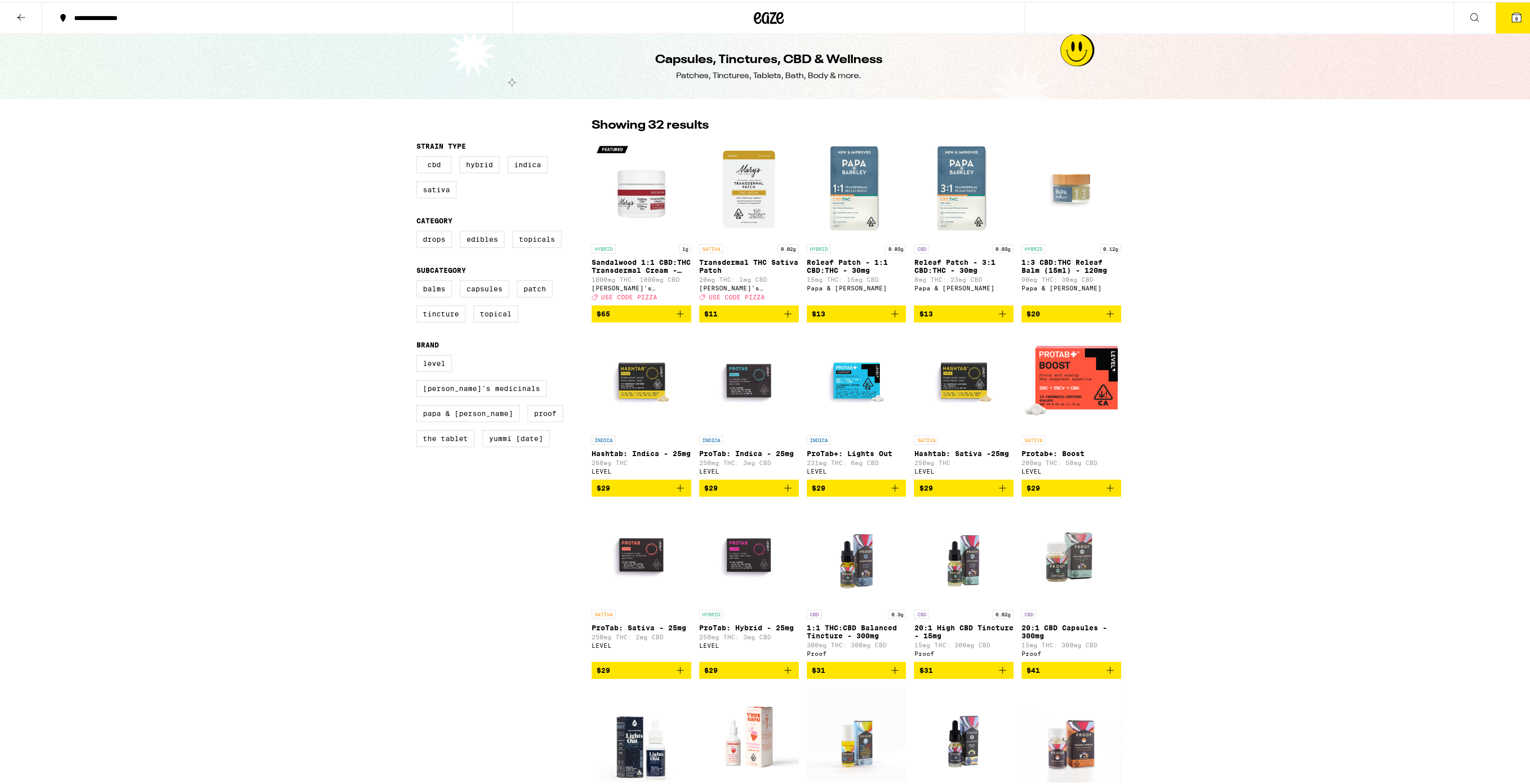
click at [955, 393] on img "Open page for Hashtab: Sativa -25mg from LEVEL" at bounding box center [964, 377] width 100 height 100
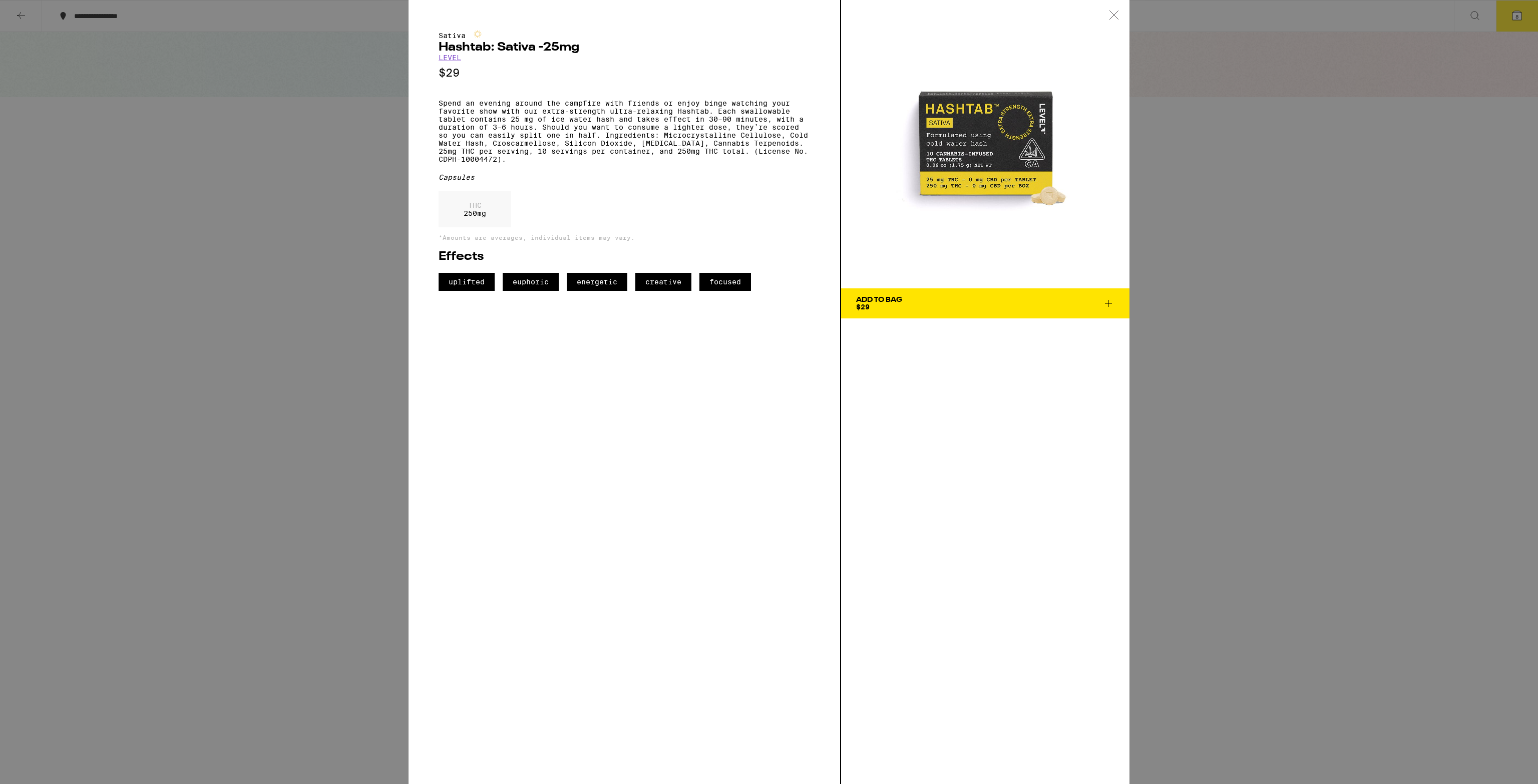
drag, startPoint x: 540, startPoint y: 114, endPoint x: 513, endPoint y: 106, distance: 28.2
click at [540, 114] on p "Spend an evening around the campfire with friends or enjoy binge watching your …" at bounding box center [625, 131] width 372 height 64
click at [290, 106] on div "Sativa Hashtab: Sativa -25mg LEVEL $29 Spend an evening around the campfire wit…" at bounding box center [769, 392] width 1538 height 784
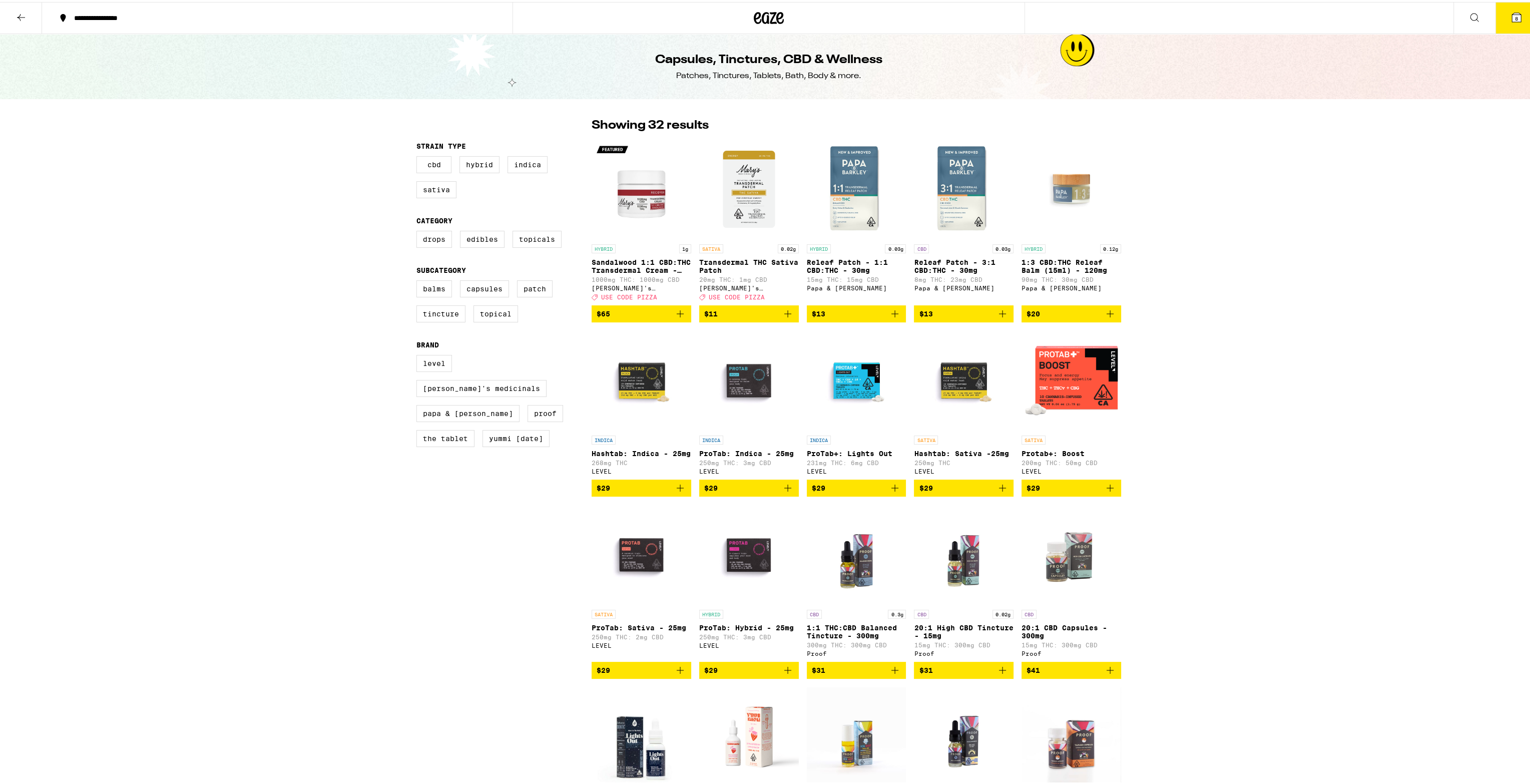
click at [24, 16] on icon at bounding box center [21, 15] width 12 height 12
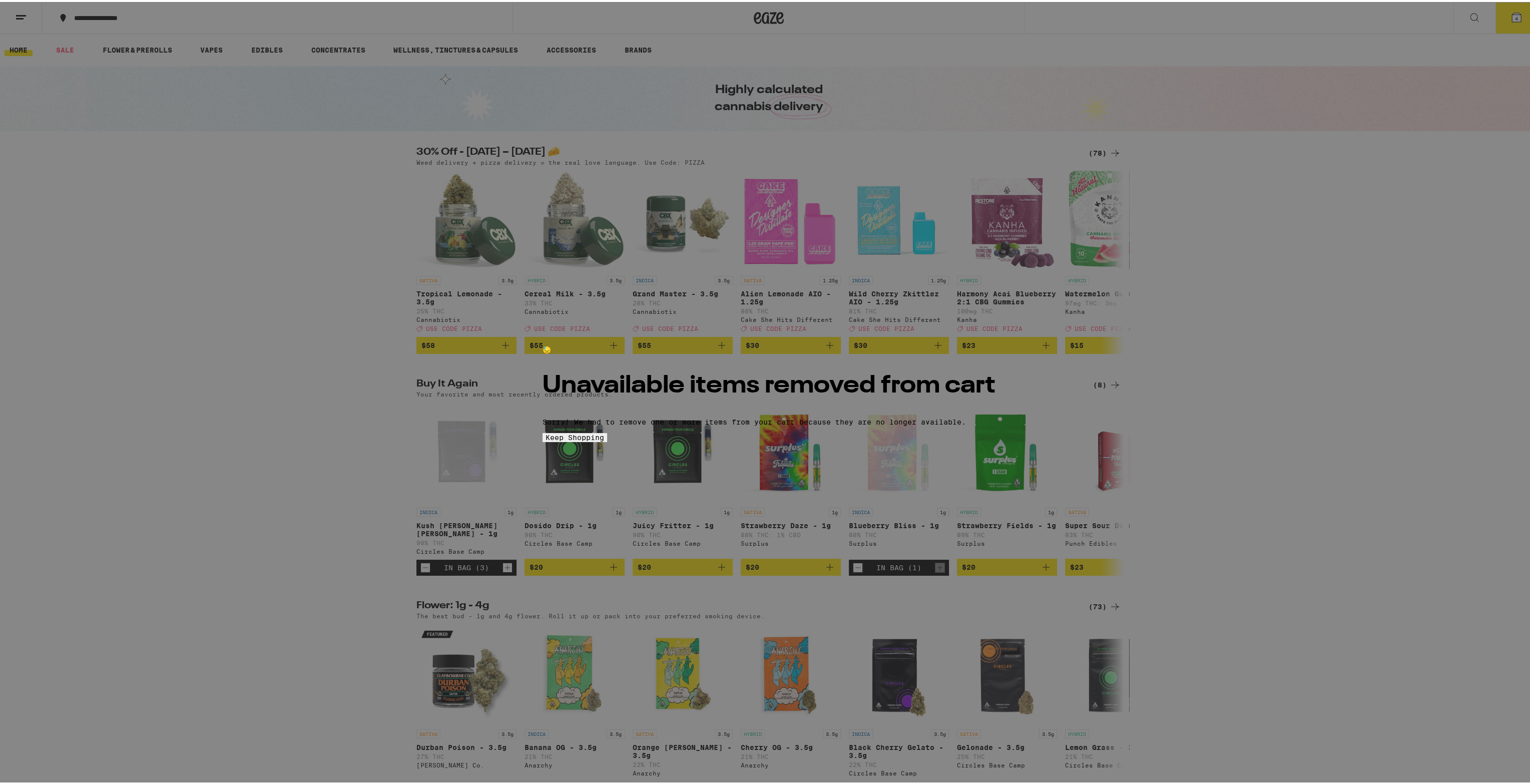
click at [607, 439] on button "Keep Shopping" at bounding box center [574, 435] width 65 height 9
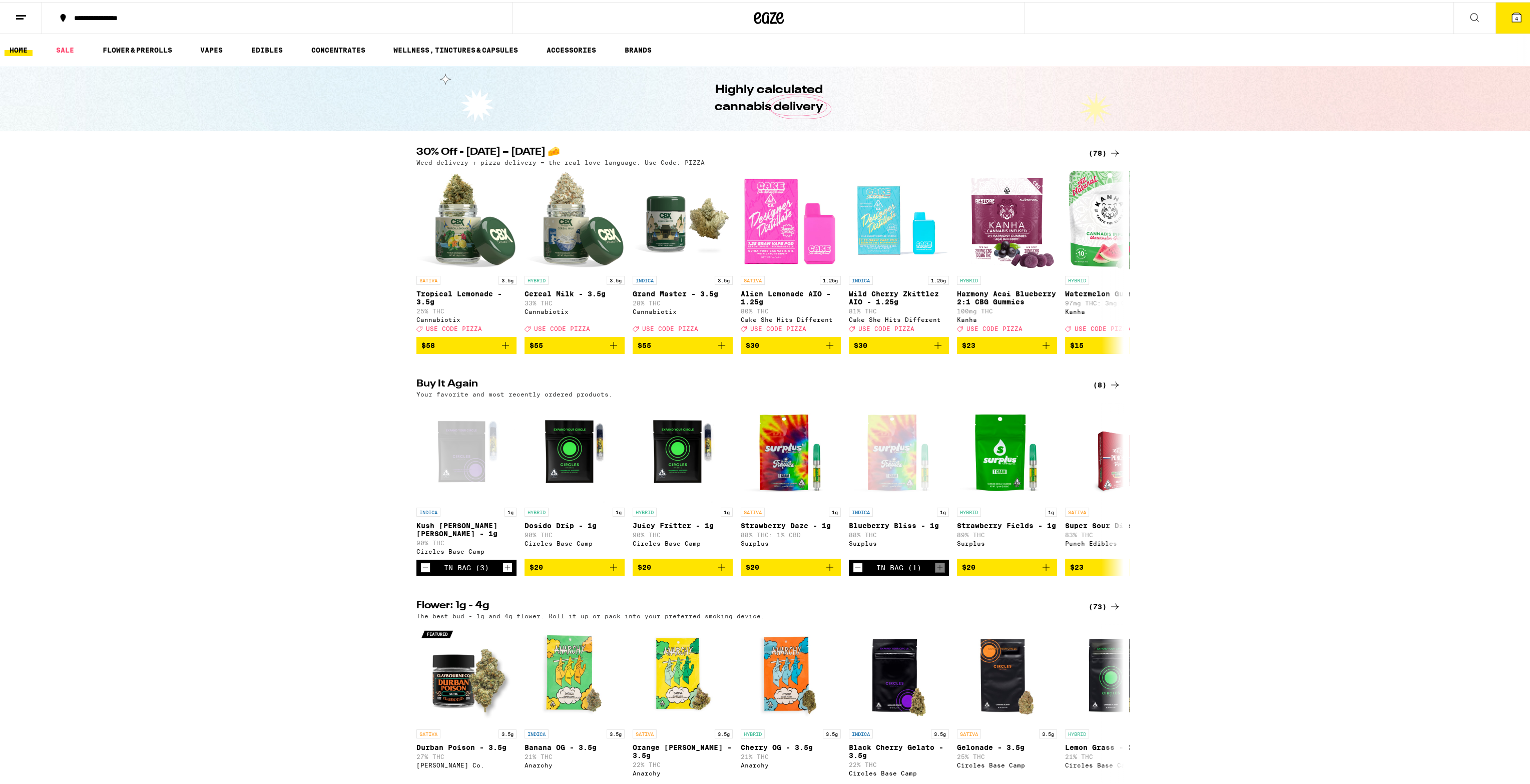
click at [28, 50] on link "HOME" at bounding box center [18, 47] width 28 height 12
click at [131, 48] on link "FLOWER & PREROLLS" at bounding box center [138, 47] width 79 height 12
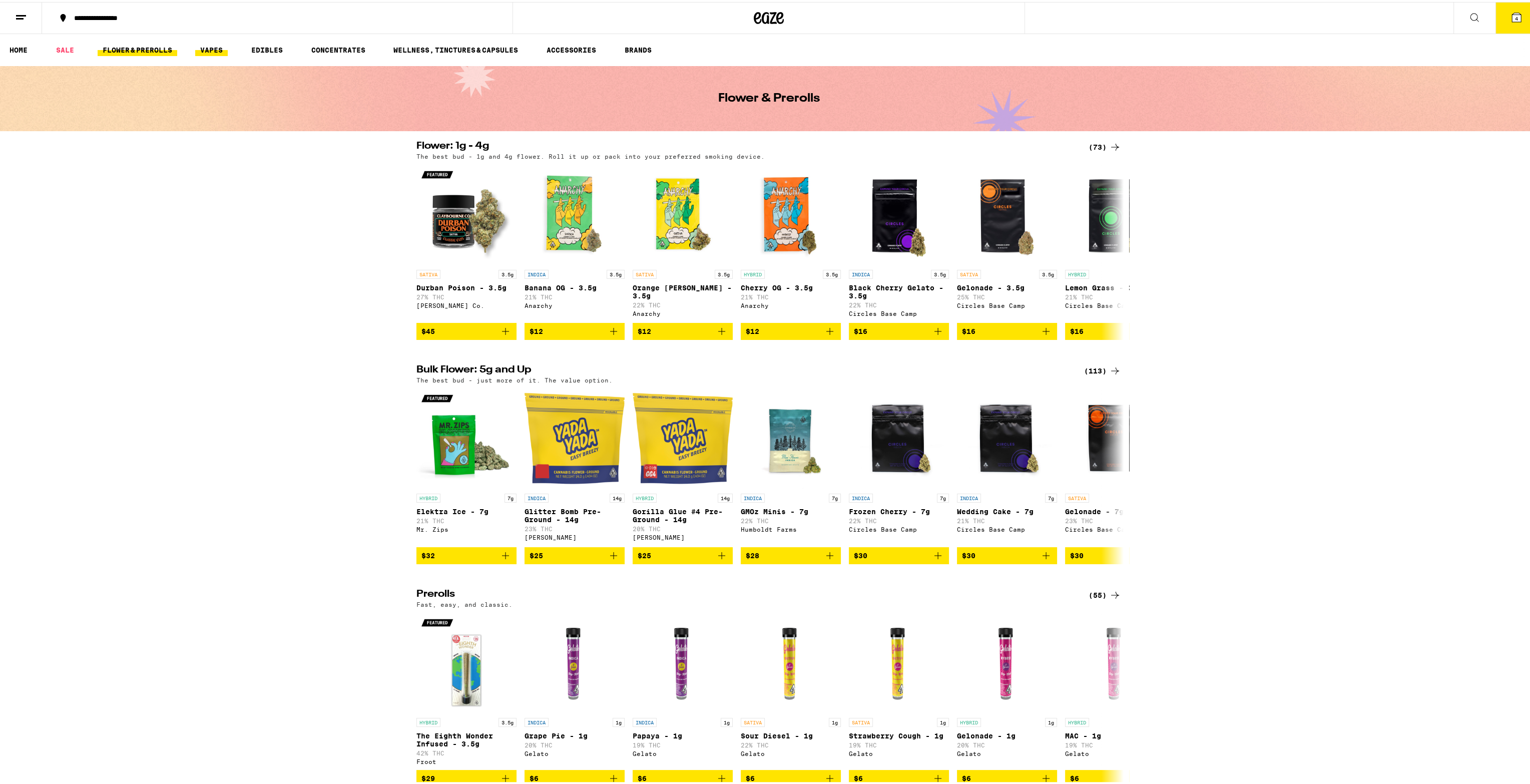
click at [205, 46] on link "VAPES" at bounding box center [212, 47] width 33 height 12
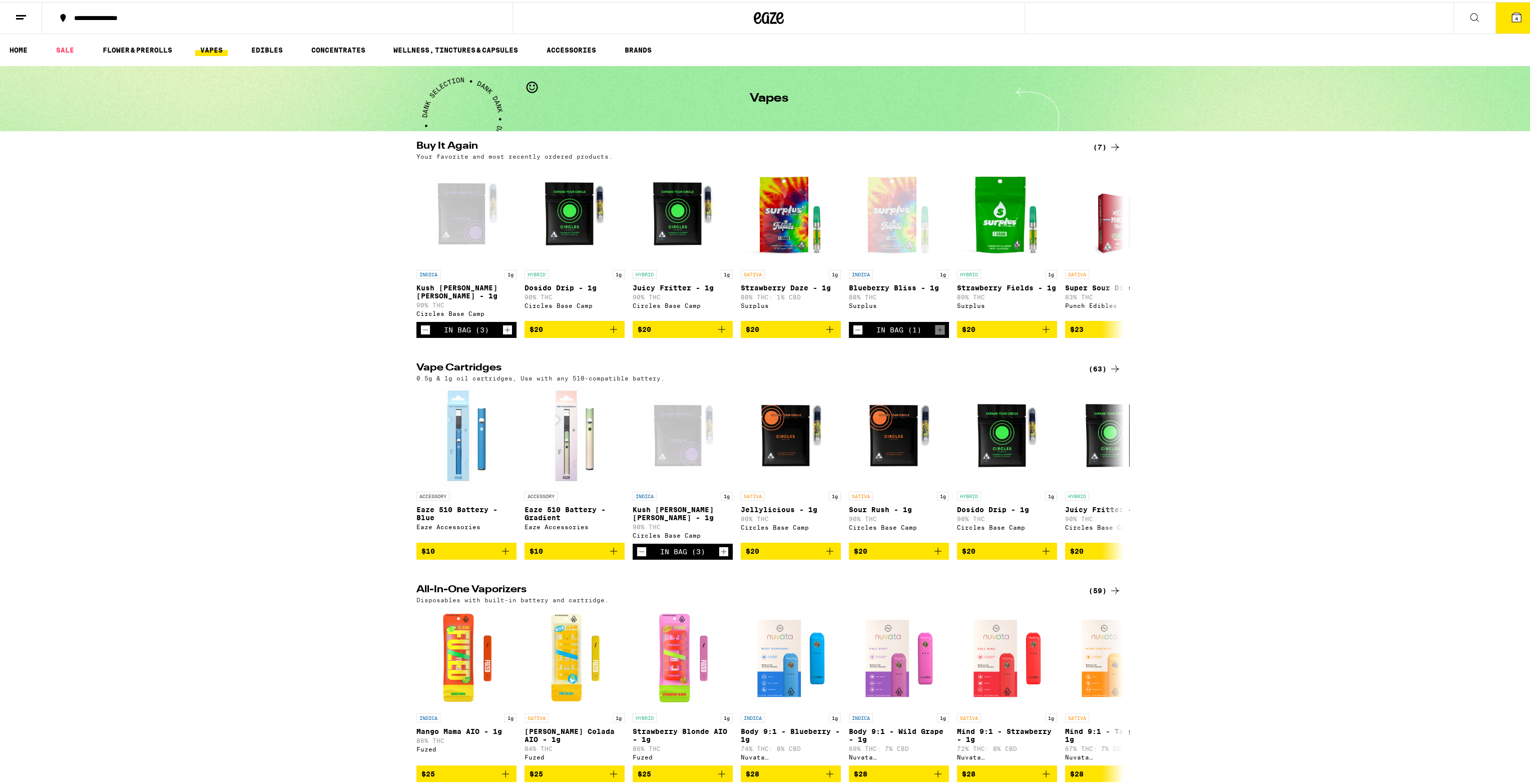
click at [1089, 365] on div "(63)" at bounding box center [1105, 367] width 33 height 12
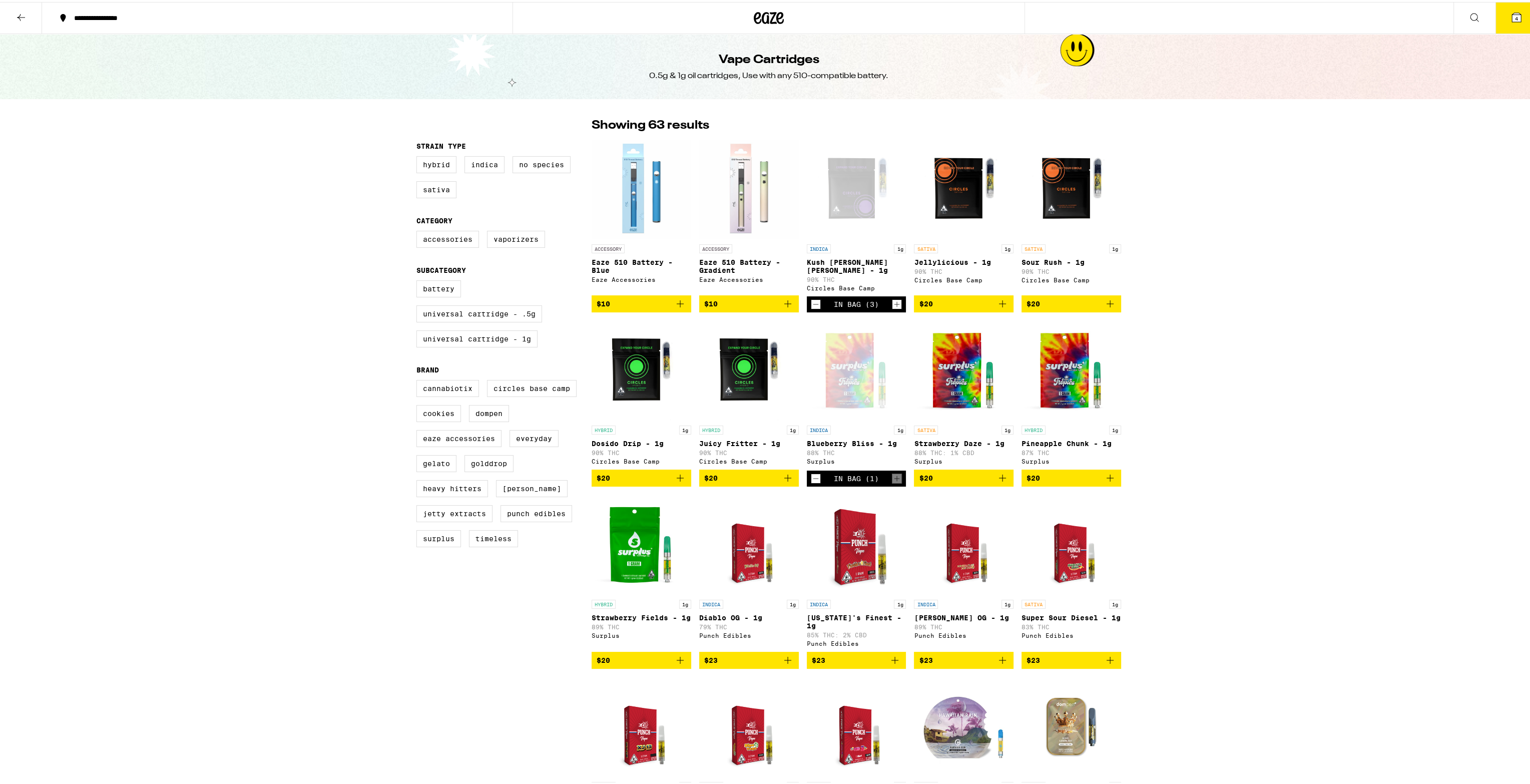
click at [895, 300] on icon "Increment" at bounding box center [898, 303] width 6 height 6
click at [813, 302] on icon "Decrement" at bounding box center [815, 302] width 9 height 12
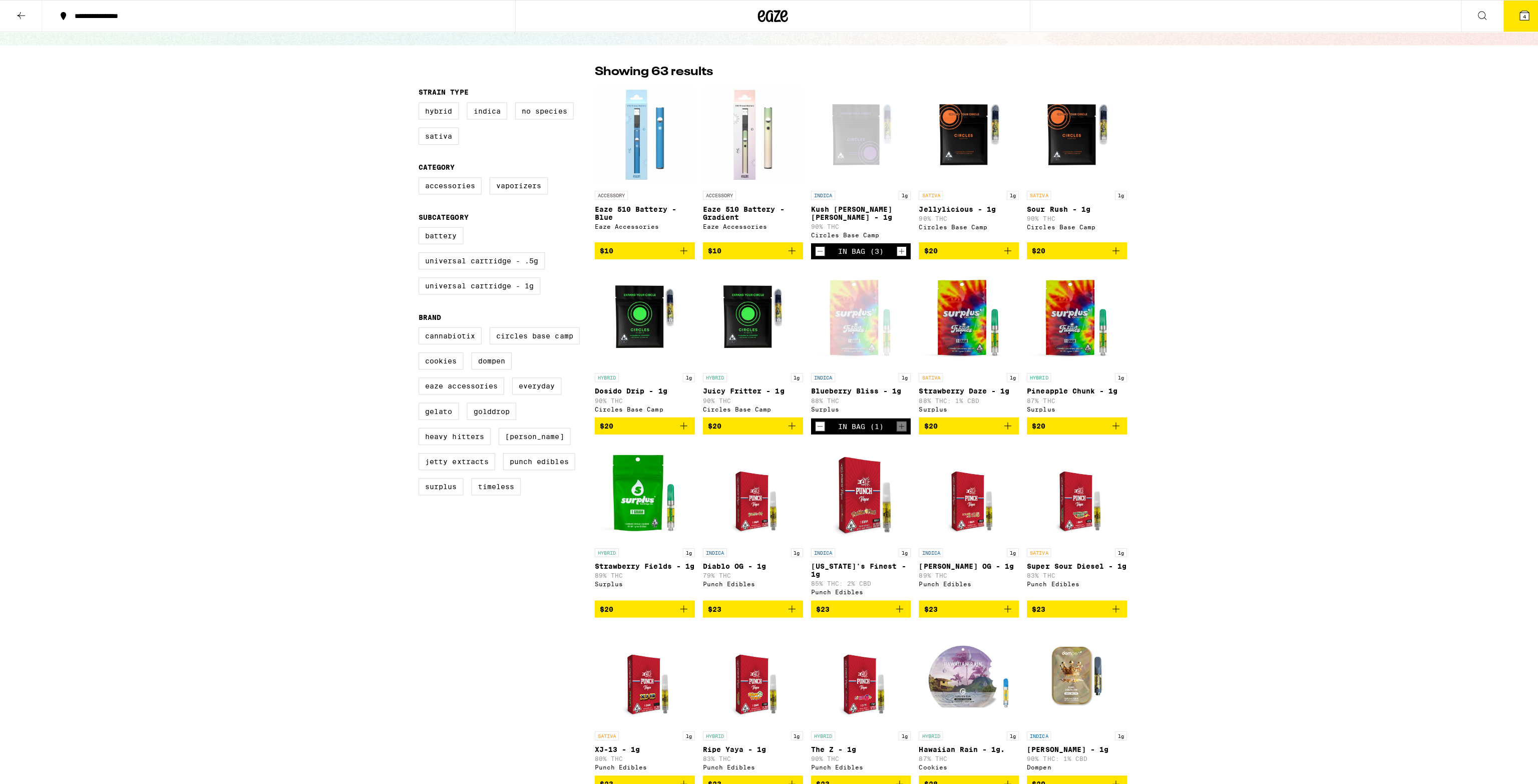
scroll to position [50, 0]
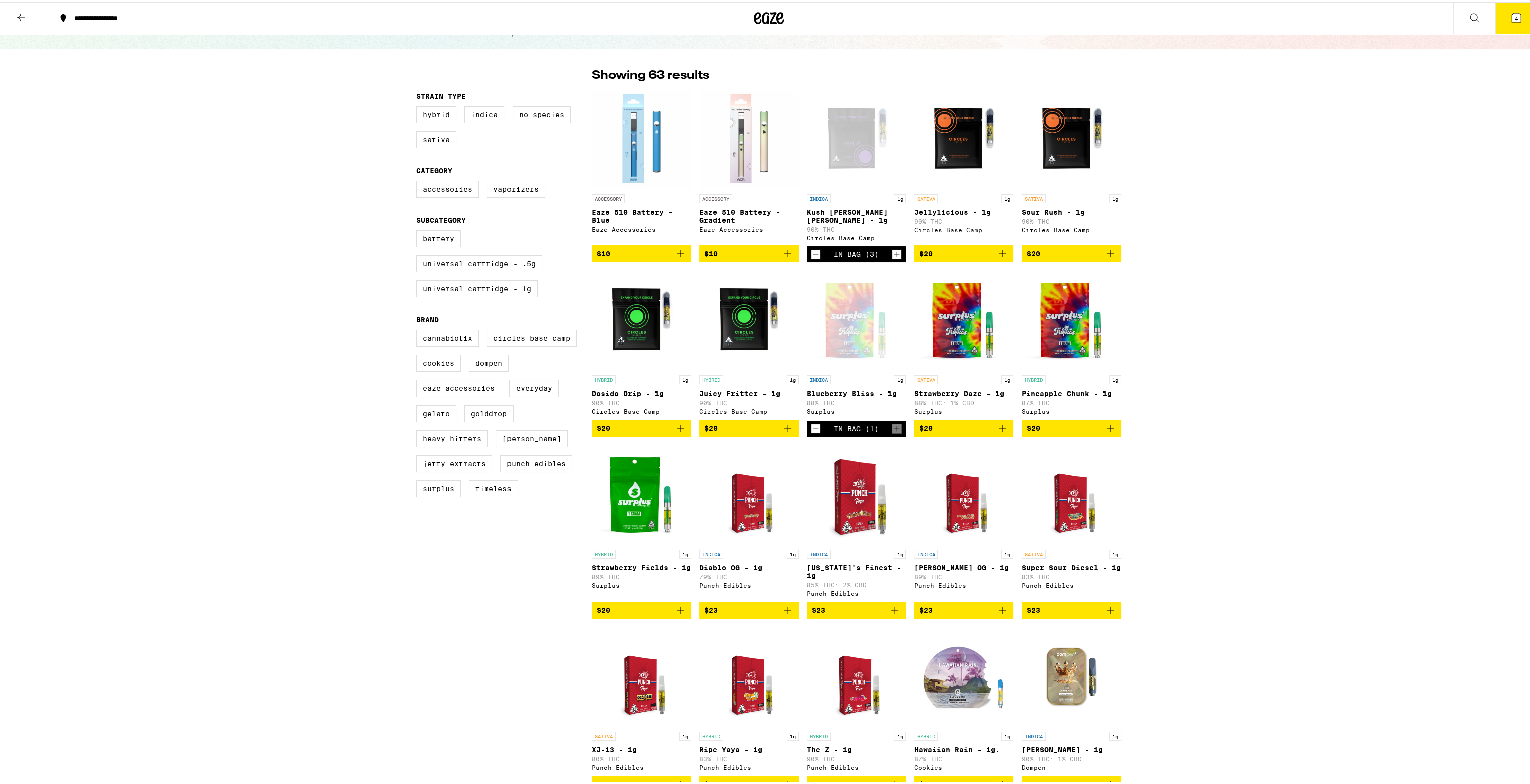
click at [894, 251] on icon "Increment" at bounding box center [897, 252] width 9 height 12
click at [811, 249] on icon "Decrement" at bounding box center [815, 252] width 9 height 12
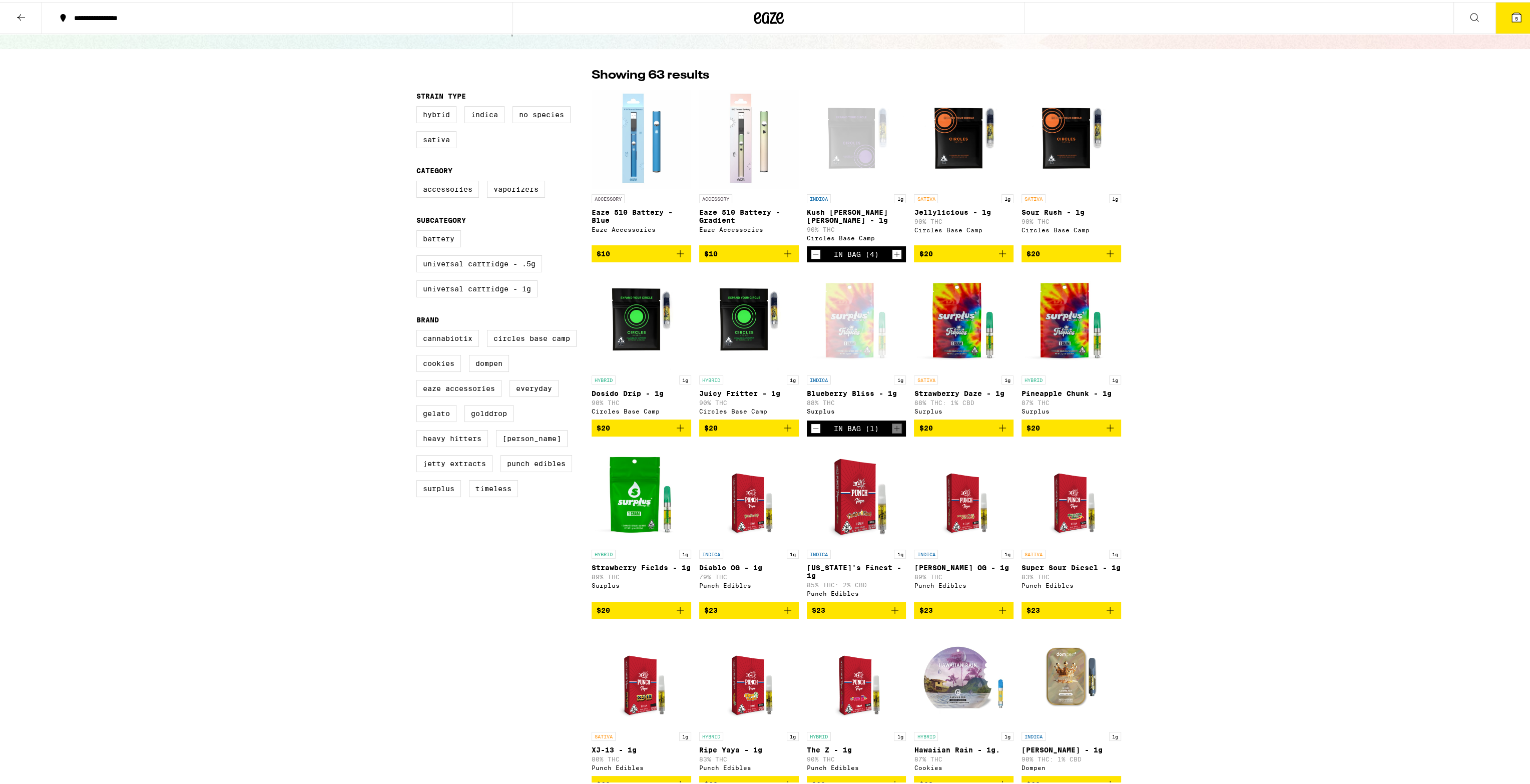
click at [811, 249] on icon "Decrement" at bounding box center [815, 252] width 9 height 12
click at [996, 252] on icon "Add to bag" at bounding box center [1002, 252] width 12 height 12
click at [1003, 431] on icon "Add to bag" at bounding box center [1002, 426] width 12 height 12
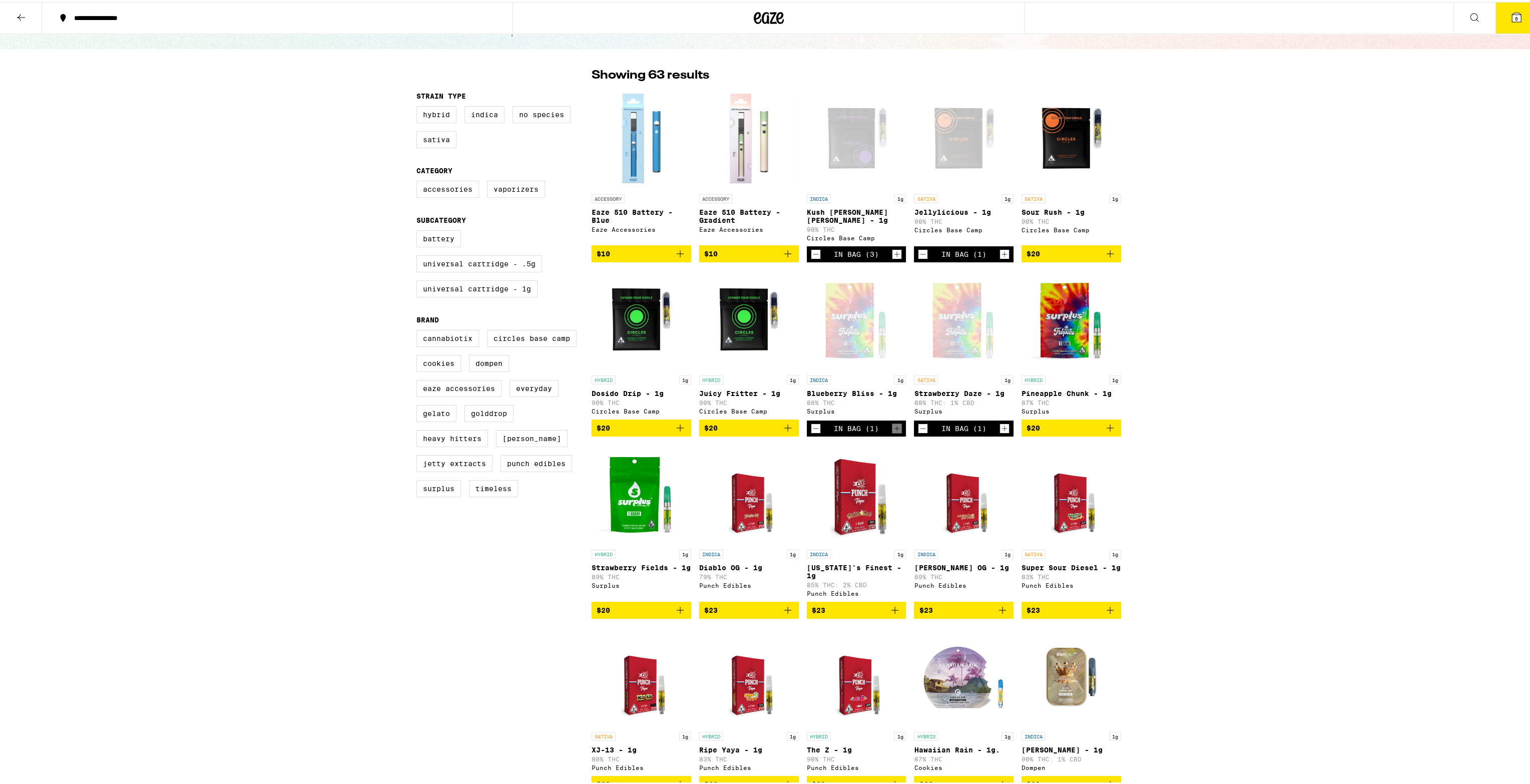
click at [1110, 251] on icon "Add to bag" at bounding box center [1111, 252] width 12 height 12
click at [1113, 431] on button "$20" at bounding box center [1071, 426] width 100 height 17
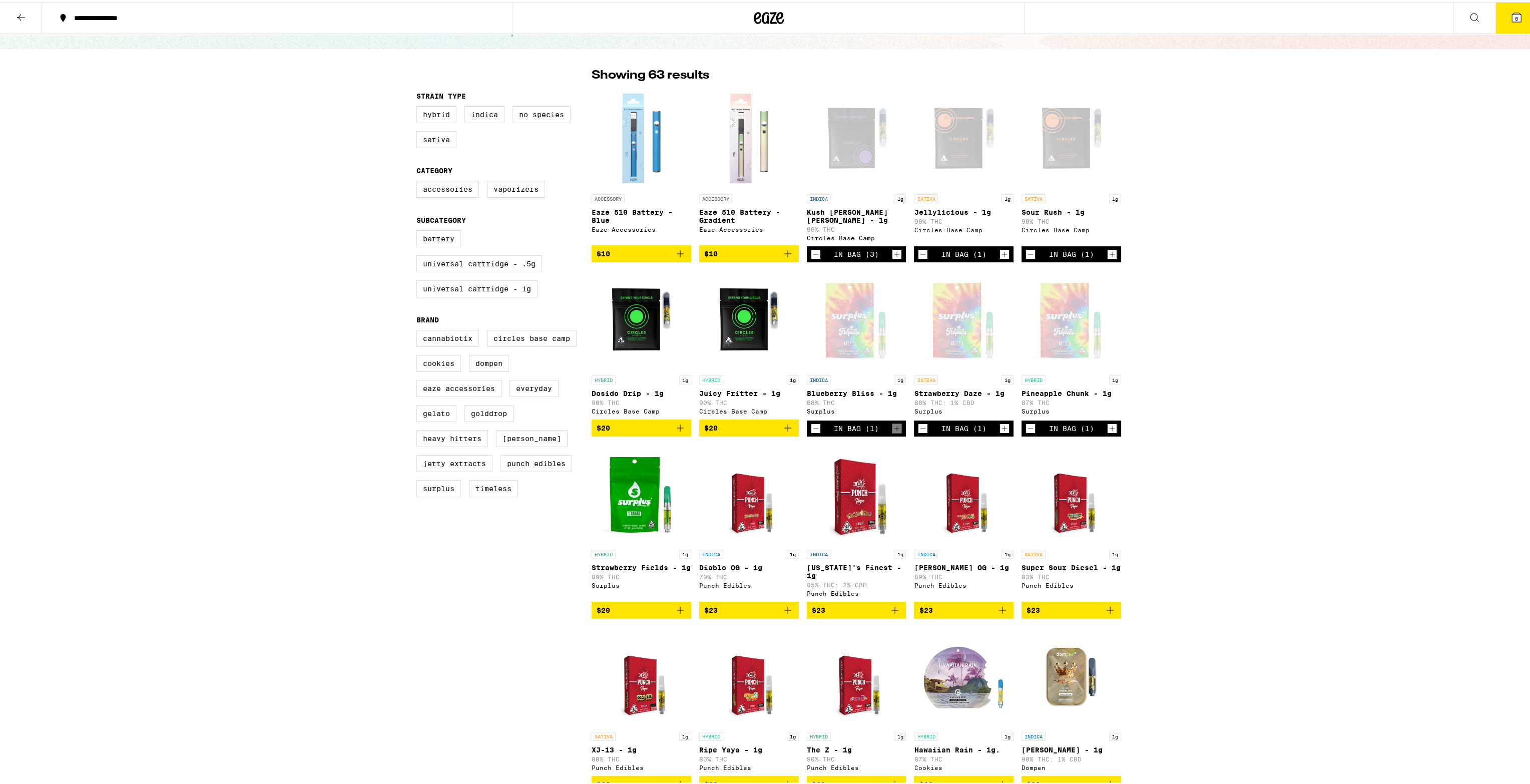
click at [1026, 248] on icon "Decrement" at bounding box center [1030, 252] width 9 height 12
click at [920, 251] on icon "Decrement" at bounding box center [923, 252] width 9 height 12
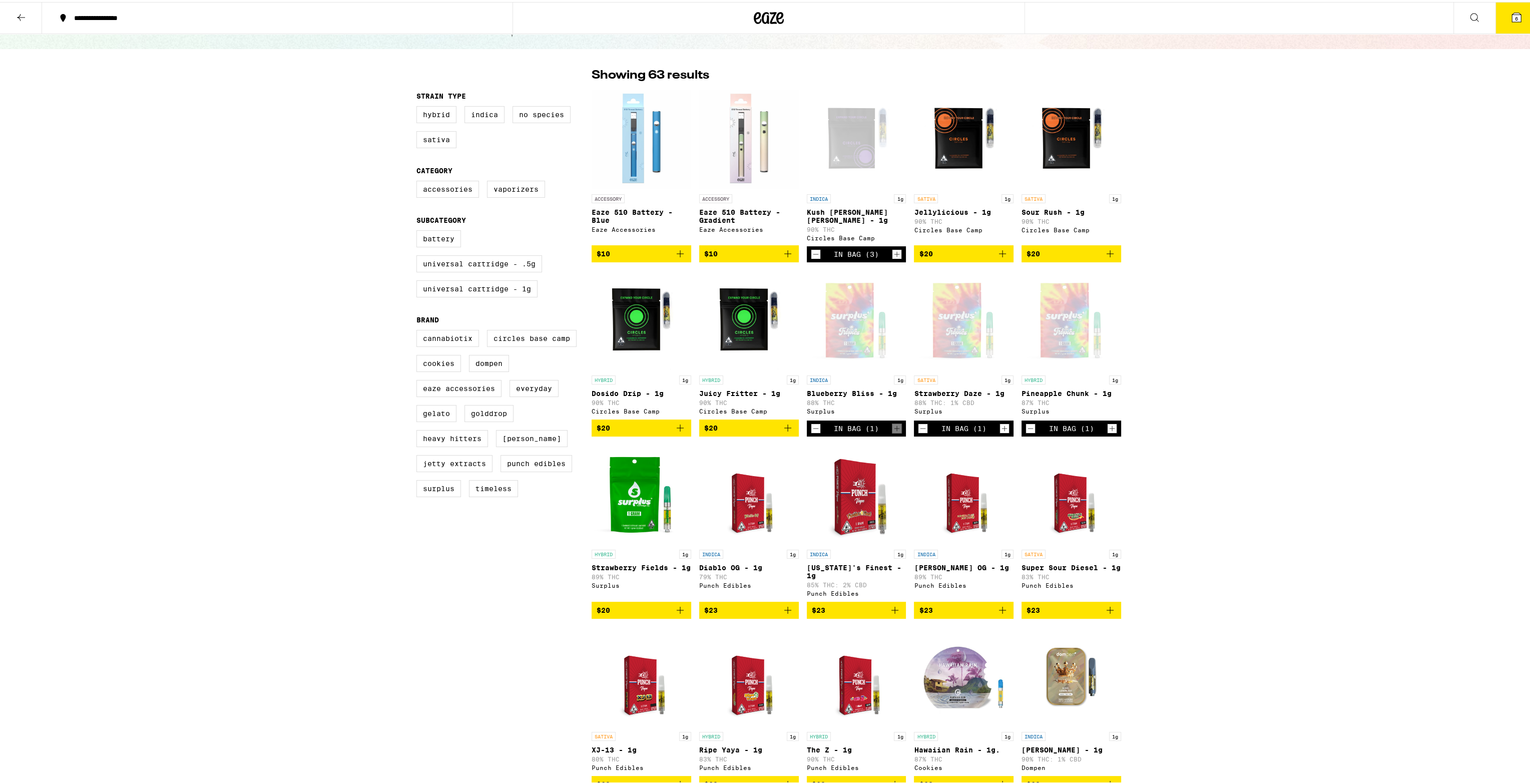
click at [1028, 429] on icon "Decrement" at bounding box center [1030, 426] width 9 height 12
click at [1000, 430] on icon "Increment" at bounding box center [1004, 426] width 9 height 12
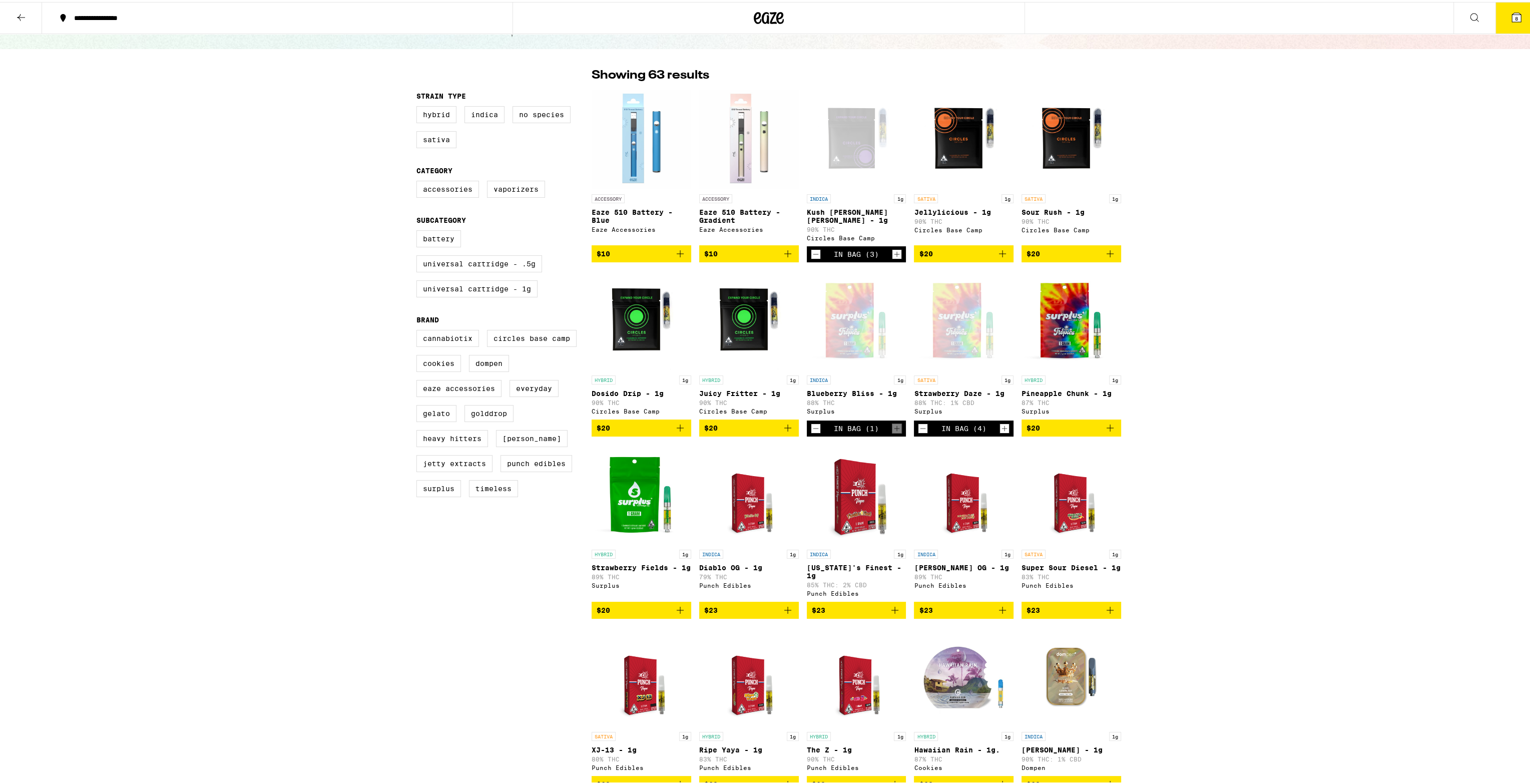
click at [1510, 22] on button "8" at bounding box center [1516, 16] width 42 height 31
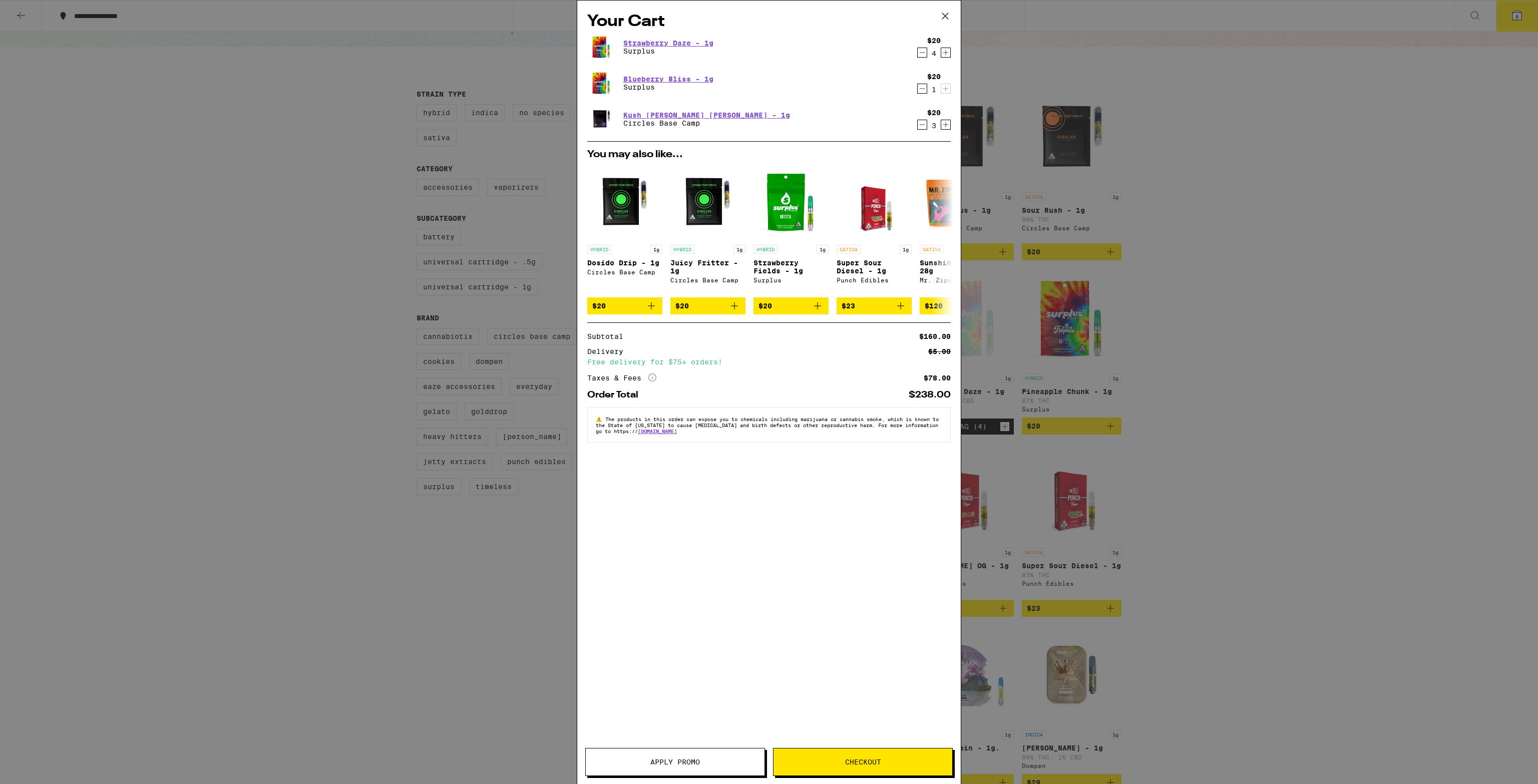
click at [681, 775] on div "Apply Promo Checkout" at bounding box center [769, 765] width 384 height 36
click at [681, 771] on button "Apply Promo" at bounding box center [675, 761] width 180 height 28
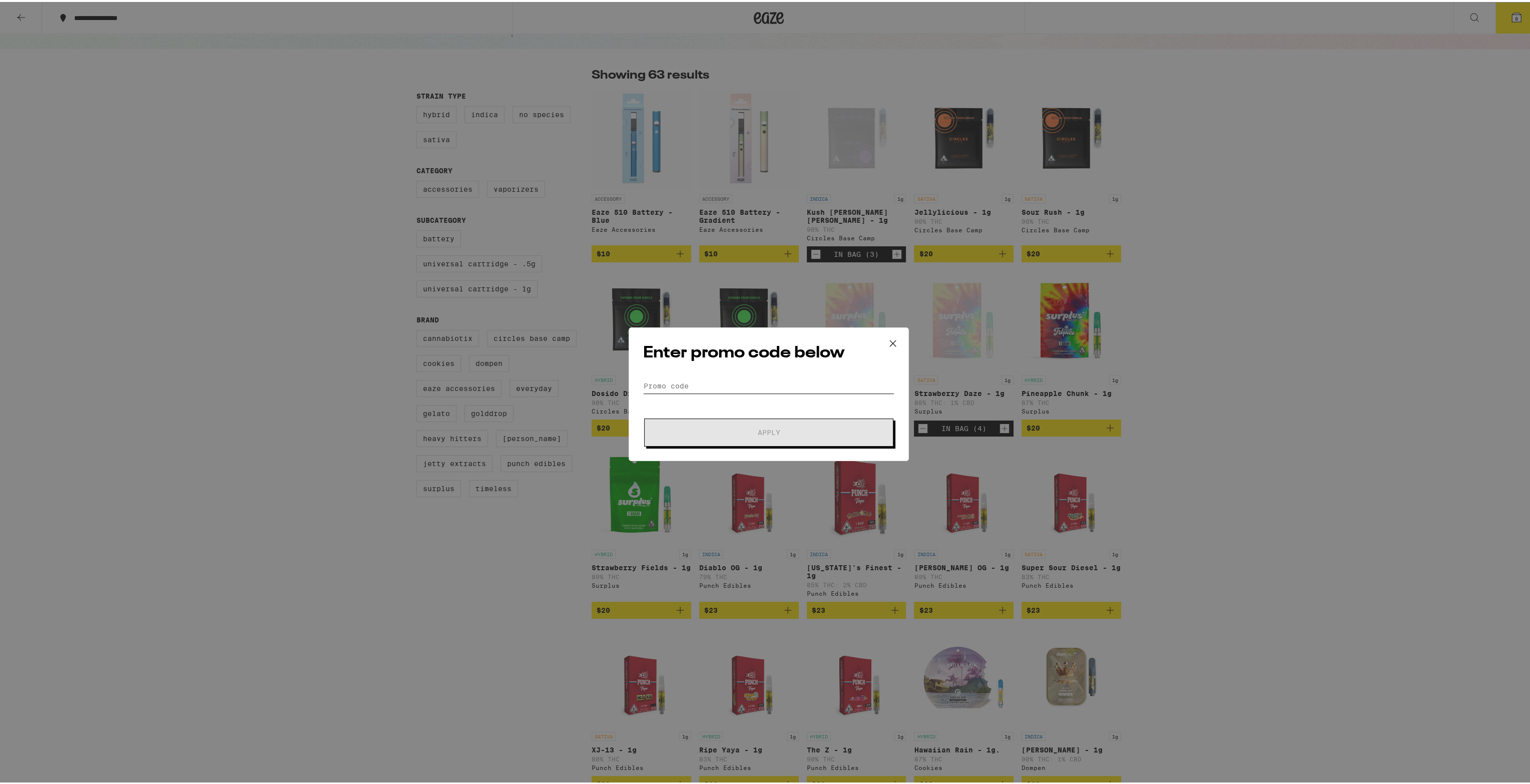
click at [686, 383] on input "Promo Code" at bounding box center [769, 384] width 252 height 15
type input "PIZZA"
click at [695, 428] on span "Apply" at bounding box center [769, 430] width 180 height 7
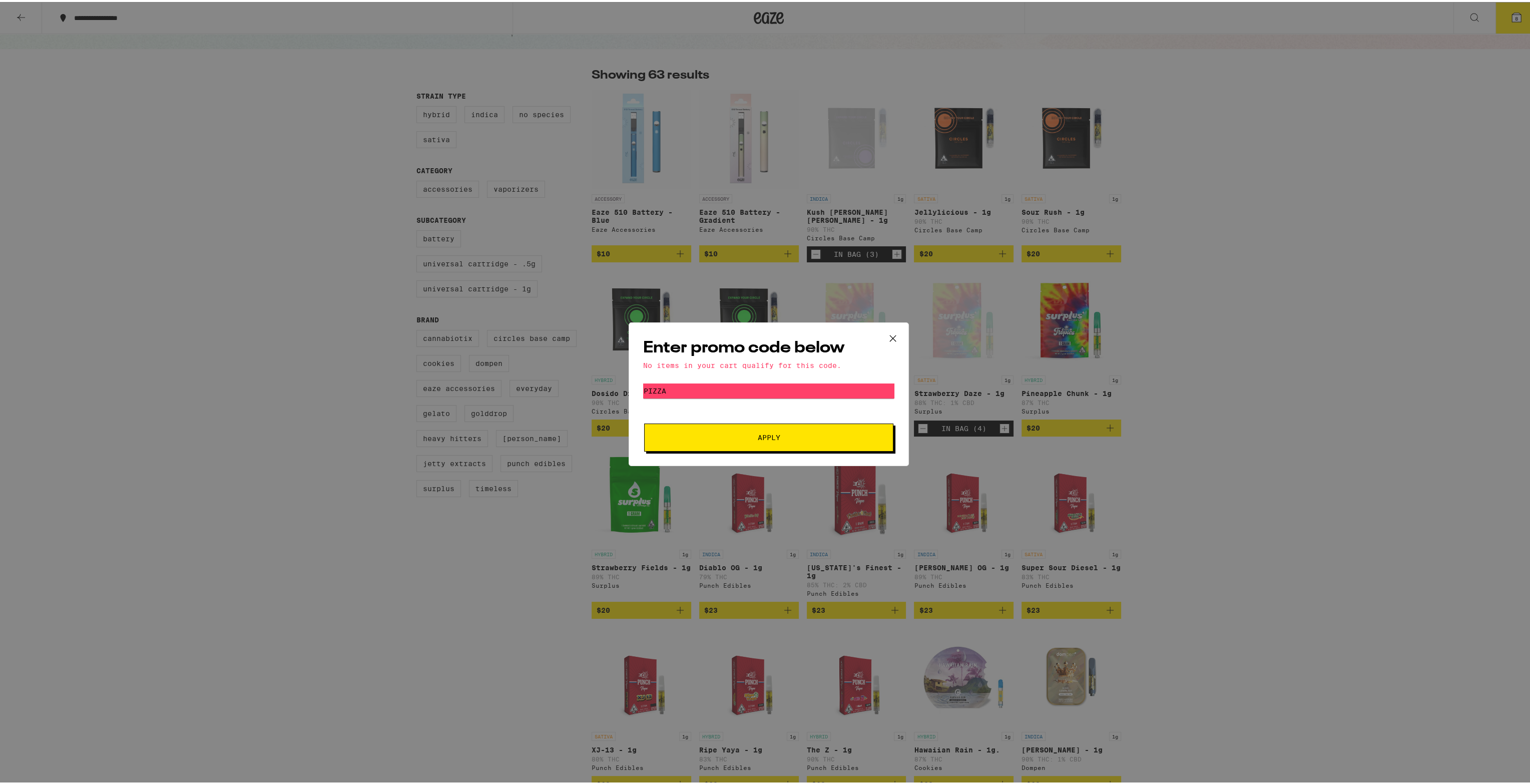
click at [886, 338] on icon at bounding box center [894, 337] width 15 height 15
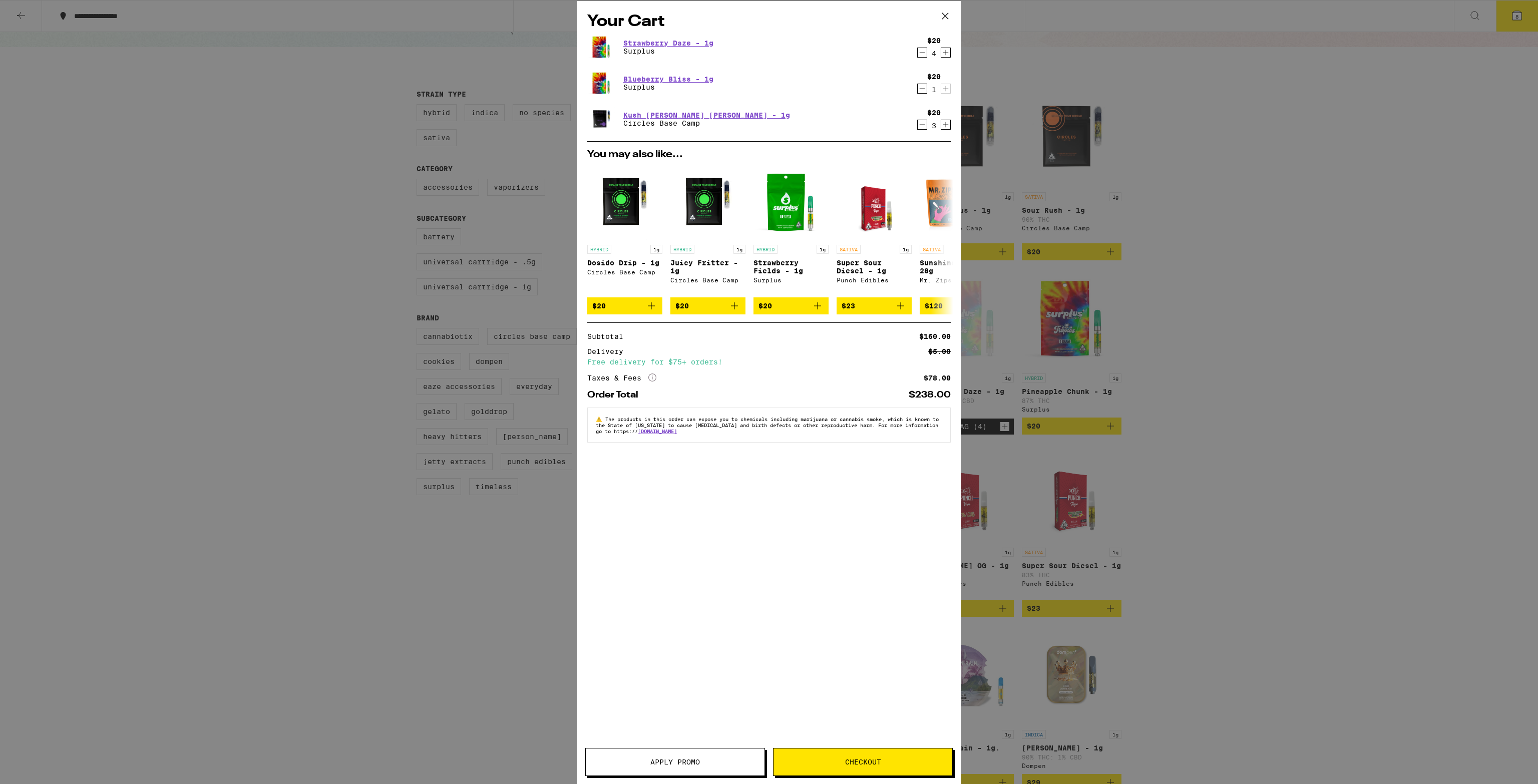
click at [817, 766] on button "Checkout" at bounding box center [863, 761] width 180 height 28
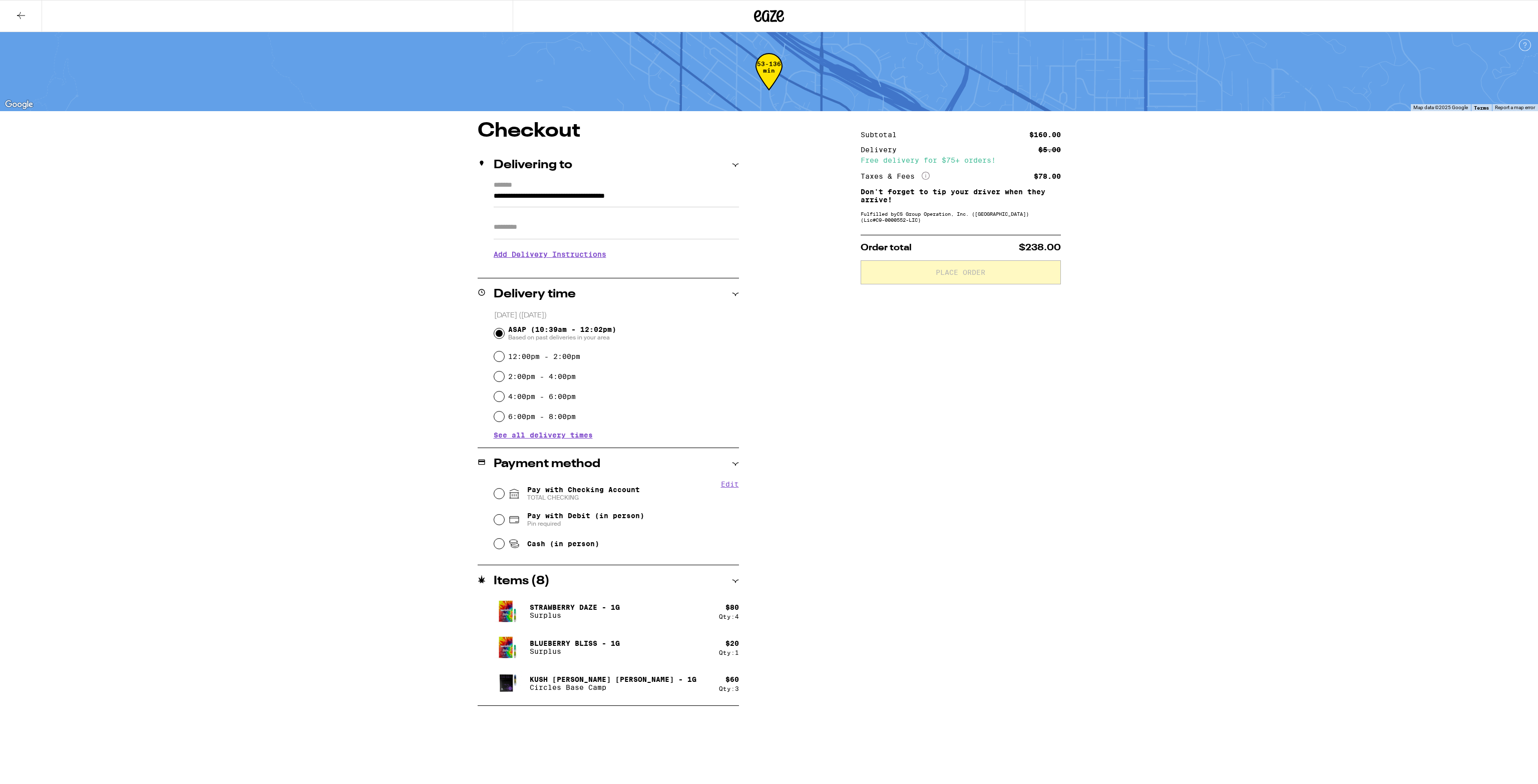
click at [241, 325] on div "**********" at bounding box center [769, 352] width 1538 height 706
click at [539, 230] on input "Apt/Suite" at bounding box center [616, 226] width 245 height 24
type input "******"
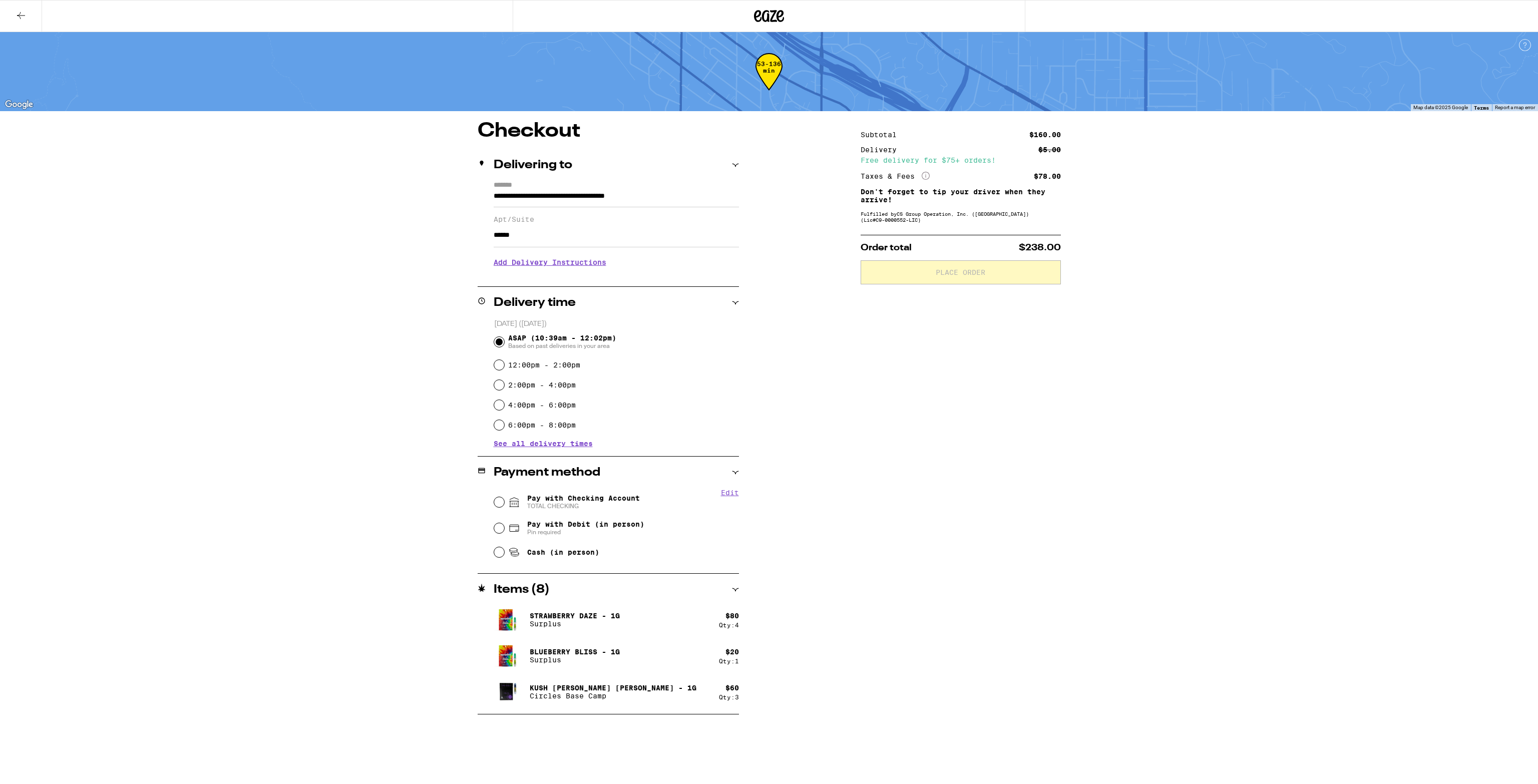
click at [549, 264] on h3 "Add Delivery Instructions" at bounding box center [616, 262] width 245 height 23
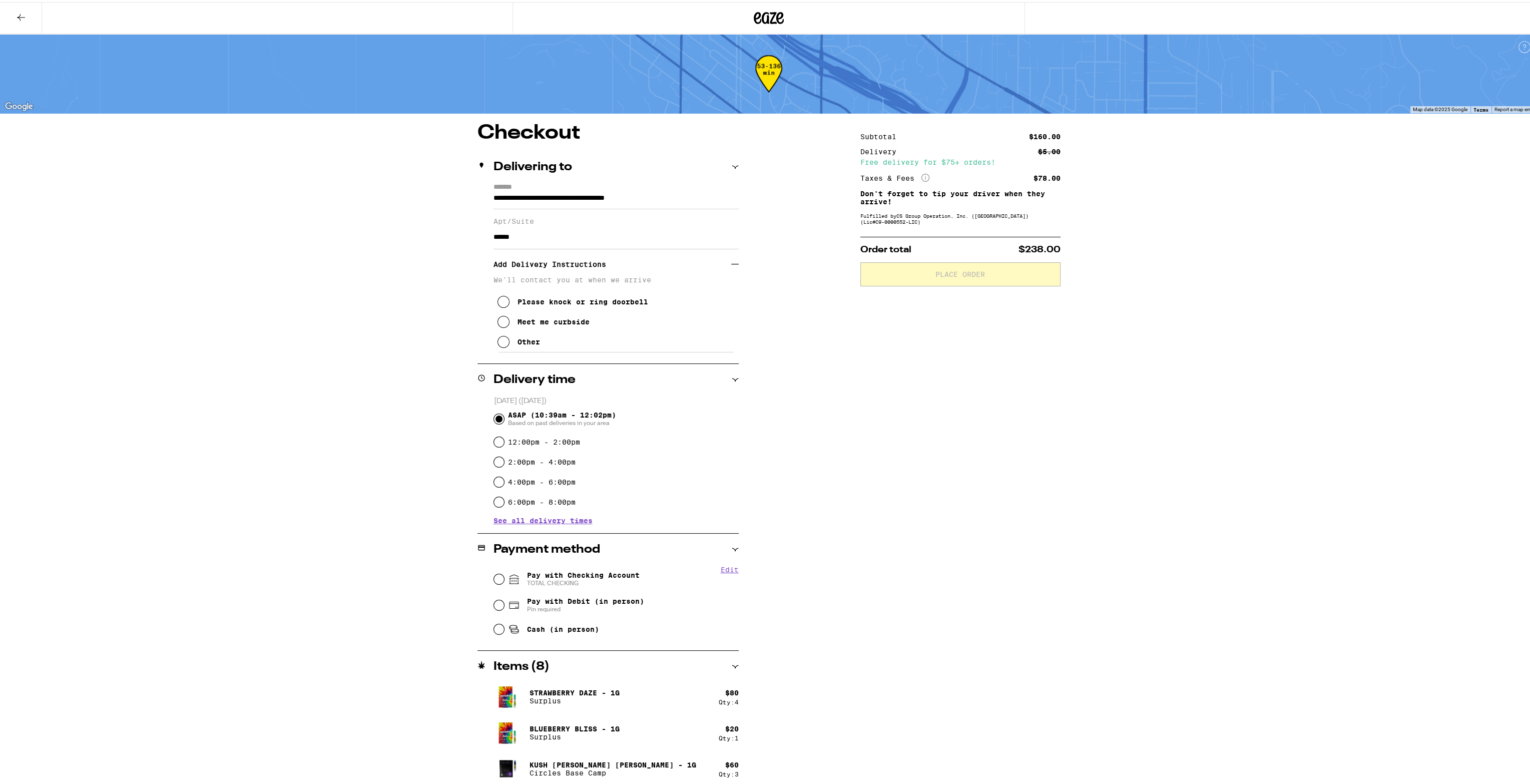
click at [504, 346] on icon at bounding box center [504, 340] width 12 height 12
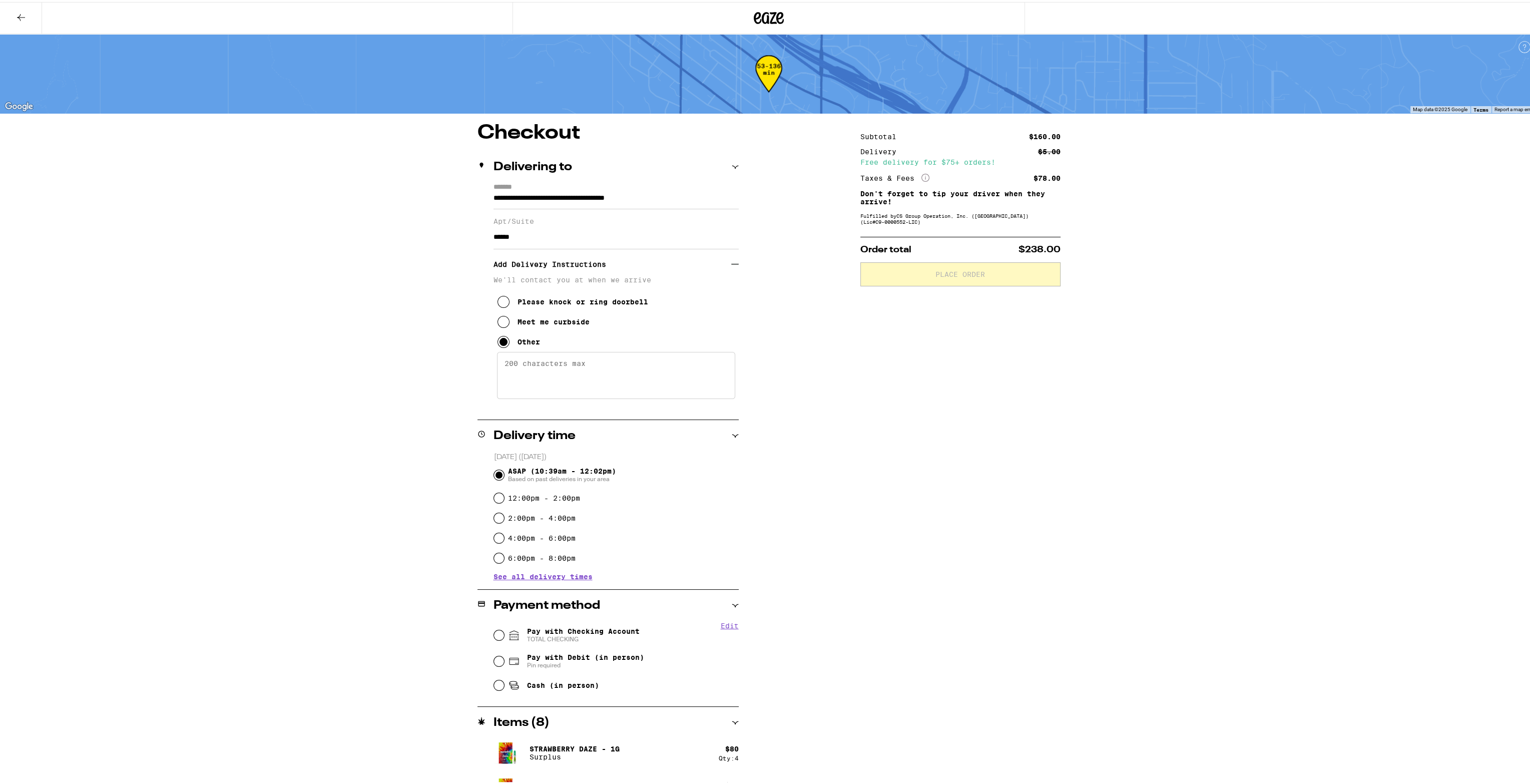
click at [546, 372] on textarea "Enter any other delivery instructions you want driver to know" at bounding box center [616, 373] width 238 height 47
type textarea "gate code is 6543"
click at [353, 308] on div "**********" at bounding box center [769, 422] width 1538 height 845
click at [346, 303] on div "**********" at bounding box center [769, 422] width 1538 height 845
click at [301, 322] on div "**********" at bounding box center [769, 422] width 1538 height 845
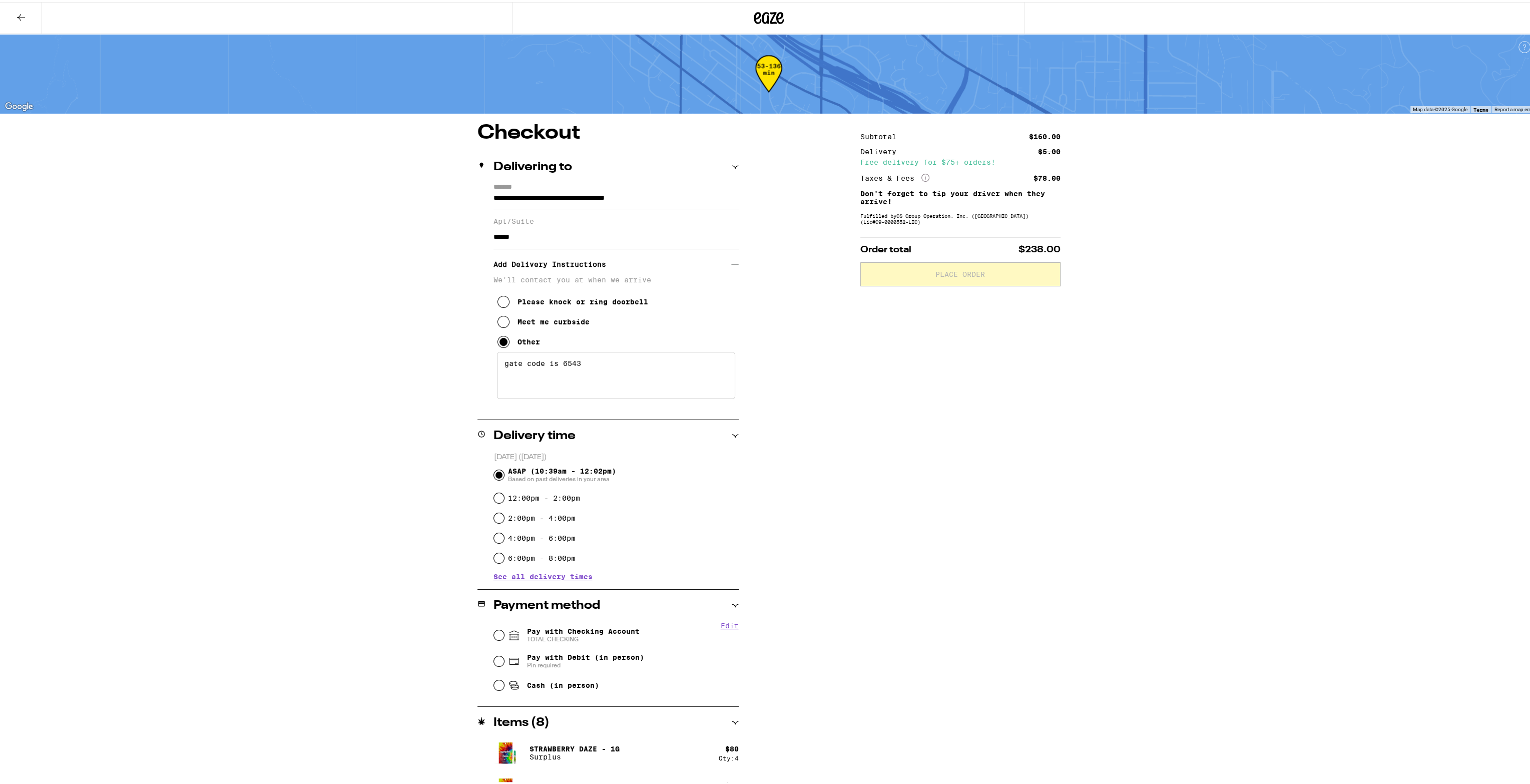
click at [360, 305] on div "**********" at bounding box center [769, 422] width 1538 height 845
